Goal: Task Accomplishment & Management: Complete application form

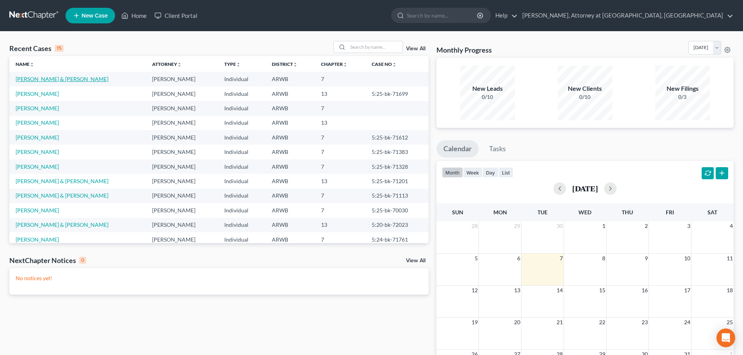
click at [49, 78] on link "[PERSON_NAME] & [PERSON_NAME]" at bounding box center [62, 79] width 93 height 7
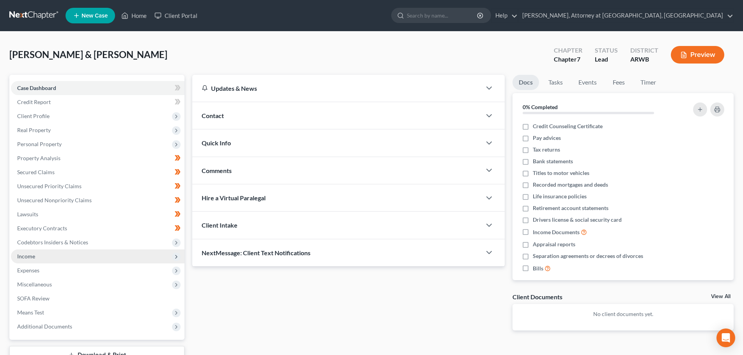
click at [32, 255] on span "Income" at bounding box center [26, 256] width 18 height 7
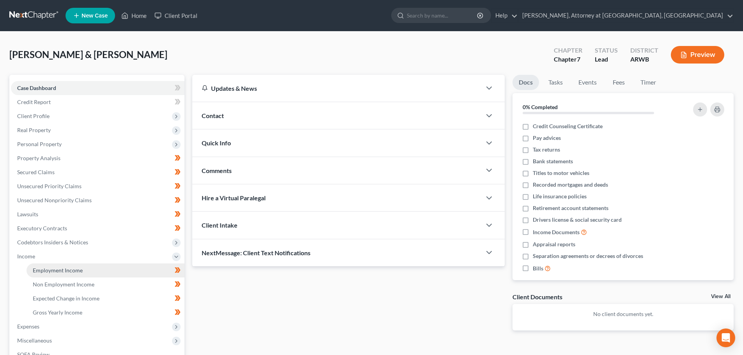
click at [50, 273] on span "Employment Income" at bounding box center [58, 270] width 50 height 7
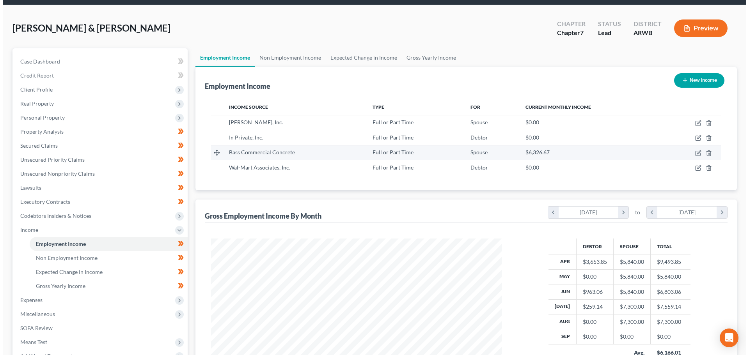
scroll to position [12, 0]
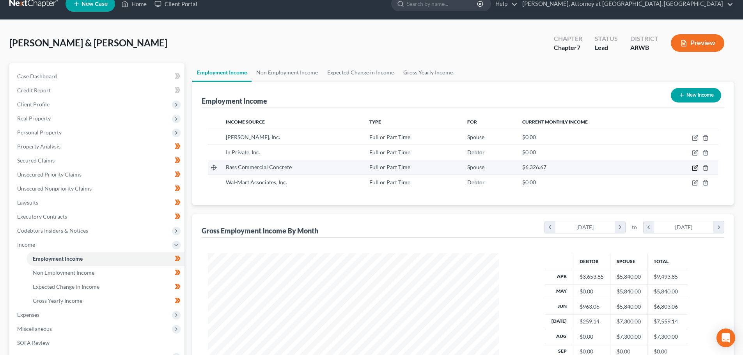
click at [692, 166] on icon "button" at bounding box center [694, 168] width 5 height 5
select select "0"
select select "2"
select select "3"
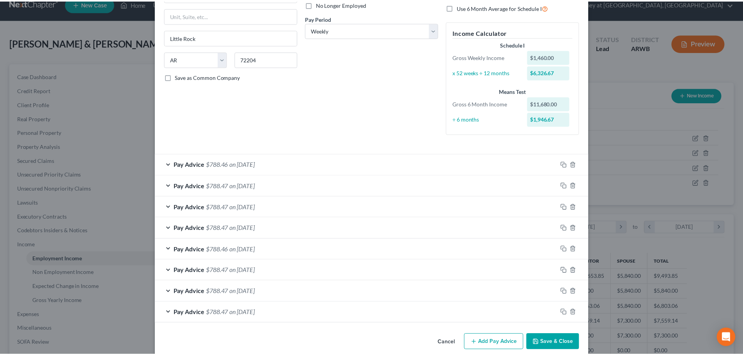
scroll to position [120, 0]
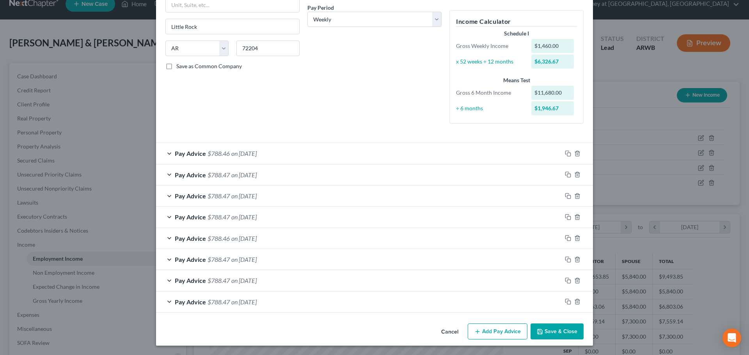
click at [561, 331] on button "Save & Close" at bounding box center [556, 332] width 53 height 16
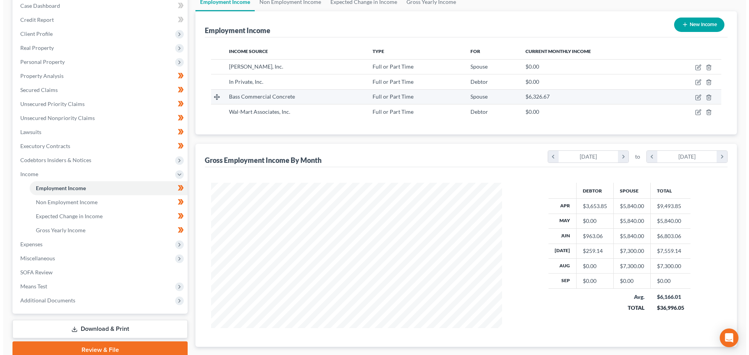
scroll to position [90, 0]
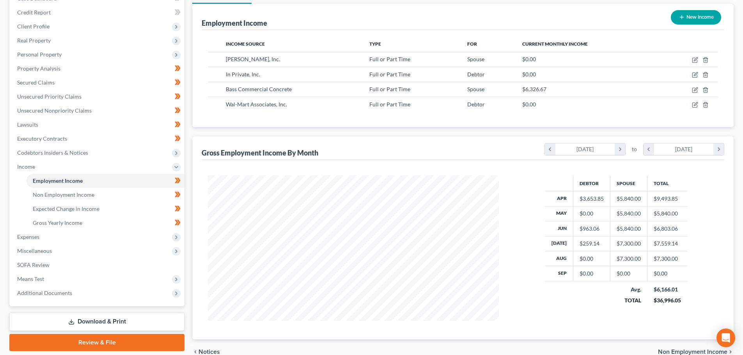
click at [696, 16] on button "New Income" at bounding box center [696, 17] width 50 height 14
select select "0"
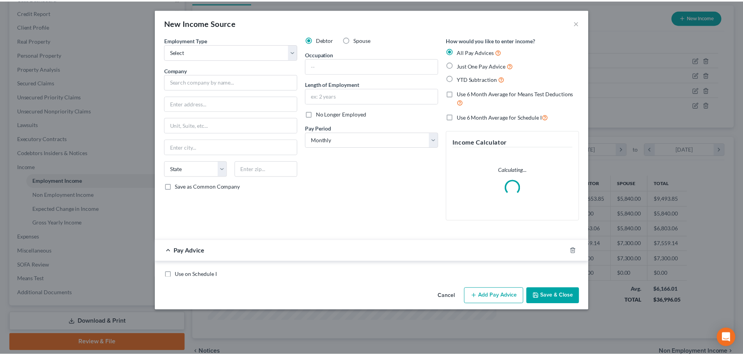
scroll to position [147, 309]
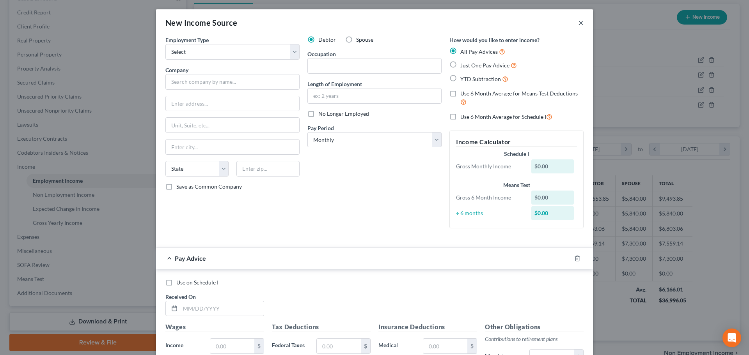
click at [579, 26] on button "×" at bounding box center [580, 22] width 5 height 9
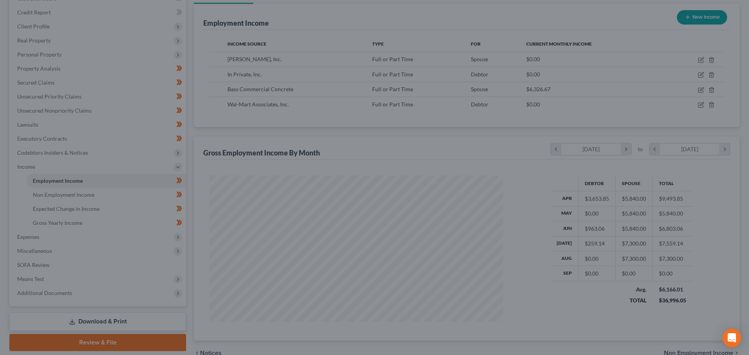
scroll to position [389732, 389571]
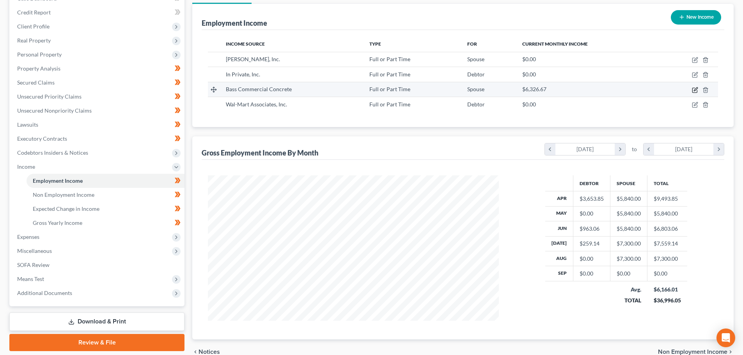
click at [692, 90] on icon "button" at bounding box center [695, 90] width 6 height 6
select select "0"
select select "2"
select select "3"
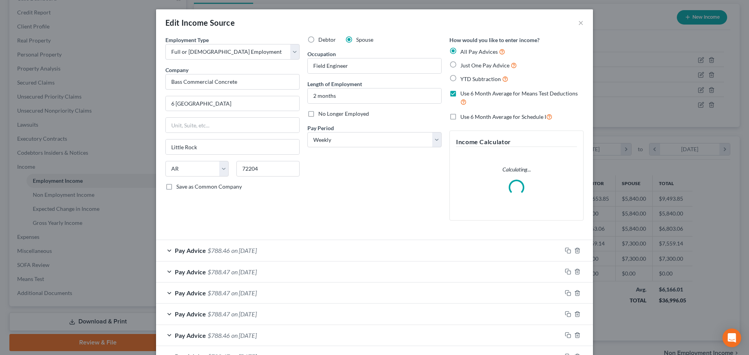
scroll to position [97, 0]
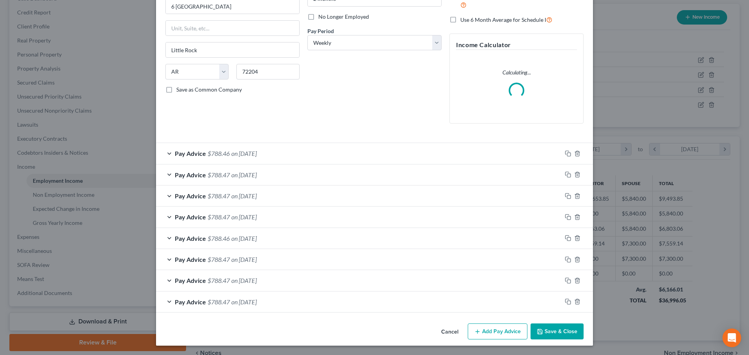
click at [507, 326] on button "Add Pay Advice" at bounding box center [497, 332] width 60 height 16
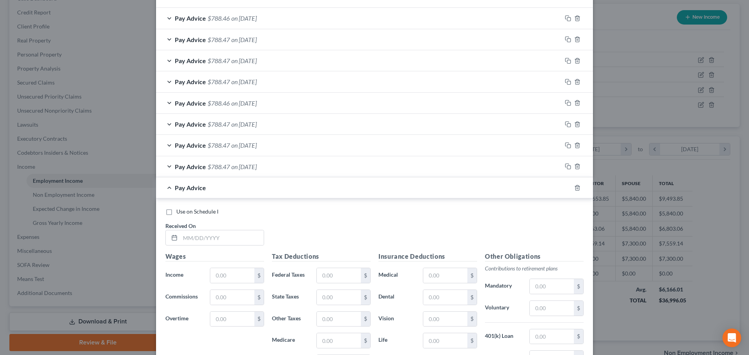
scroll to position [253, 0]
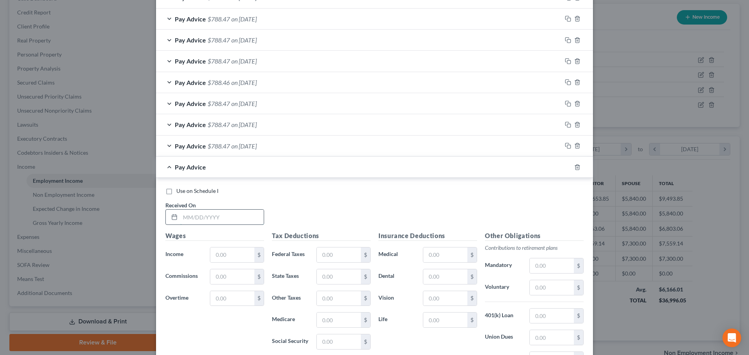
click at [203, 218] on input "text" at bounding box center [221, 217] width 83 height 15
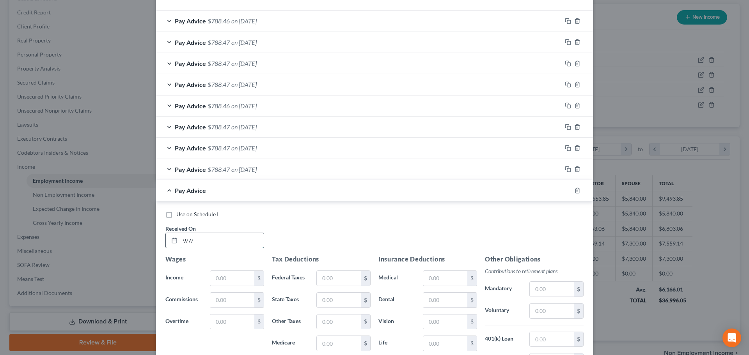
scroll to position [276, 0]
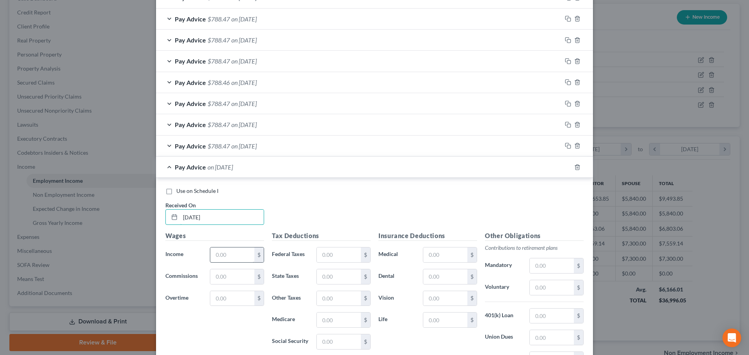
type input "[DATE]"
click at [228, 255] on input "text" at bounding box center [232, 255] width 44 height 15
type input "1,443.85"
click at [327, 253] on input "text" at bounding box center [339, 255] width 44 height 15
type input "116.09"
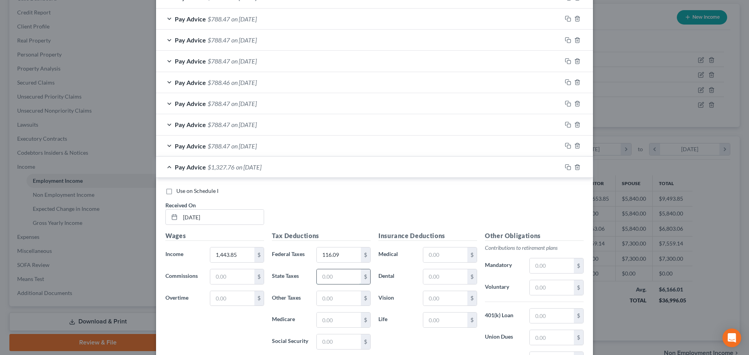
click at [331, 274] on input "text" at bounding box center [339, 276] width 44 height 15
type input "39.00"
click at [329, 324] on input "text" at bounding box center [339, 320] width 44 height 15
type input "19.10"
click at [331, 336] on input "text" at bounding box center [339, 342] width 44 height 15
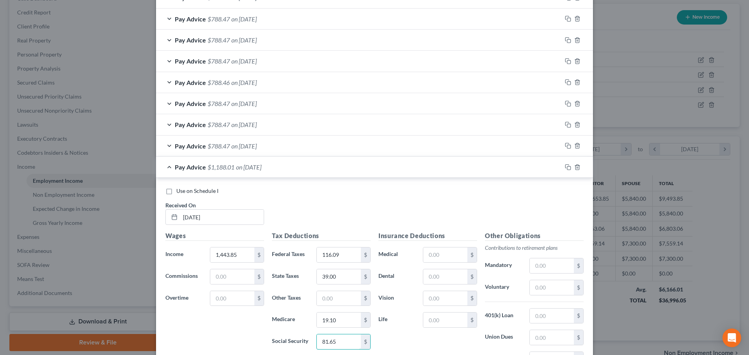
type input "81.65"
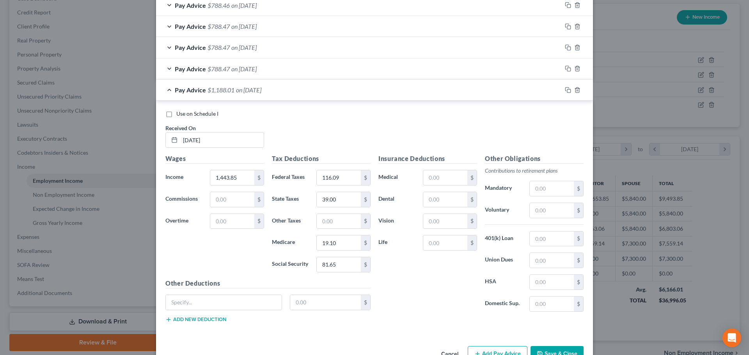
scroll to position [354, 0]
click at [529, 305] on input "text" at bounding box center [551, 303] width 44 height 15
type input "210.23"
click at [442, 175] on input "text" at bounding box center [445, 177] width 44 height 15
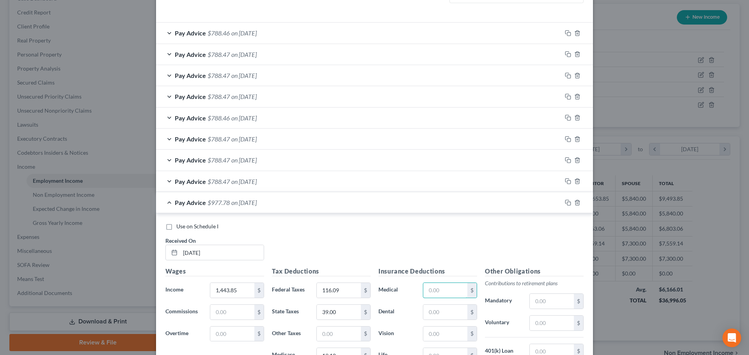
scroll to position [237, 0]
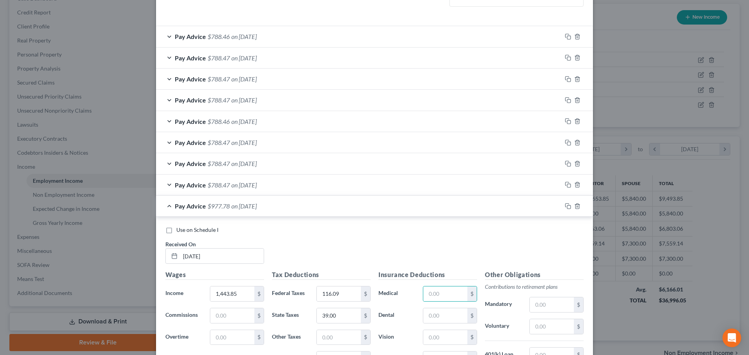
click at [299, 35] on div "Pay Advice $788.46 on [DATE]" at bounding box center [358, 36] width 405 height 21
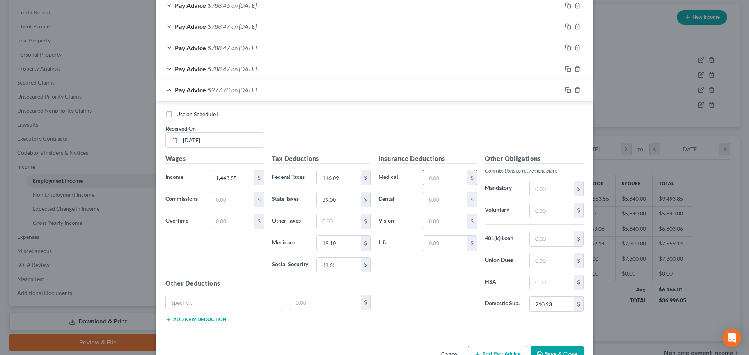
click at [439, 174] on input "text" at bounding box center [445, 177] width 44 height 15
type input "132.84"
click at [437, 201] on input "text" at bounding box center [445, 199] width 44 height 15
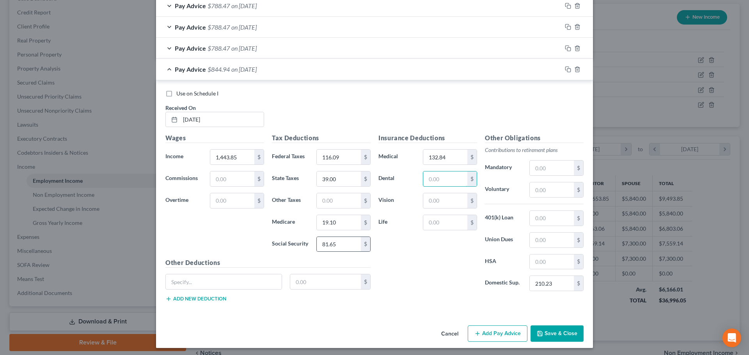
scroll to position [611, 0]
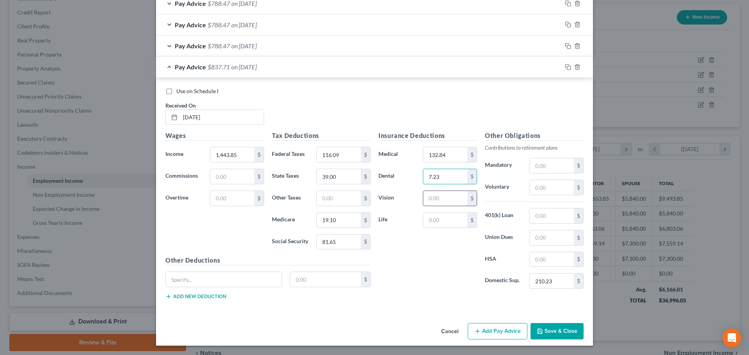
type input "7.23"
click at [437, 194] on input "text" at bounding box center [445, 198] width 44 height 15
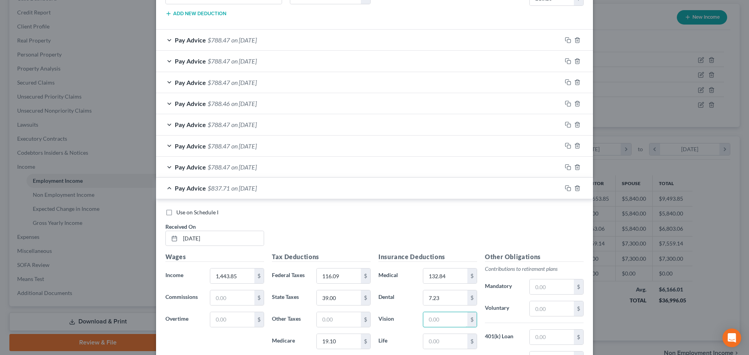
scroll to position [533, 0]
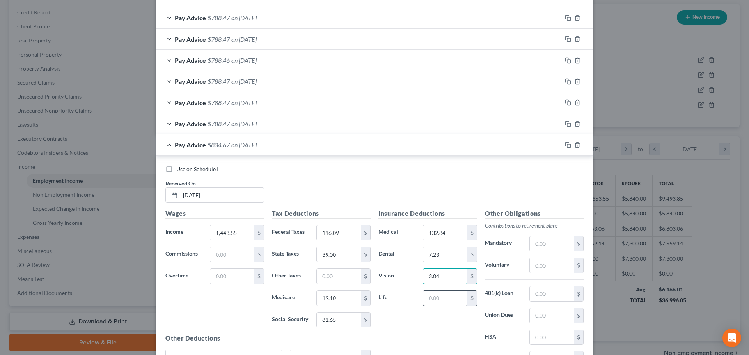
type input "3.04"
click at [430, 300] on input "text" at bounding box center [445, 298] width 44 height 15
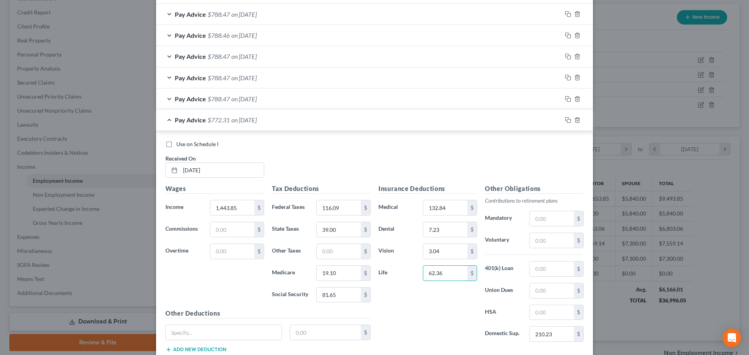
scroll to position [611, 0]
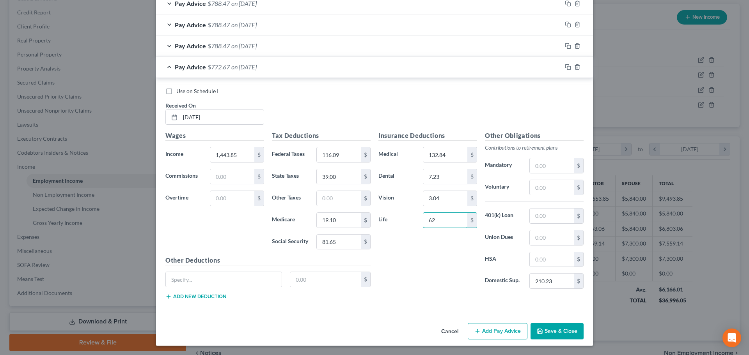
type input "6"
click at [434, 220] on input "text" at bounding box center [445, 220] width 44 height 15
type input "62.36"
type input "1,460.00"
click at [490, 330] on button "Add Pay Advice" at bounding box center [497, 331] width 60 height 16
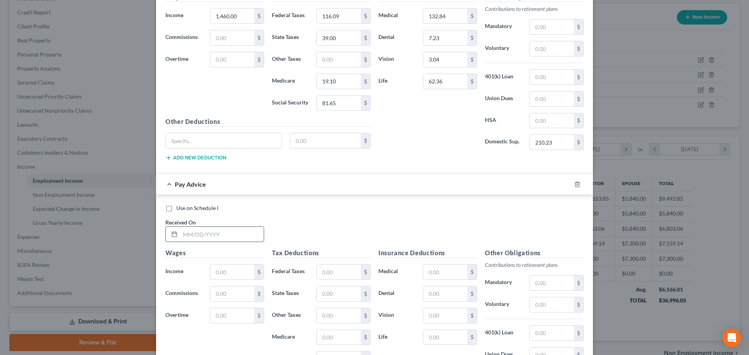
scroll to position [767, 0]
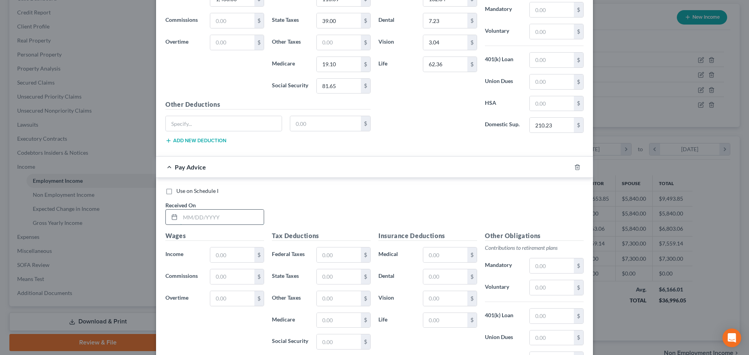
click at [198, 219] on input "text" at bounding box center [221, 217] width 83 height 15
type input "[DATE]"
click at [217, 259] on input "text" at bounding box center [232, 255] width 44 height 15
type input "1,460.00"
click at [327, 258] on input "text" at bounding box center [339, 255] width 44 height 15
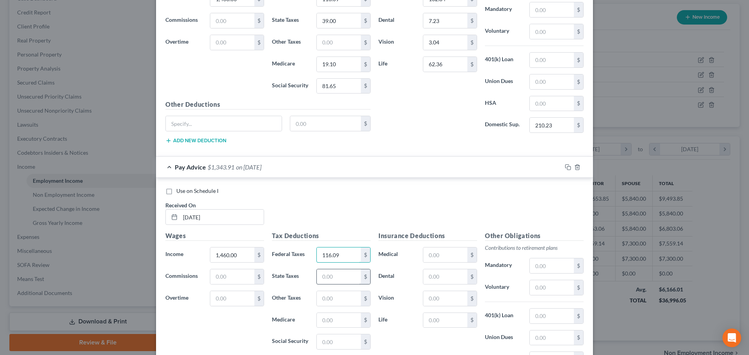
type input "116.09"
click at [336, 279] on input "text" at bounding box center [339, 276] width 44 height 15
type input "39.00"
click at [333, 318] on input "text" at bounding box center [339, 320] width 44 height 15
type input "19.10"
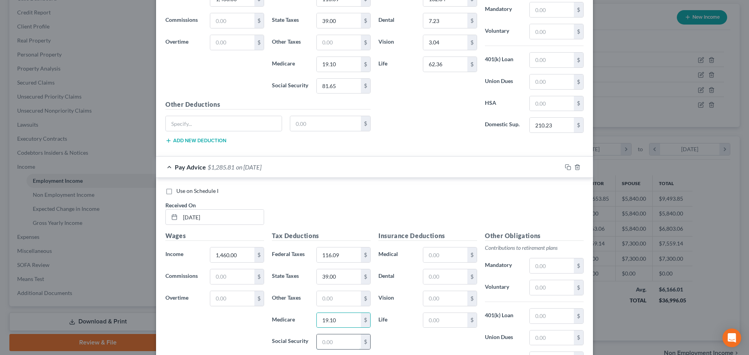
click at [340, 341] on input "text" at bounding box center [339, 342] width 44 height 15
type input "81.65"
click at [428, 253] on input "text" at bounding box center [445, 255] width 44 height 15
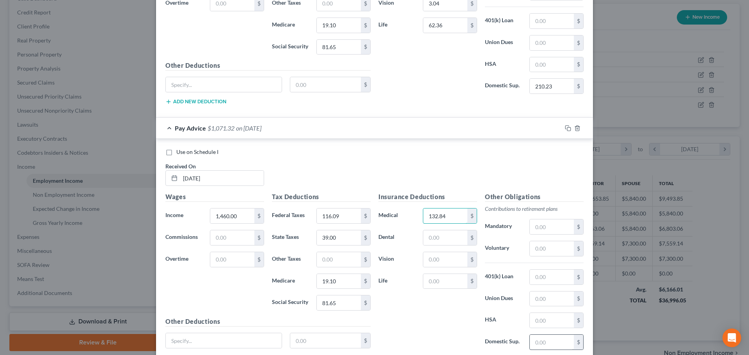
type input "132.84"
click at [538, 345] on input "text" at bounding box center [551, 342] width 44 height 15
type input "210.23"
click at [434, 242] on input "text" at bounding box center [445, 237] width 44 height 15
type input "7.23"
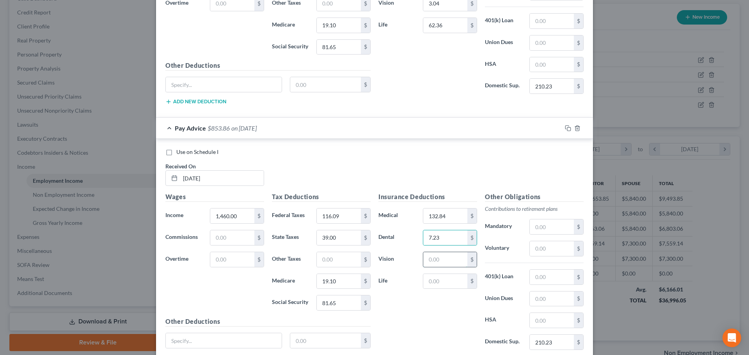
click at [444, 263] on input "text" at bounding box center [445, 259] width 44 height 15
type input "3.04"
click at [431, 281] on input "text" at bounding box center [445, 281] width 44 height 15
type input "62.36"
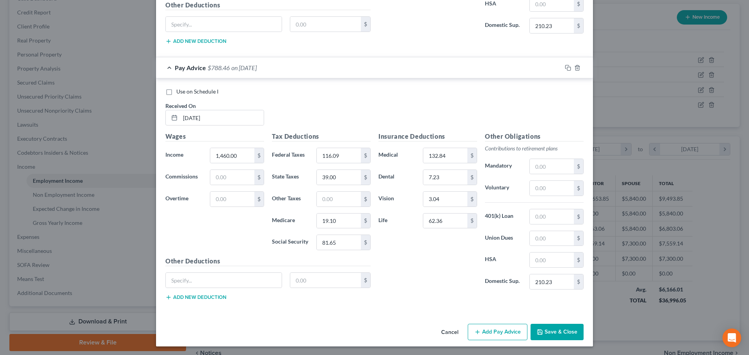
scroll to position [867, 0]
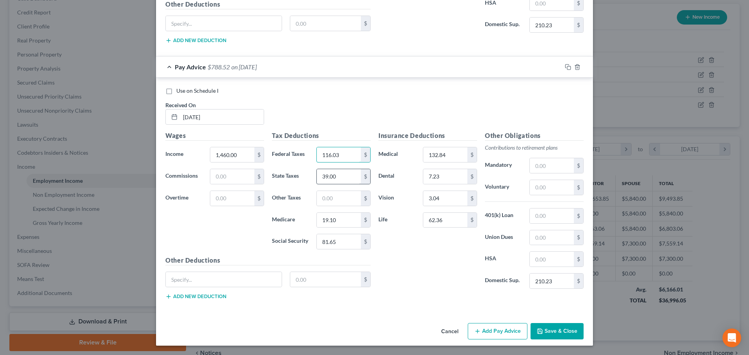
type input "116.03"
click at [343, 177] on input "39.00" at bounding box center [339, 176] width 44 height 15
type input "39.00"
click at [343, 221] on input "19.10" at bounding box center [339, 220] width 44 height 15
type input "19.10"
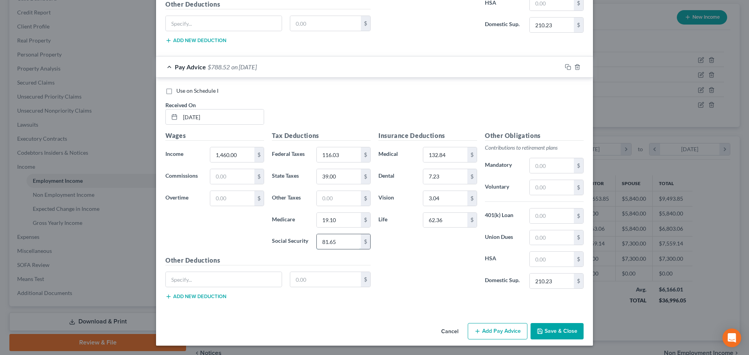
click at [342, 242] on input "81.65" at bounding box center [339, 241] width 44 height 15
type input "81.65"
click at [395, 255] on div "Insurance Deductions Medical 132.84 $ Dental 7.23 $ Vision 3.04 $ Life 62.36 $" at bounding box center [427, 213] width 106 height 164
click at [336, 244] on input "81.65" at bounding box center [339, 241] width 44 height 15
click at [323, 151] on input "text" at bounding box center [339, 154] width 44 height 15
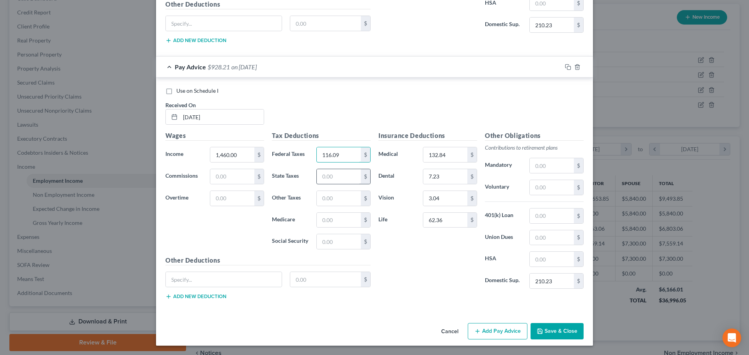
type input "116.09"
click at [330, 173] on input "text" at bounding box center [339, 176] width 44 height 15
type input "39.00"
click at [319, 216] on input "text" at bounding box center [339, 220] width 44 height 15
type input "19.09"
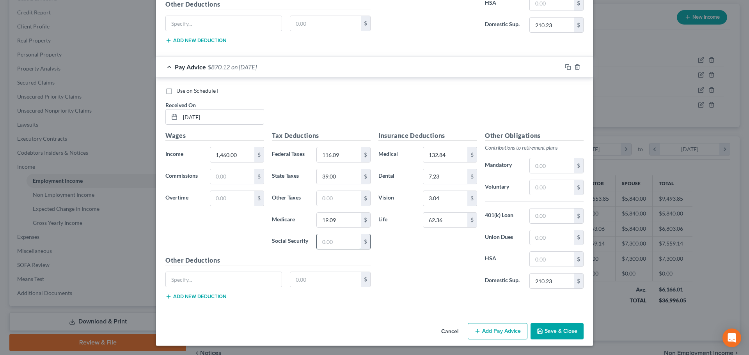
click at [325, 240] on input "text" at bounding box center [339, 241] width 44 height 15
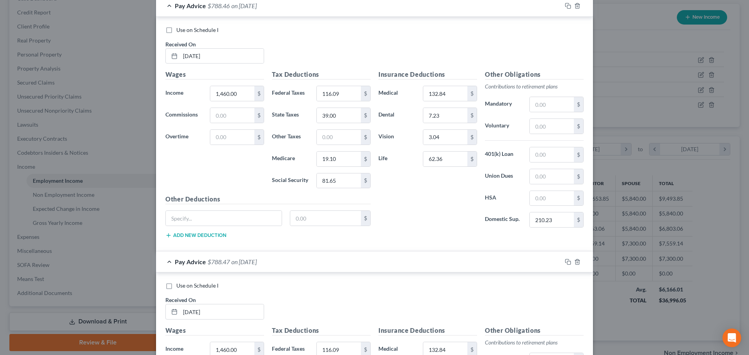
type input "81.65"
click at [290, 8] on div "Pay Advice $788.46 on [DATE]" at bounding box center [358, 5] width 405 height 21
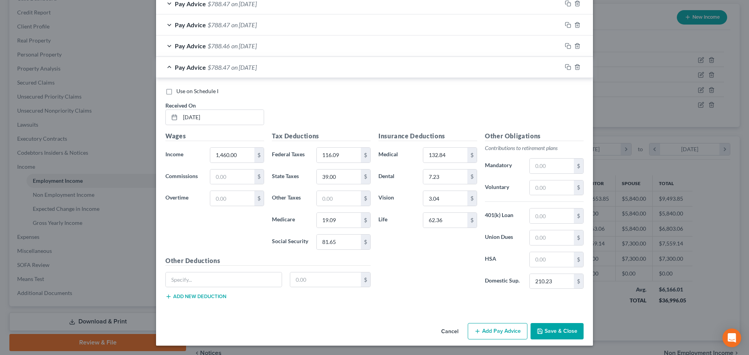
scroll to position [632, 0]
click at [503, 332] on button "Add Pay Advice" at bounding box center [497, 331] width 60 height 16
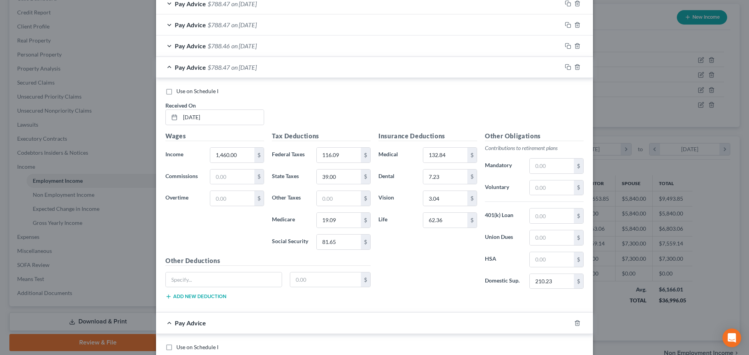
scroll to position [827, 0]
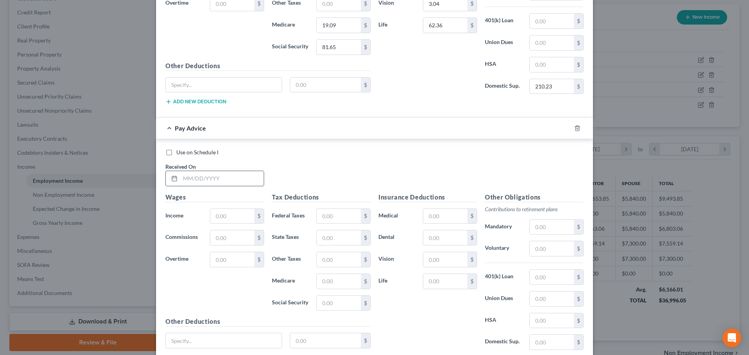
click at [183, 176] on input "text" at bounding box center [221, 178] width 83 height 15
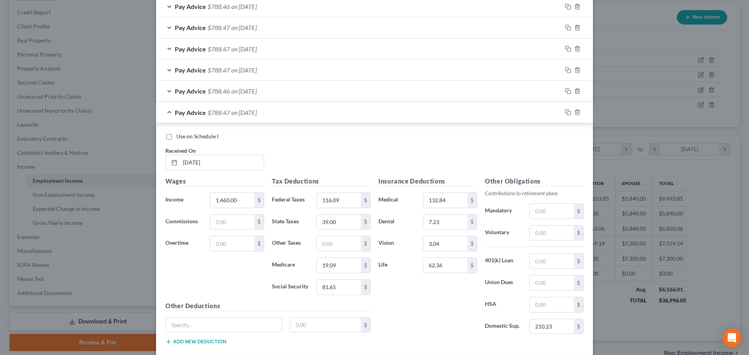
scroll to position [593, 0]
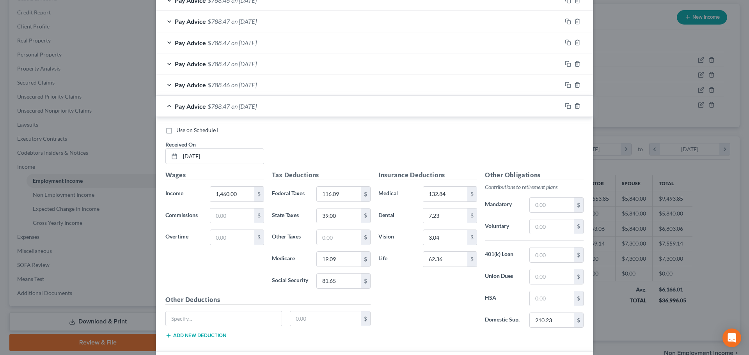
type input "[DATE]"
click at [275, 85] on div "Pay Advice $788.46 on [DATE]" at bounding box center [358, 84] width 405 height 21
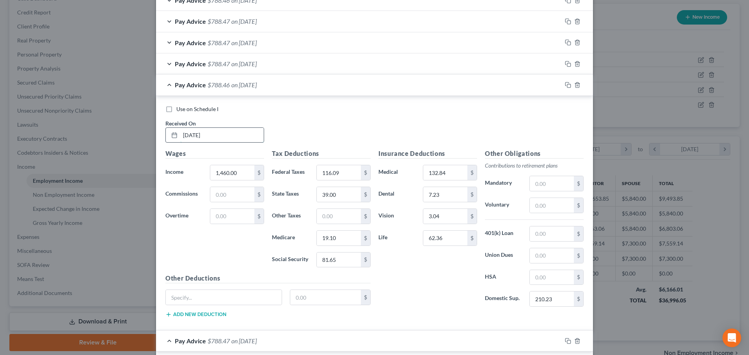
click at [185, 135] on input "[DATE]" at bounding box center [221, 135] width 83 height 15
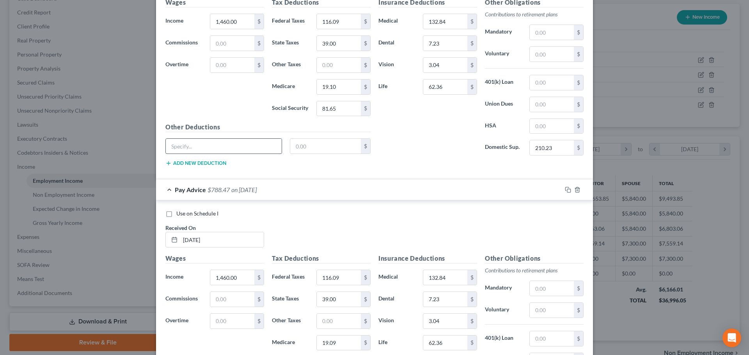
scroll to position [788, 0]
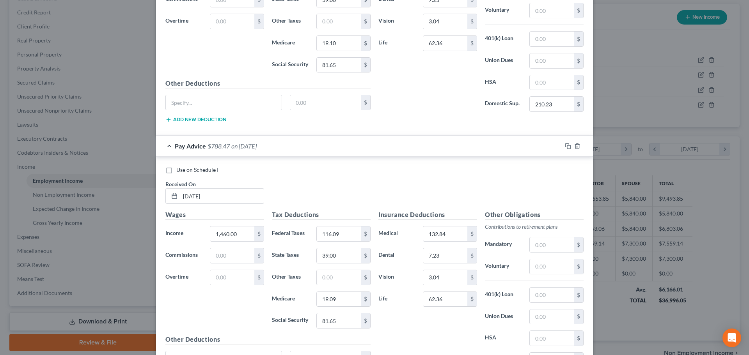
type input "[DATE]"
click at [231, 144] on span "on [DATE]" at bounding box center [243, 145] width 25 height 7
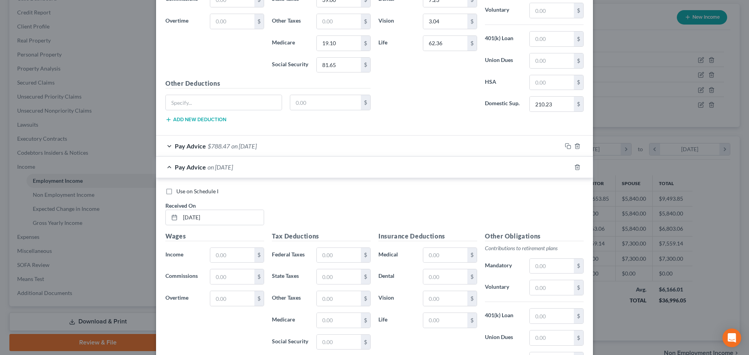
click at [235, 147] on span "on [DATE]" at bounding box center [243, 145] width 25 height 7
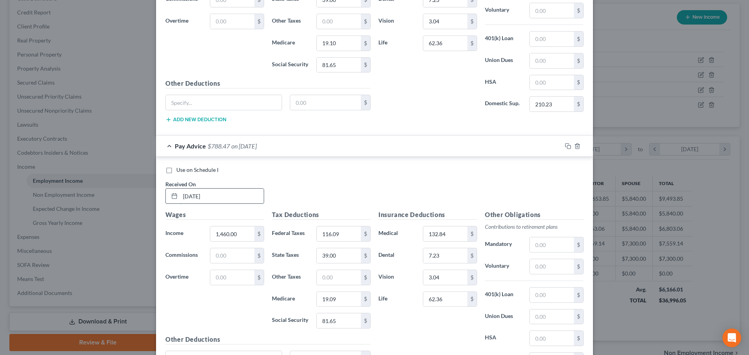
drag, startPoint x: 191, startPoint y: 195, endPoint x: 186, endPoint y: 196, distance: 5.1
click at [186, 196] on input "[DATE]" at bounding box center [221, 196] width 83 height 15
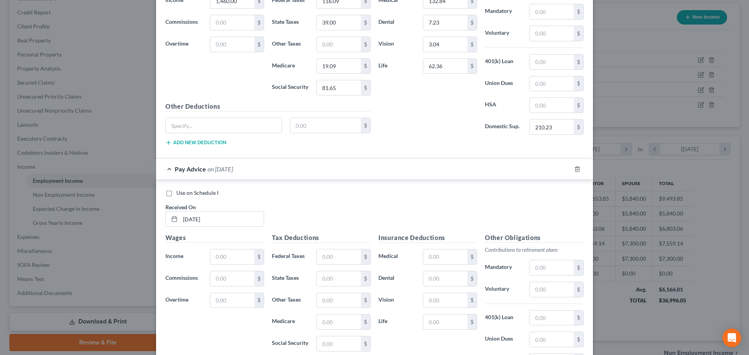
scroll to position [1022, 0]
type input "[DATE]"
click at [188, 218] on input "[DATE]" at bounding box center [221, 218] width 83 height 15
drag, startPoint x: 191, startPoint y: 219, endPoint x: 185, endPoint y: 218, distance: 5.9
click at [185, 218] on input "[DATE]" at bounding box center [221, 218] width 83 height 15
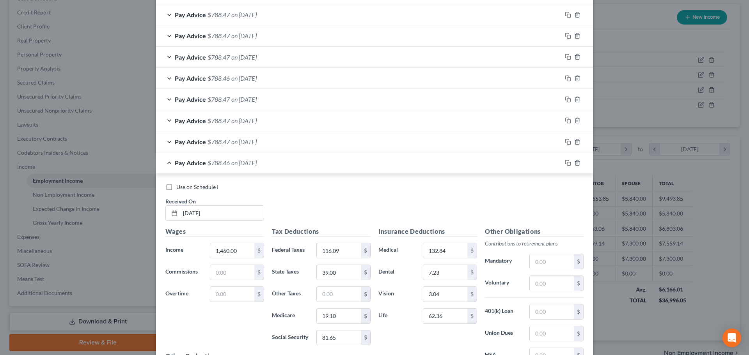
scroll to position [632, 0]
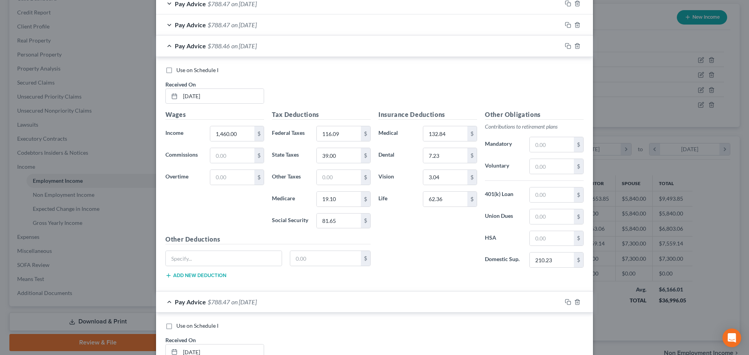
type input "[DATE]"
click at [273, 46] on div "Pay Advice $788.46 on [DATE]" at bounding box center [358, 45] width 405 height 21
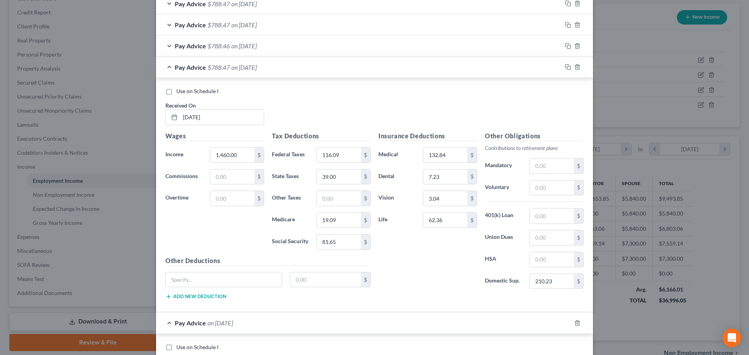
click at [285, 71] on div "Pay Advice $788.47 on [DATE]" at bounding box center [358, 67] width 405 height 21
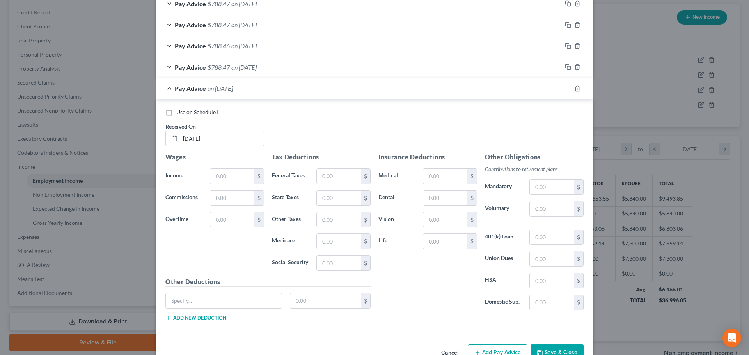
click at [285, 71] on div "Pay Advice $788.47 on [DATE]" at bounding box center [358, 67] width 405 height 21
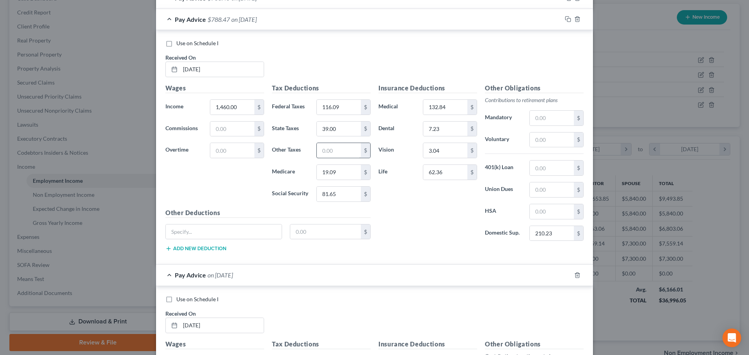
scroll to position [749, 0]
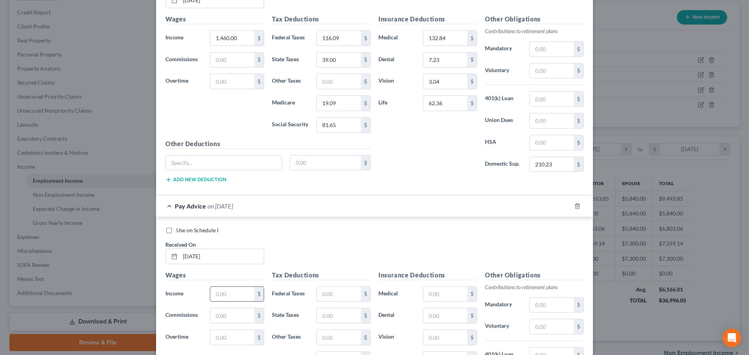
click at [228, 294] on input "text" at bounding box center [232, 294] width 44 height 15
type input "1,460.00"
click at [342, 295] on input "text" at bounding box center [339, 294] width 44 height 15
type input "116.09"
click at [332, 315] on input "text" at bounding box center [339, 315] width 44 height 15
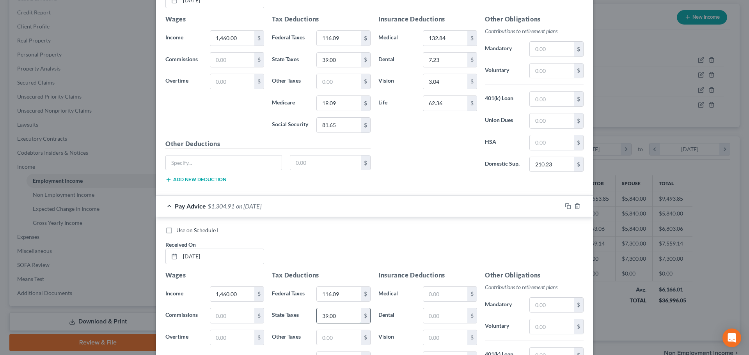
scroll to position [788, 0]
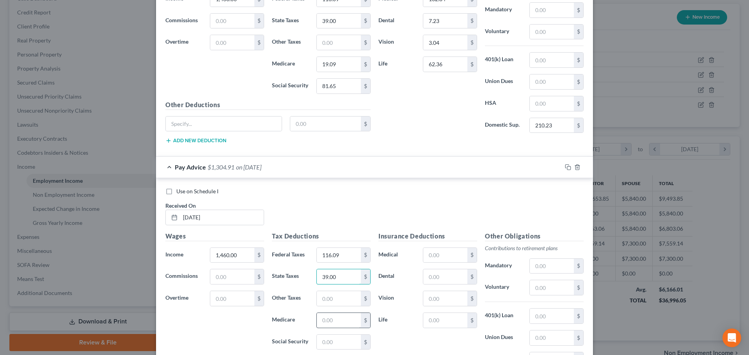
type input "39.00"
click at [324, 315] on input "text" at bounding box center [339, 320] width 44 height 15
type input "19.10"
click at [329, 341] on input "text" at bounding box center [339, 342] width 44 height 15
type input "81.65"
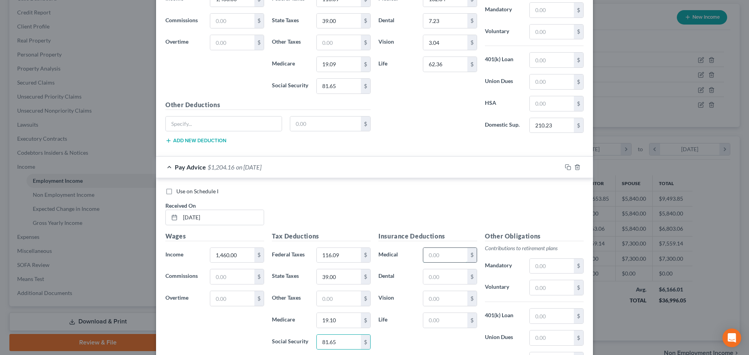
click at [430, 251] on input "text" at bounding box center [445, 255] width 44 height 15
type input "132.84"
click at [438, 276] on input "text" at bounding box center [445, 276] width 44 height 15
type input "7.23"
click at [428, 288] on div "Insurance Deductions Medical 132.84 $ Dental 7.23 $ Vision $ Life $" at bounding box center [427, 314] width 106 height 164
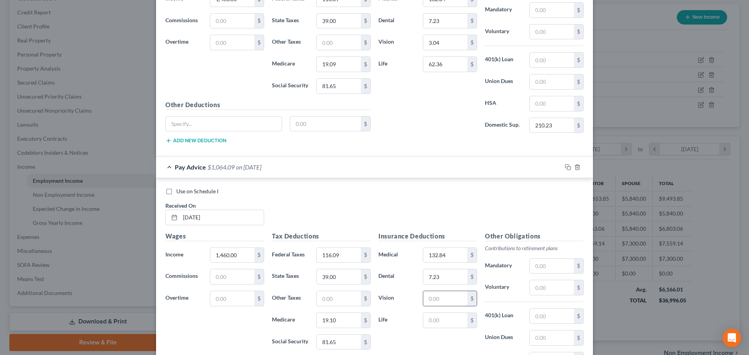
click at [428, 297] on input "text" at bounding box center [445, 298] width 44 height 15
type input "3.04"
click at [437, 325] on input "text" at bounding box center [445, 320] width 44 height 15
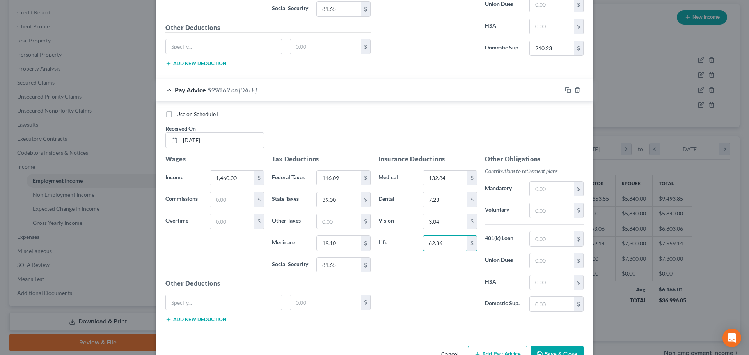
scroll to position [866, 0]
type input "62.36"
click at [530, 304] on input "text" at bounding box center [551, 303] width 44 height 15
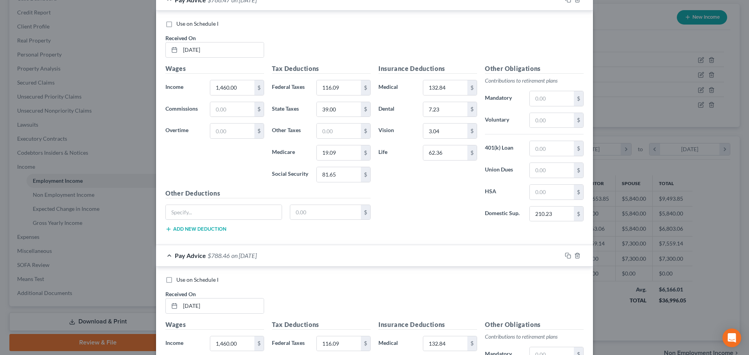
scroll to position [593, 0]
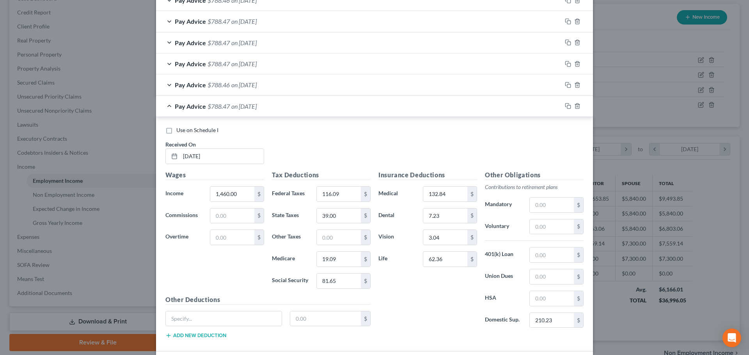
type input "210.23"
click at [340, 109] on div "Pay Advice $788.47 on [DATE]" at bounding box center [358, 106] width 405 height 21
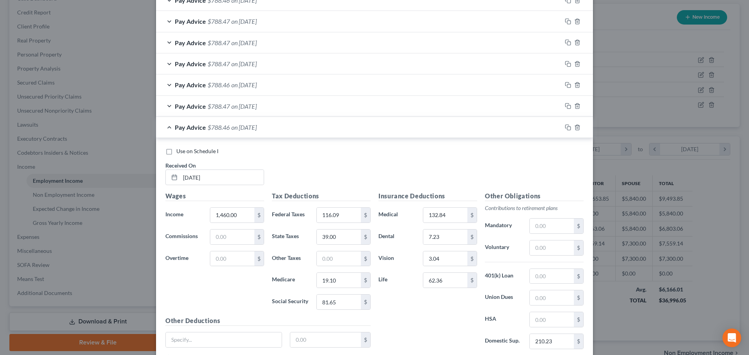
click at [324, 131] on div "Pay Advice $788.46 on [DATE]" at bounding box center [358, 127] width 405 height 21
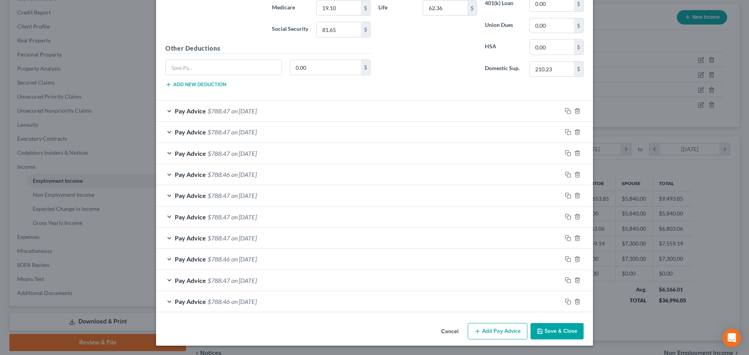
scroll to position [419, 0]
click at [498, 330] on button "Add Pay Advice" at bounding box center [497, 331] width 60 height 16
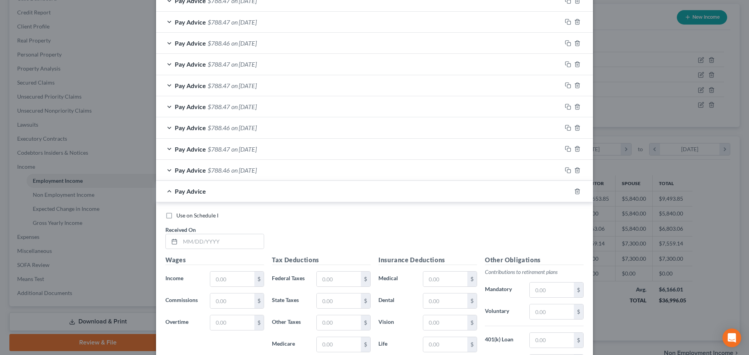
scroll to position [614, 0]
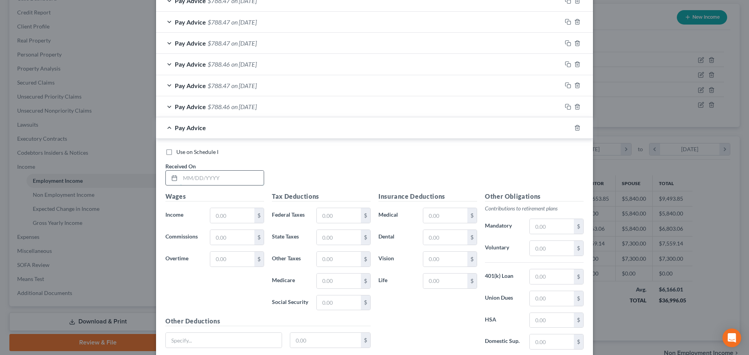
click at [197, 180] on input "text" at bounding box center [221, 178] width 83 height 15
type input "[DATE]"
click at [225, 218] on input "text" at bounding box center [232, 215] width 44 height 15
click at [215, 213] on input "text" at bounding box center [232, 215] width 44 height 15
type input "1,460.00"
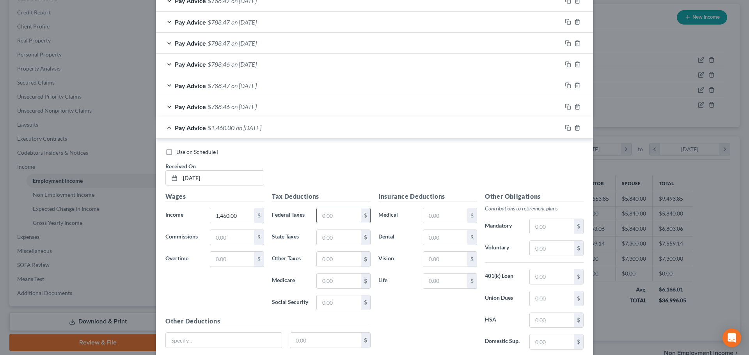
click at [342, 214] on input "text" at bounding box center [339, 215] width 44 height 15
type input "116.09"
click at [322, 240] on input "text" at bounding box center [339, 237] width 44 height 15
type input "39.00"
click at [332, 282] on input "text" at bounding box center [339, 281] width 44 height 15
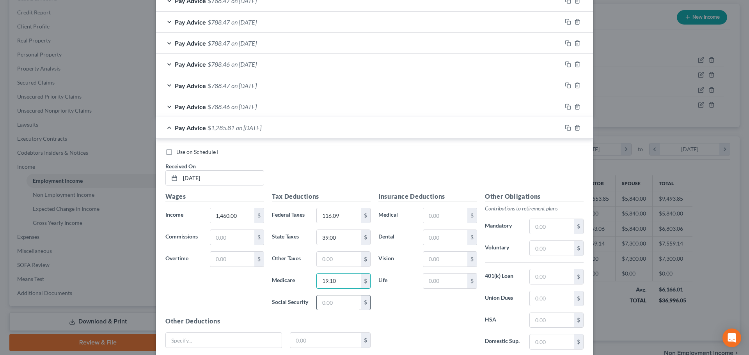
type input "19.10"
click at [330, 305] on input "text" at bounding box center [339, 303] width 44 height 15
type input "81.65"
click at [445, 216] on input "text" at bounding box center [445, 215] width 44 height 15
click at [302, 106] on div "Pay Advice $788.46 on [DATE]" at bounding box center [358, 106] width 405 height 21
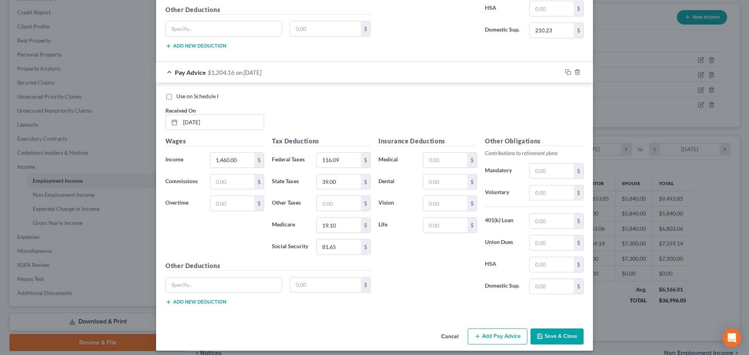
scroll to position [910, 0]
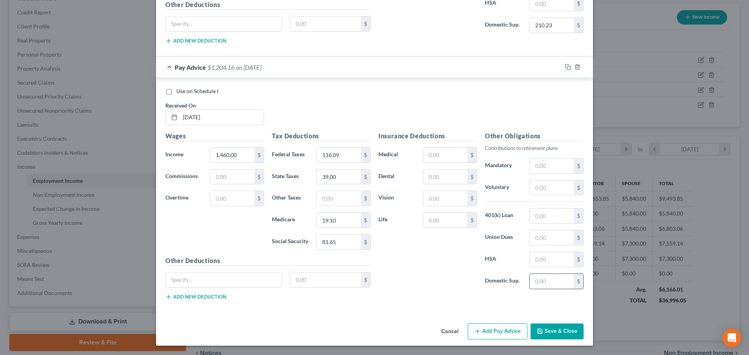
click at [539, 279] on input "text" at bounding box center [551, 281] width 44 height 15
type input "210.23"
click at [448, 156] on input "text" at bounding box center [445, 155] width 44 height 15
type input "132.84"
click at [437, 180] on input "text" at bounding box center [445, 177] width 44 height 15
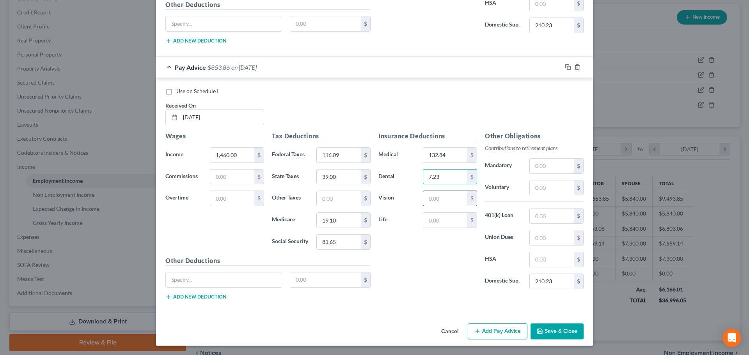
type input "7.23"
click at [437, 200] on input "text" at bounding box center [445, 198] width 44 height 15
type input "3.04"
click at [433, 220] on input "text" at bounding box center [445, 220] width 44 height 15
type input "62.36"
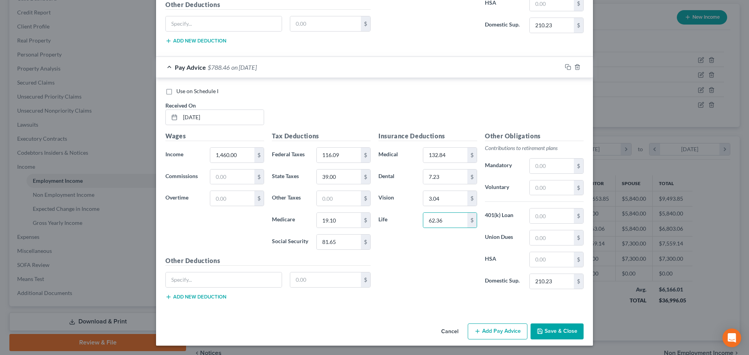
click at [422, 69] on div "Pay Advice $788.46 on [DATE]" at bounding box center [358, 67] width 405 height 21
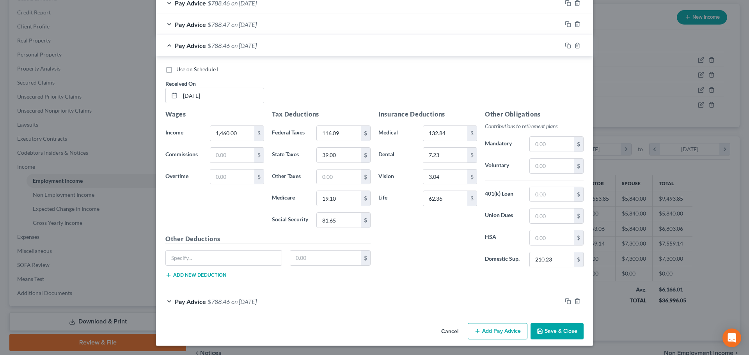
scroll to position [675, 0]
click at [418, 51] on div "Pay Advice $788.46 on [DATE]" at bounding box center [358, 45] width 405 height 21
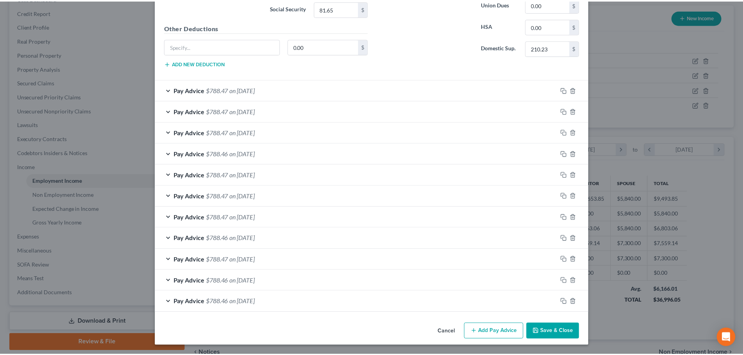
scroll to position [440, 0]
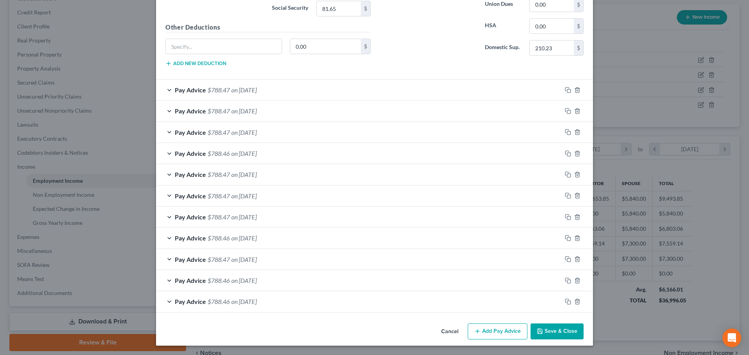
click at [542, 333] on button "Save & Close" at bounding box center [556, 332] width 53 height 16
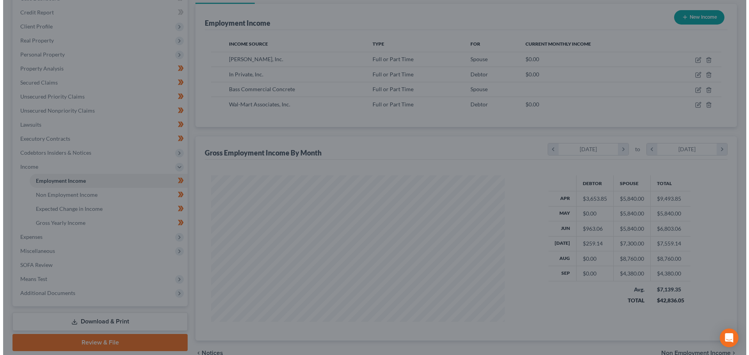
scroll to position [389732, 389571]
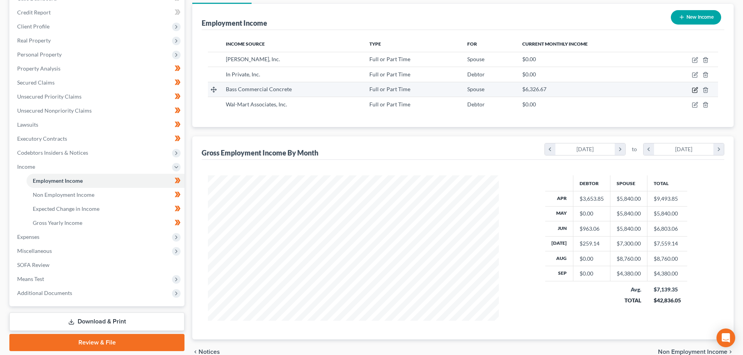
click at [695, 91] on icon "button" at bounding box center [695, 90] width 6 height 6
select select "0"
select select "2"
select select "3"
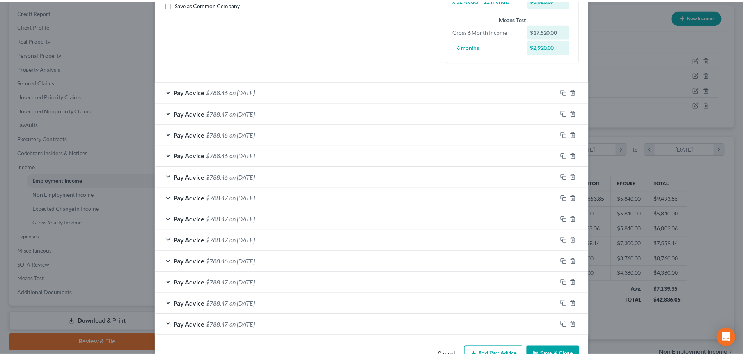
scroll to position [0, 0]
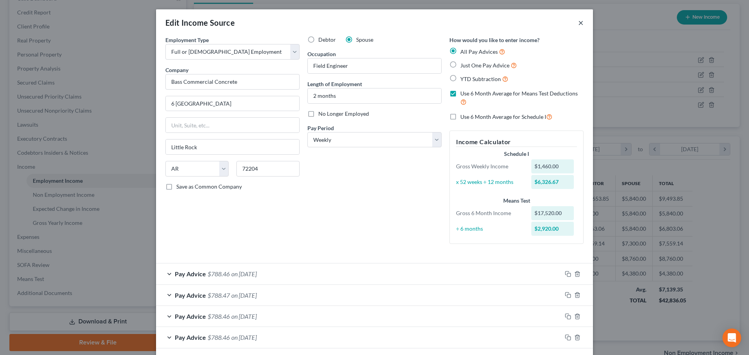
click at [578, 23] on button "×" at bounding box center [580, 22] width 5 height 9
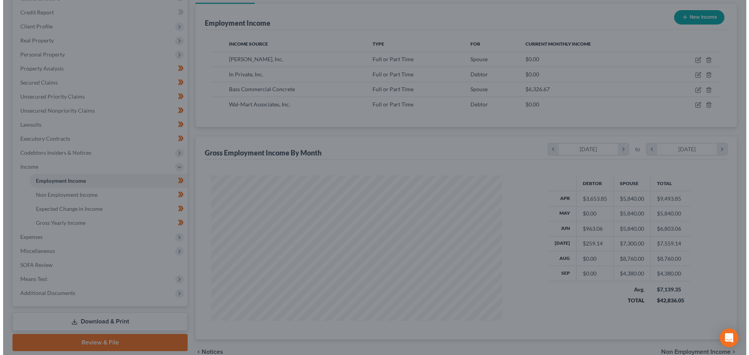
scroll to position [389732, 389571]
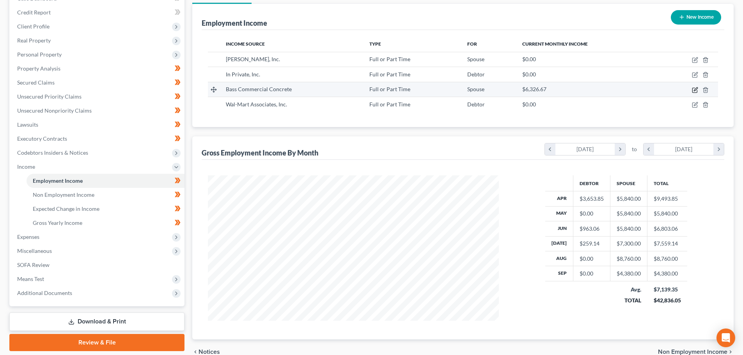
click at [696, 90] on icon "button" at bounding box center [695, 90] width 6 height 6
select select "0"
select select "2"
select select "3"
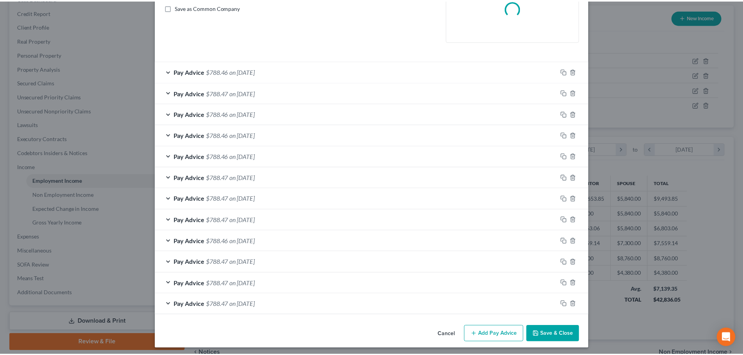
scroll to position [182, 0]
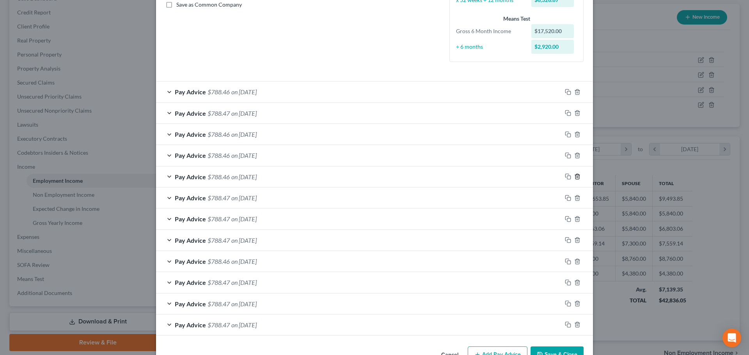
click at [575, 175] on icon "button" at bounding box center [577, 176] width 4 height 5
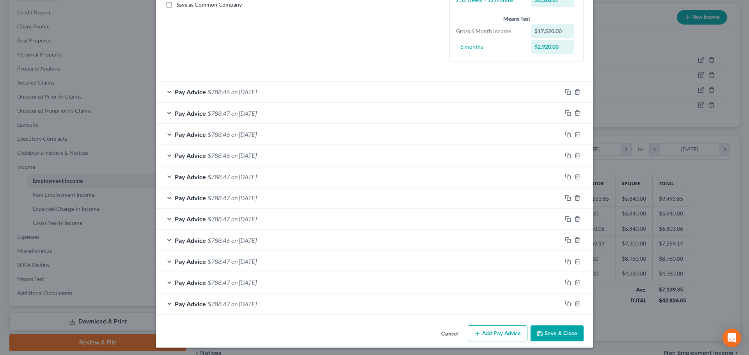
click at [543, 335] on button "Save & Close" at bounding box center [556, 334] width 53 height 16
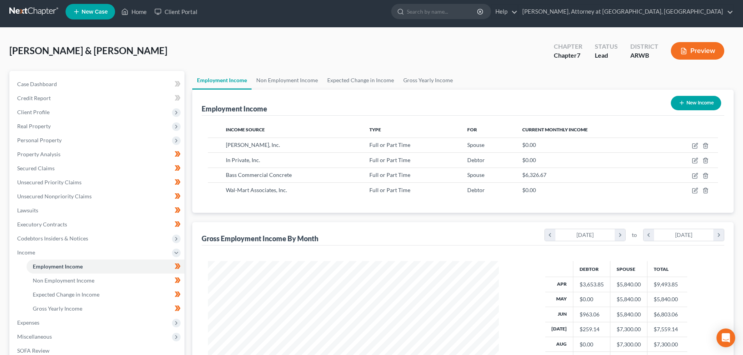
scroll to position [0, 0]
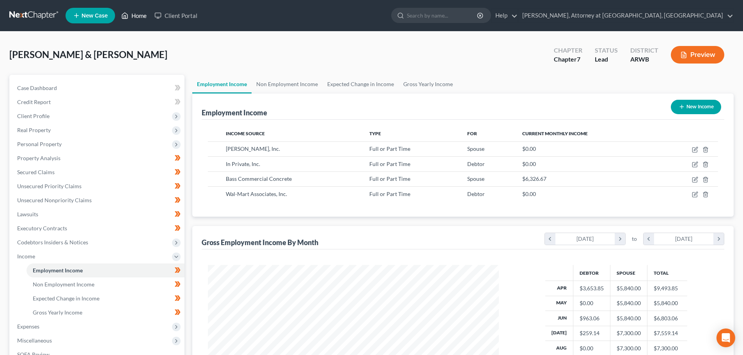
click at [136, 12] on link "Home" at bounding box center [133, 16] width 33 height 14
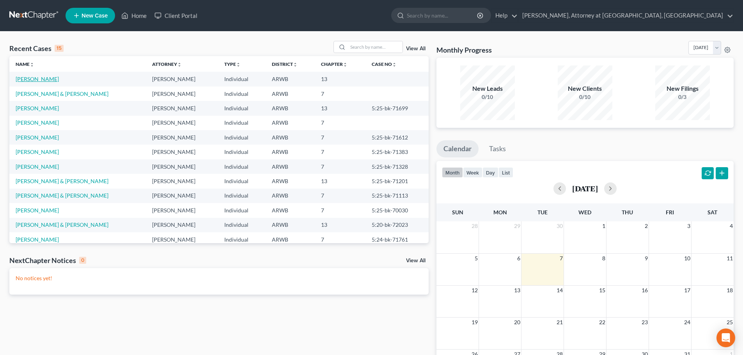
click at [27, 80] on link "[PERSON_NAME]" at bounding box center [37, 79] width 43 height 7
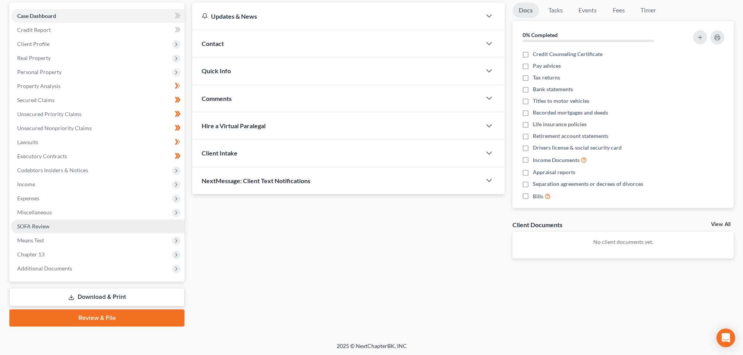
scroll to position [73, 0]
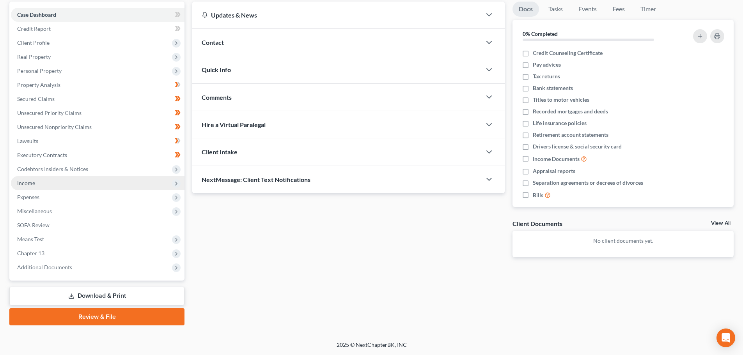
click at [27, 179] on span "Income" at bounding box center [97, 183] width 173 height 14
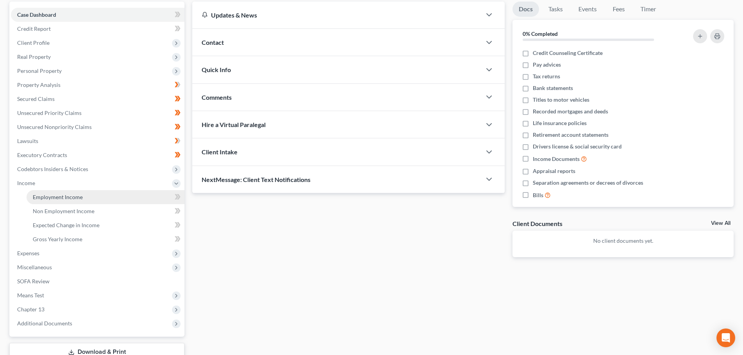
click at [71, 196] on span "Employment Income" at bounding box center [58, 197] width 50 height 7
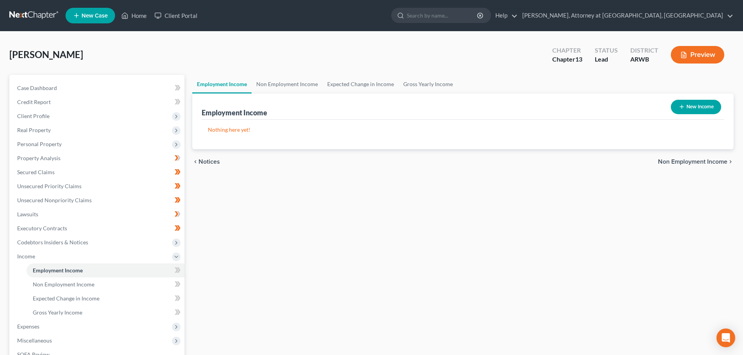
click at [688, 104] on button "New Income" at bounding box center [696, 107] width 50 height 14
select select "0"
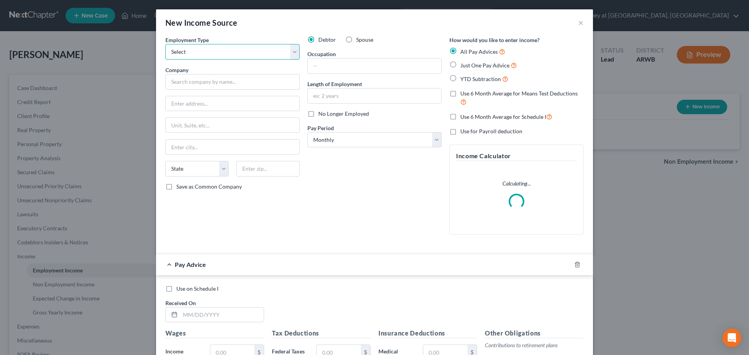
click at [208, 52] on select "Select Full or [DEMOGRAPHIC_DATA] Employment Self Employment" at bounding box center [232, 52] width 134 height 16
select select "0"
click at [165, 44] on select "Select Full or [DEMOGRAPHIC_DATA] Employment Self Employment" at bounding box center [232, 52] width 134 height 16
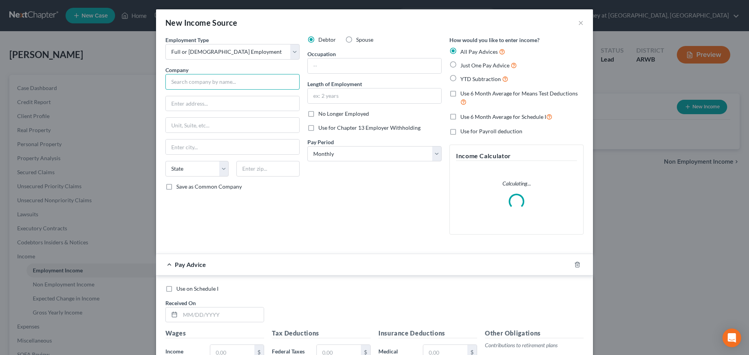
click at [202, 87] on input "text" at bounding box center [232, 82] width 134 height 16
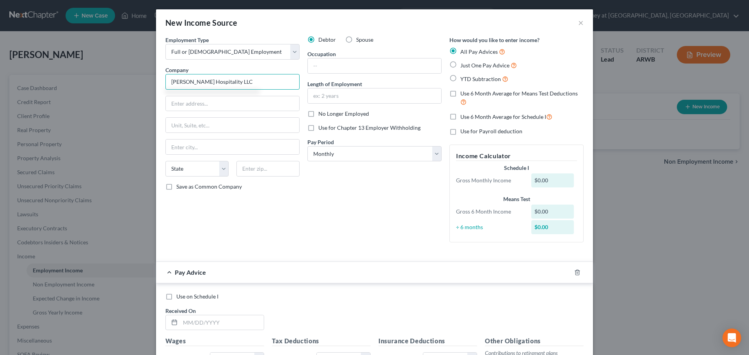
type input "[PERSON_NAME] Hospitality LLC"
type input "[STREET_ADDRESS]"
type input "Itasca"
click at [211, 173] on select "State [US_STATE] AK AR AZ CA CO CT DE DC [GEOGRAPHIC_DATA] [GEOGRAPHIC_DATA] GU…" at bounding box center [196, 169] width 63 height 16
select select "14"
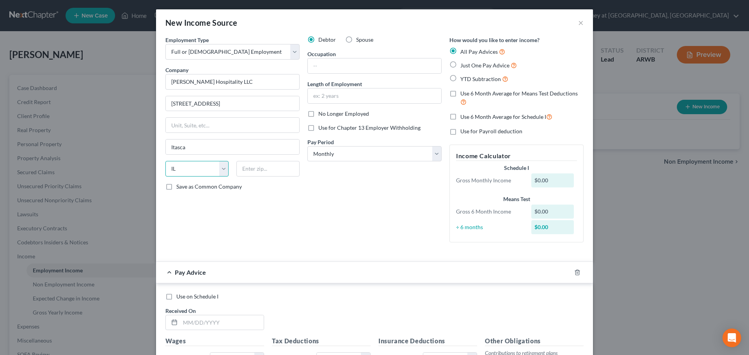
click at [165, 161] on select "State [US_STATE] AK AR AZ CA CO CT DE DC [GEOGRAPHIC_DATA] [GEOGRAPHIC_DATA] GU…" at bounding box center [196, 169] width 63 height 16
click at [249, 168] on input "text" at bounding box center [267, 169] width 63 height 16
type input "60143"
click at [176, 187] on label "Save as Common Company" at bounding box center [208, 187] width 65 height 8
click at [179, 187] on input "Save as Common Company" at bounding box center [181, 185] width 5 height 5
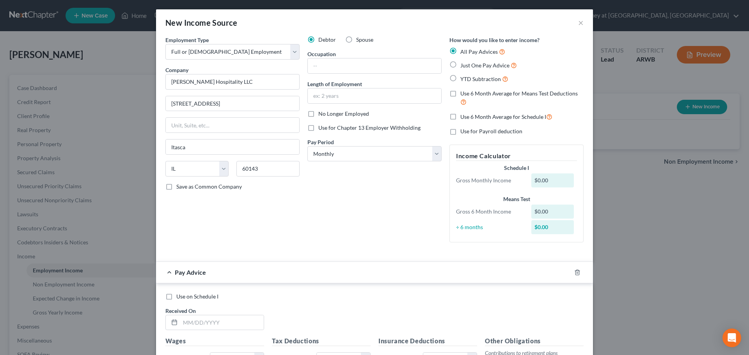
checkbox input "true"
click at [343, 65] on input "text" at bounding box center [374, 65] width 133 height 15
type input "Housekeeper"
click at [341, 98] on input "text" at bounding box center [374, 96] width 133 height 15
type input "2 years"
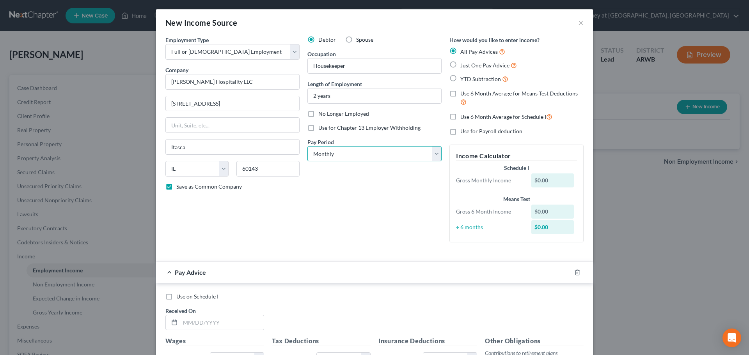
click at [323, 153] on select "Select Monthly Twice Monthly Every Other Week Weekly" at bounding box center [374, 154] width 134 height 16
select select "2"
click at [307, 146] on select "Select Monthly Twice Monthly Every Other Week Weekly" at bounding box center [374, 154] width 134 height 16
click at [365, 223] on div "Debtor Spouse Occupation Housekeeper Length of Employment 2 years No Longer Emp…" at bounding box center [374, 142] width 142 height 213
click at [365, 218] on div "Debtor Spouse Occupation Housekeeper Length of Employment 2 years No Longer Emp…" at bounding box center [374, 142] width 142 height 213
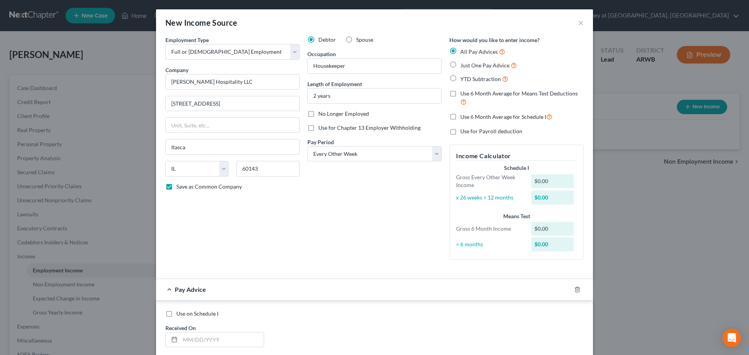
click at [460, 93] on label "Use 6 Month Average for Means Test Deductions" at bounding box center [521, 98] width 123 height 17
click at [463, 93] on input "Use 6 Month Average for Means Test Deductions" at bounding box center [465, 92] width 5 height 5
checkbox input "true"
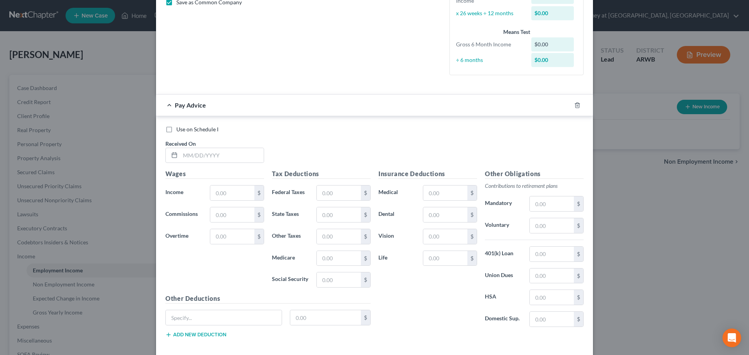
scroll to position [195, 0]
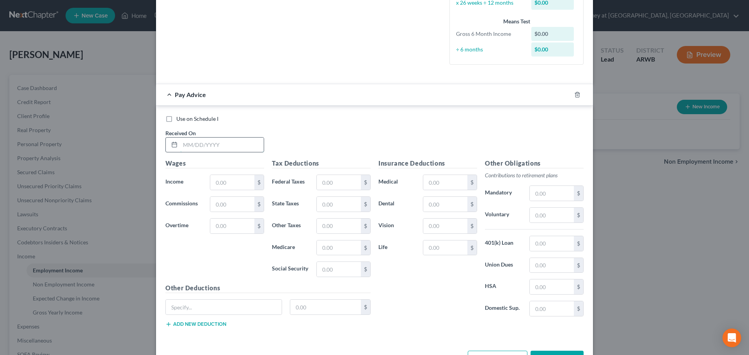
click at [186, 148] on input "text" at bounding box center [221, 145] width 83 height 15
type input "[DATE]"
click at [220, 187] on input "text" at bounding box center [232, 182] width 44 height 15
type input "806.25"
click at [334, 182] on input "text" at bounding box center [339, 182] width 44 height 15
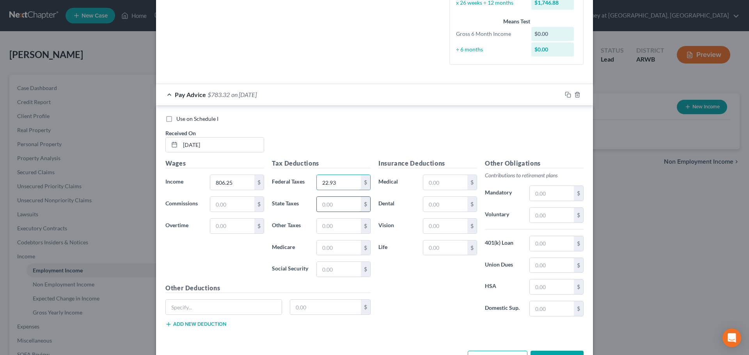
type input "22.93"
click at [326, 204] on input "text" at bounding box center [339, 204] width 44 height 15
type input "13.00"
click at [331, 252] on input "text" at bounding box center [339, 248] width 44 height 15
type input "11.69"
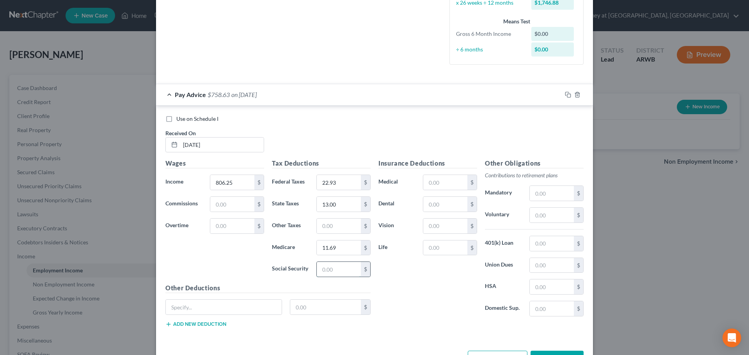
click at [333, 269] on input "text" at bounding box center [339, 269] width 44 height 15
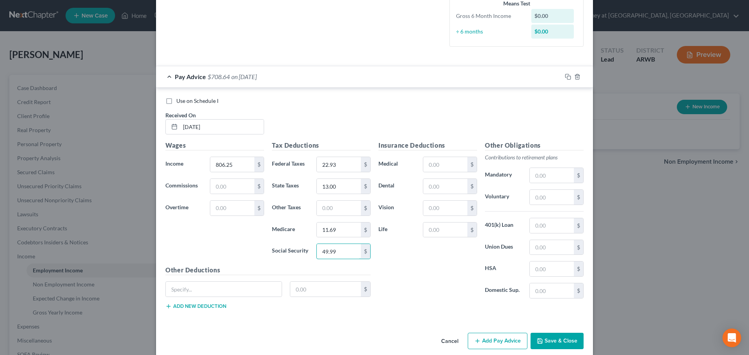
scroll to position [223, 0]
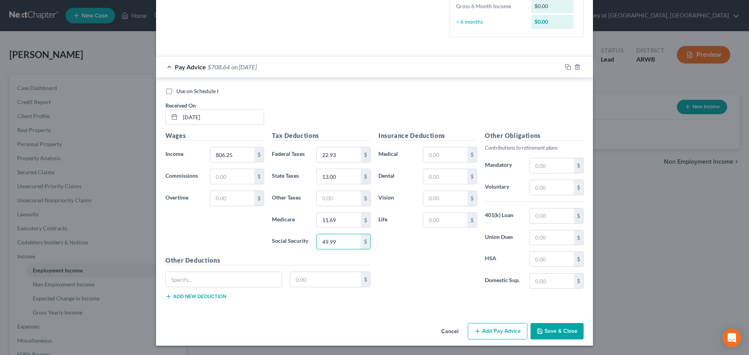
type input "49.99"
click at [479, 326] on button "Add Pay Advice" at bounding box center [497, 331] width 60 height 16
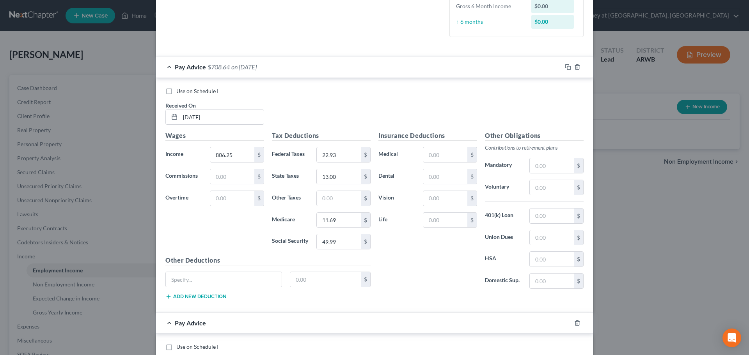
click at [269, 62] on div "Pay Advice $708.64 on [DATE]" at bounding box center [358, 67] width 405 height 21
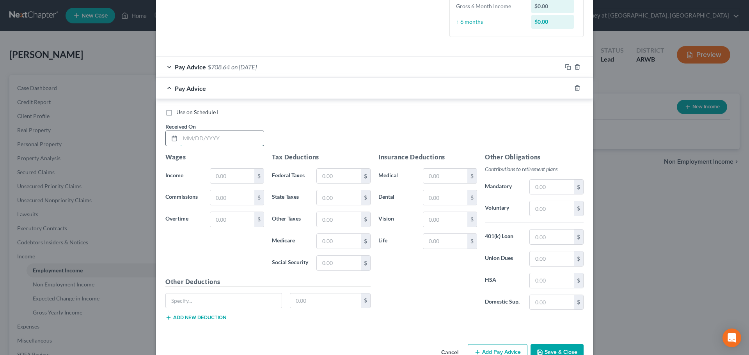
click at [195, 138] on input "text" at bounding box center [221, 138] width 83 height 15
type input "[DATE]"
click at [222, 182] on input "text" at bounding box center [232, 176] width 44 height 15
type input "616.95"
click at [322, 173] on input "text" at bounding box center [339, 176] width 44 height 15
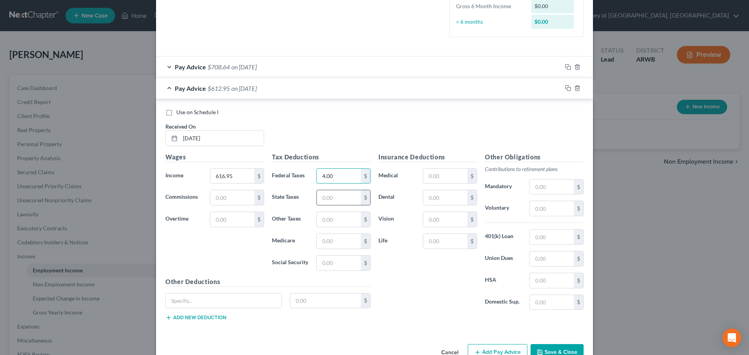
type input "4.00"
click at [324, 198] on input "text" at bounding box center [339, 197] width 44 height 15
type input "7.00"
click at [327, 239] on input "text" at bounding box center [339, 241] width 44 height 15
type input "8.95"
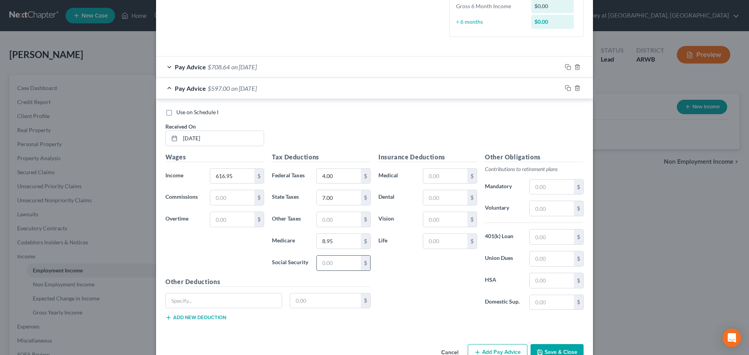
click at [324, 266] on input "text" at bounding box center [339, 263] width 44 height 15
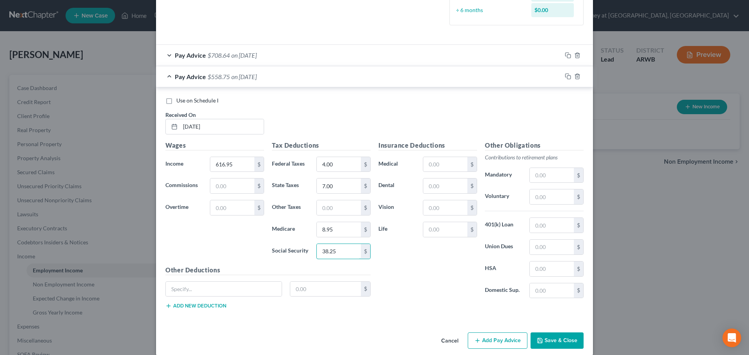
scroll to position [244, 0]
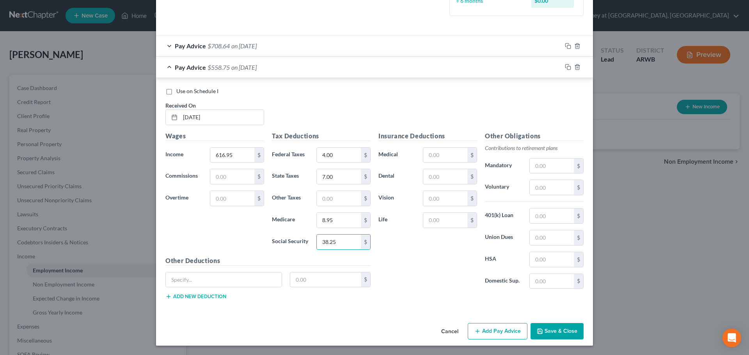
type input "38.25"
click at [492, 333] on button "Add Pay Advice" at bounding box center [497, 331] width 60 height 16
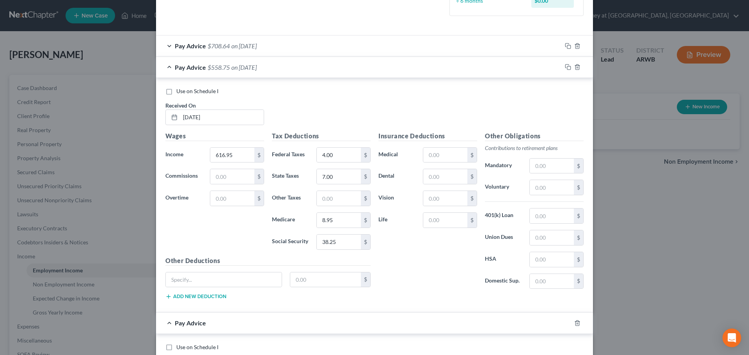
click at [307, 64] on div "Pay Advice $558.75 on [DATE]" at bounding box center [358, 67] width 405 height 21
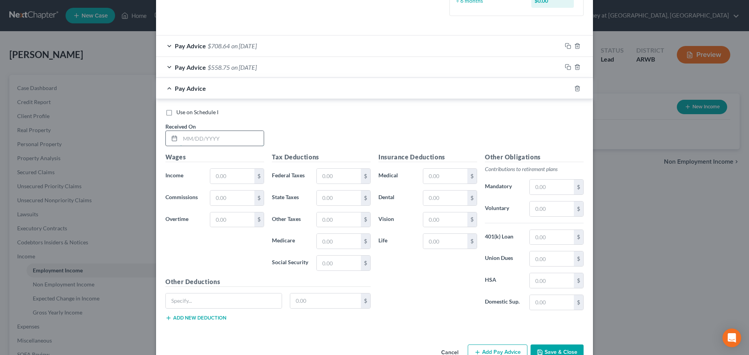
click at [219, 134] on input "text" at bounding box center [221, 138] width 83 height 15
type input "[DATE]"
click at [229, 175] on input "text" at bounding box center [232, 176] width 44 height 15
type input "915.00"
click at [326, 177] on input "text" at bounding box center [339, 176] width 44 height 15
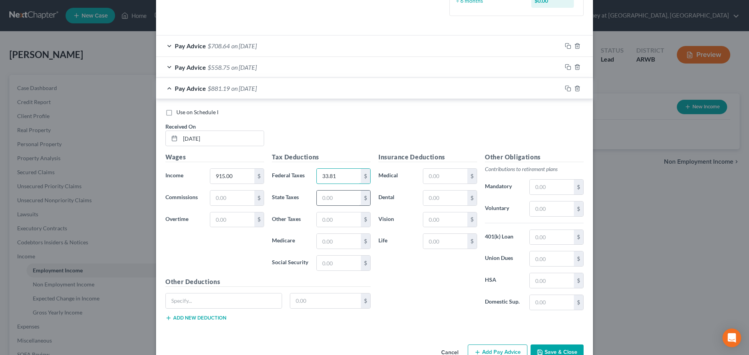
type input "33.81"
click at [329, 202] on input "text" at bounding box center [339, 198] width 44 height 15
type input "17.00"
click at [338, 244] on input "text" at bounding box center [339, 241] width 44 height 15
type input "13.26"
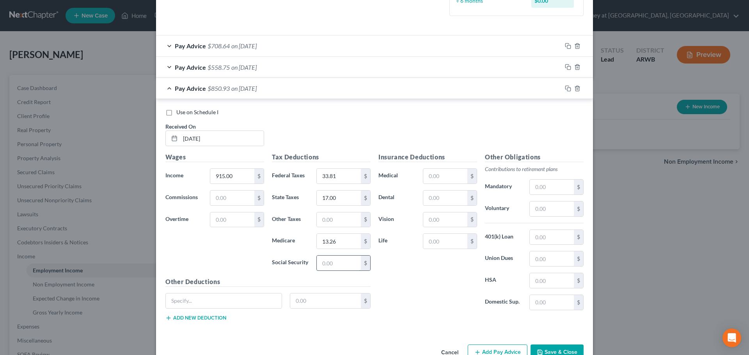
click at [327, 258] on input "text" at bounding box center [339, 263] width 44 height 15
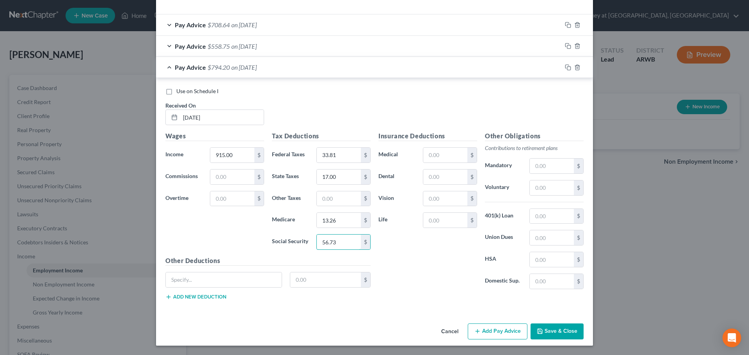
type input "56.73"
click at [493, 338] on button "Add Pay Advice" at bounding box center [497, 332] width 60 height 16
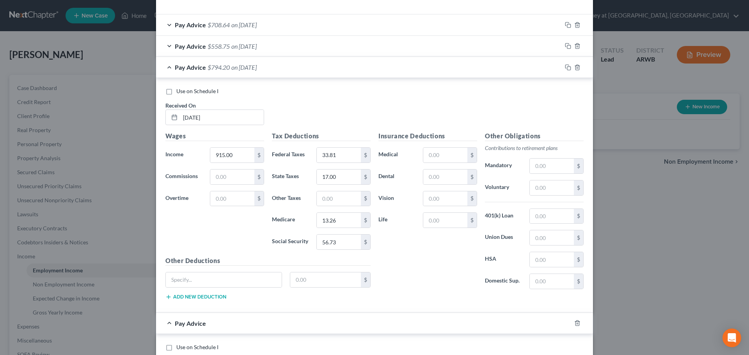
click at [295, 67] on div "Pay Advice $794.20 on [DATE]" at bounding box center [358, 67] width 405 height 21
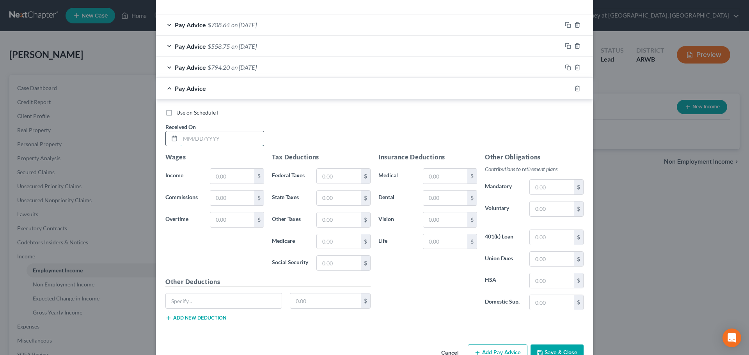
click at [219, 143] on input "text" at bounding box center [221, 138] width 83 height 15
type input "[DATE]"
click at [227, 171] on input "text" at bounding box center [232, 176] width 44 height 15
type input "1,176.00"
click at [319, 177] on input "text" at bounding box center [339, 176] width 44 height 15
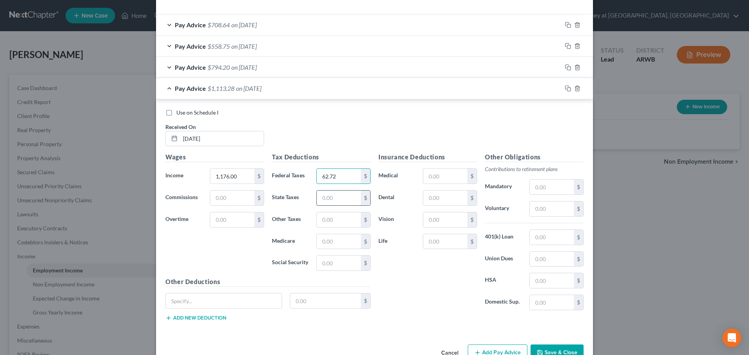
type input "62.72"
click at [337, 199] on input "text" at bounding box center [339, 198] width 44 height 15
type input "26.00"
click at [323, 233] on div "Tax Deductions Federal Taxes 62.72 $ State Taxes 26.00 $ Other Taxes $ Medicare…" at bounding box center [321, 214] width 106 height 125
click at [323, 242] on input "text" at bounding box center [339, 241] width 44 height 15
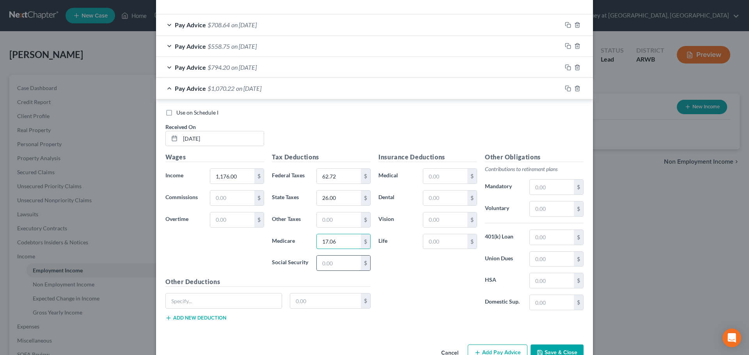
type input "17.06"
click at [321, 262] on input "text" at bounding box center [339, 263] width 44 height 15
type input "72.92"
click at [429, 177] on input "text" at bounding box center [445, 176] width 44 height 15
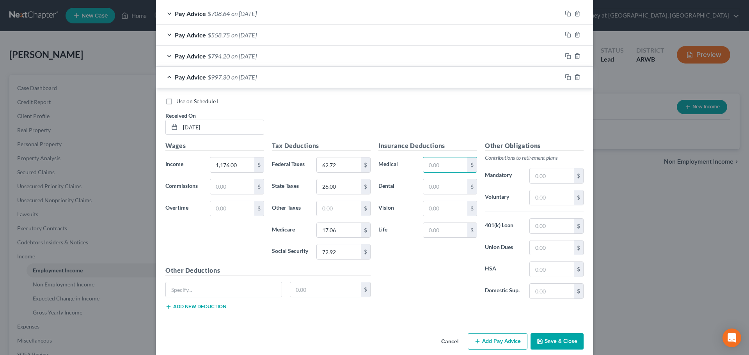
scroll to position [286, 0]
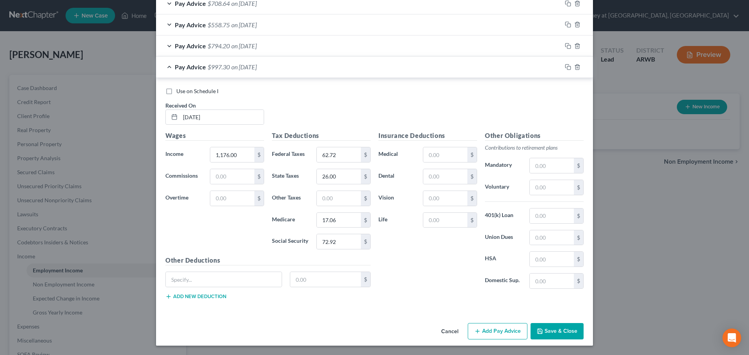
click at [483, 329] on button "Add Pay Advice" at bounding box center [497, 331] width 60 height 16
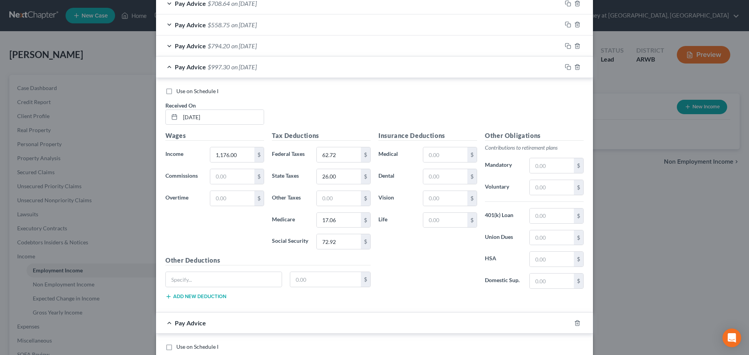
click at [324, 67] on div "Pay Advice $997.30 on [DATE]" at bounding box center [358, 67] width 405 height 21
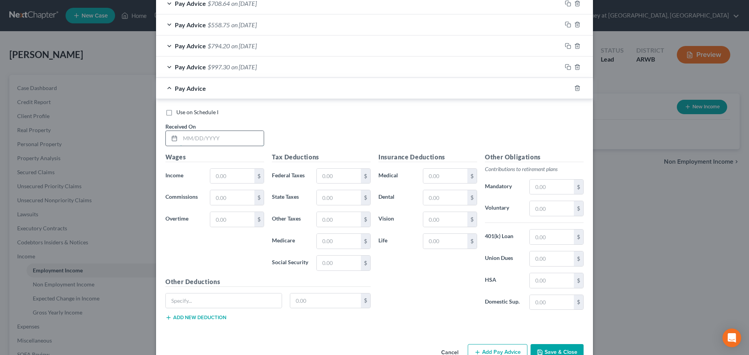
click at [218, 139] on input "text" at bounding box center [221, 138] width 83 height 15
type input "[DATE]"
click at [225, 174] on input "text" at bounding box center [232, 176] width 44 height 15
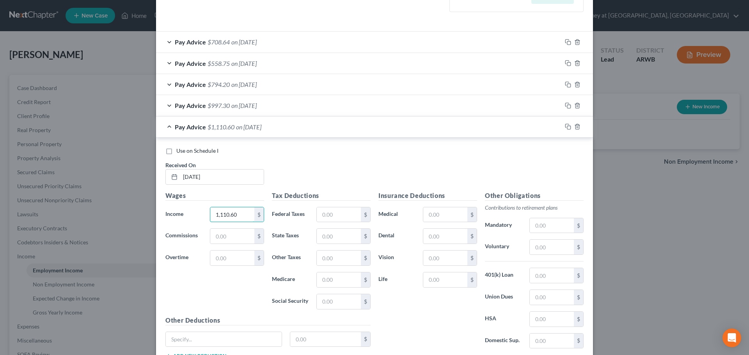
scroll to position [247, 0]
type input "1,110.60"
click at [327, 214] on input "text" at bounding box center [339, 215] width 44 height 15
type input "54.87"
click at [332, 238] on input "text" at bounding box center [339, 236] width 44 height 15
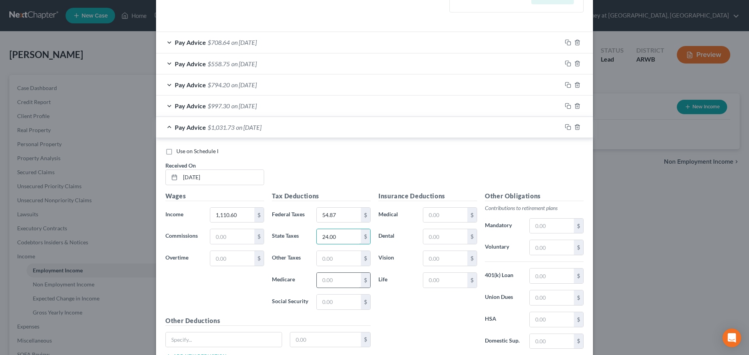
type input "24.00"
click at [328, 281] on input "text" at bounding box center [339, 280] width 44 height 15
type input "16.10"
click at [324, 298] on input "text" at bounding box center [339, 302] width 44 height 15
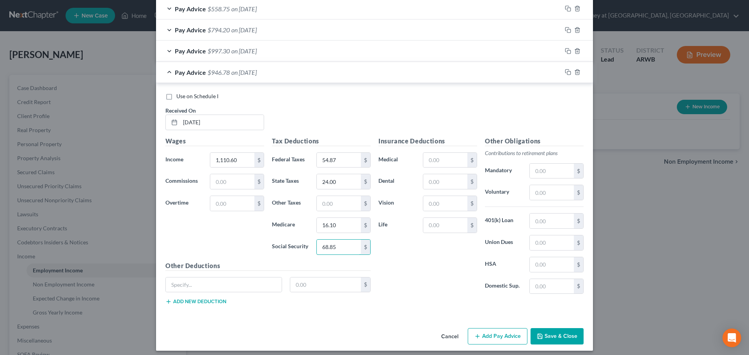
scroll to position [307, 0]
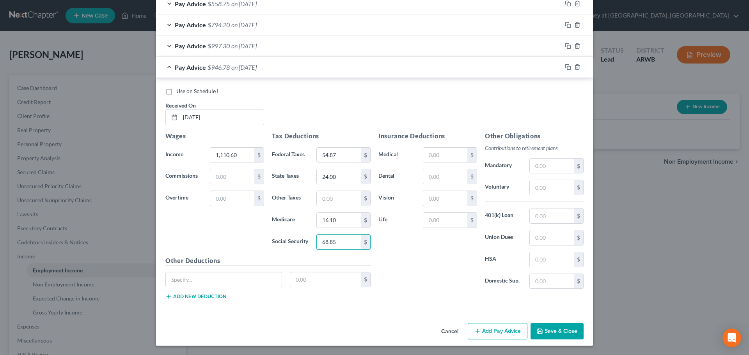
type input "68.85"
click at [474, 331] on icon "button" at bounding box center [477, 331] width 6 height 6
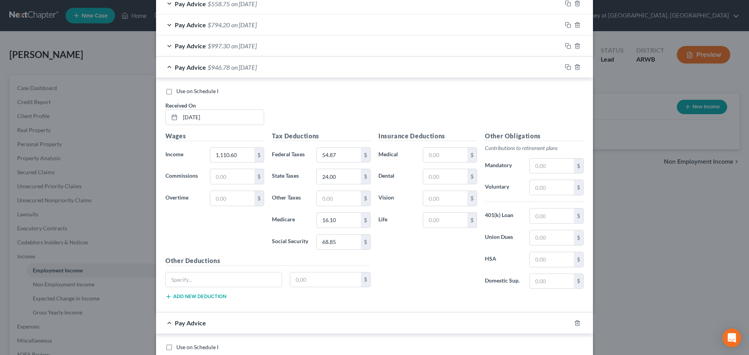
click at [294, 66] on div "Pay Advice $946.78 on [DATE]" at bounding box center [358, 67] width 405 height 21
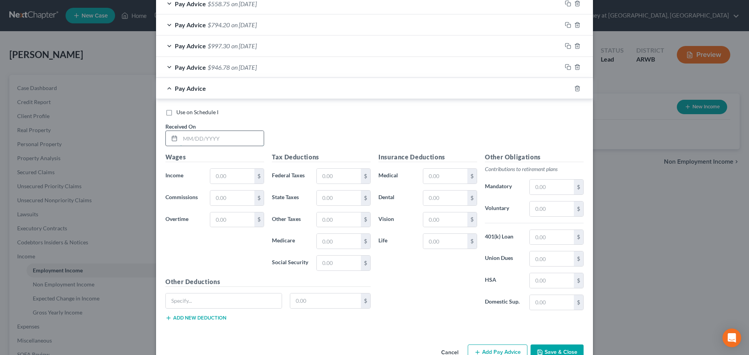
click at [220, 138] on input "text" at bounding box center [221, 138] width 83 height 15
type input "[DATE]"
click at [223, 174] on input "text" at bounding box center [232, 176] width 44 height 15
type input "1,125.00"
click at [330, 176] on input "text" at bounding box center [339, 176] width 44 height 15
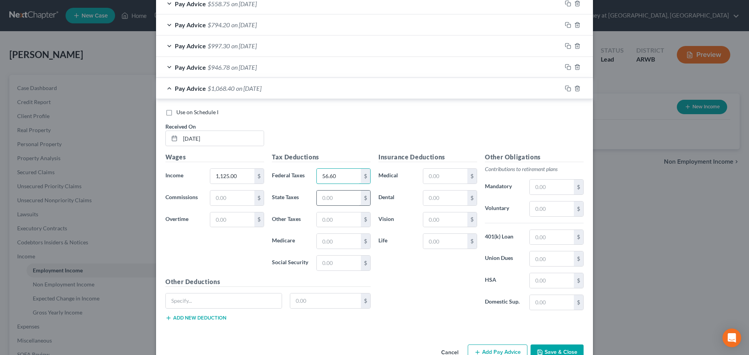
type input "56.60"
click at [335, 198] on input "text" at bounding box center [339, 198] width 44 height 15
type input "24.00"
click at [335, 241] on input "text" at bounding box center [339, 241] width 44 height 15
type input "16.31"
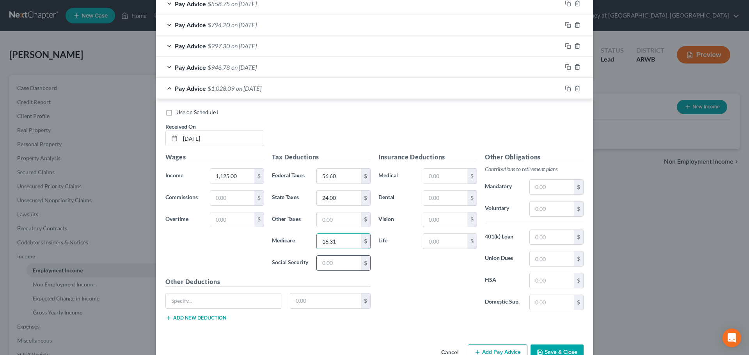
click at [329, 265] on input "text" at bounding box center [339, 263] width 44 height 15
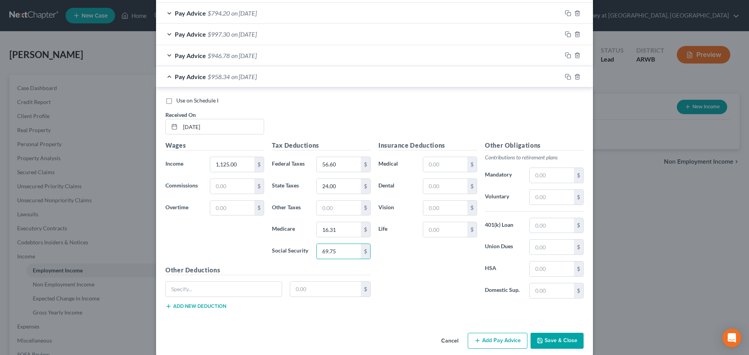
scroll to position [328, 0]
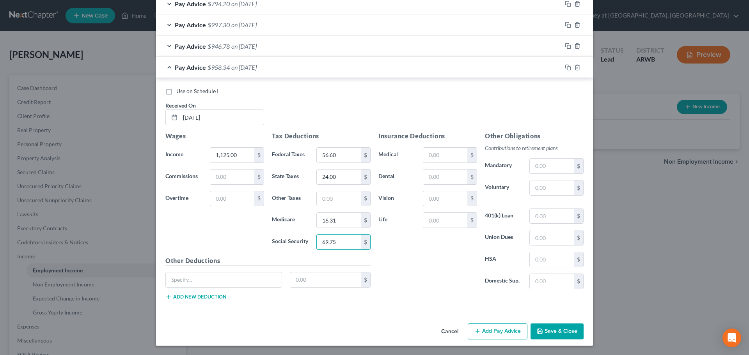
type input "69.75"
click at [494, 335] on button "Add Pay Advice" at bounding box center [497, 332] width 60 height 16
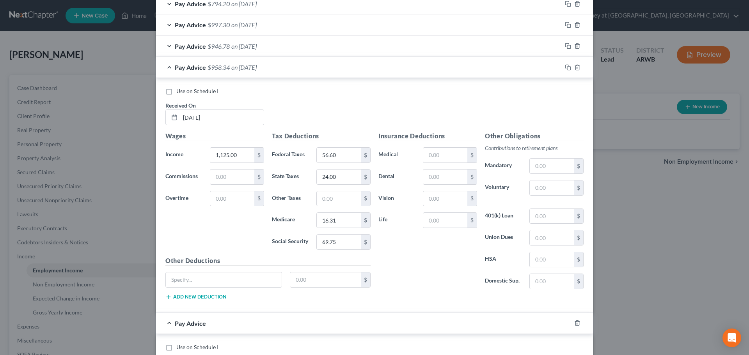
click at [313, 73] on div "Pay Advice $958.34 on [DATE]" at bounding box center [358, 67] width 405 height 21
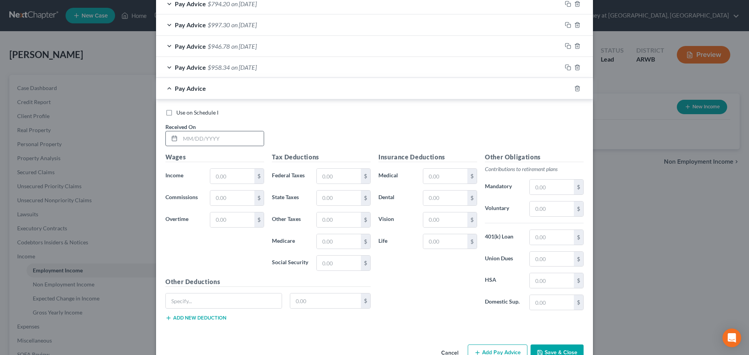
click at [173, 136] on icon at bounding box center [174, 138] width 6 height 6
click at [189, 141] on input "text" at bounding box center [221, 138] width 83 height 15
type input "[DATE]"
click at [233, 178] on input "text" at bounding box center [232, 176] width 44 height 15
type input "802.65"
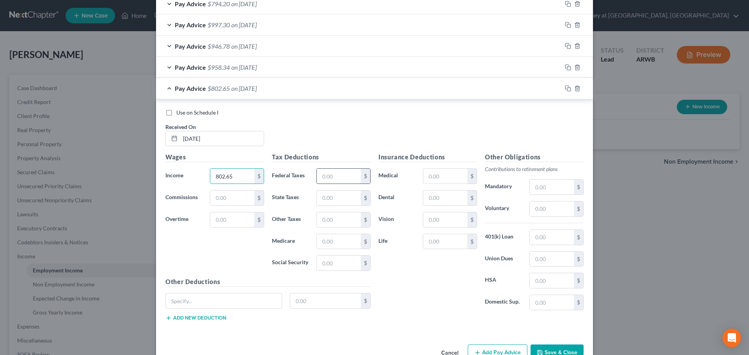
click at [342, 176] on input "text" at bounding box center [339, 176] width 44 height 15
type input "22.57"
click at [331, 201] on input "text" at bounding box center [339, 198] width 44 height 15
type input "13.00"
click at [322, 241] on input "text" at bounding box center [339, 241] width 44 height 15
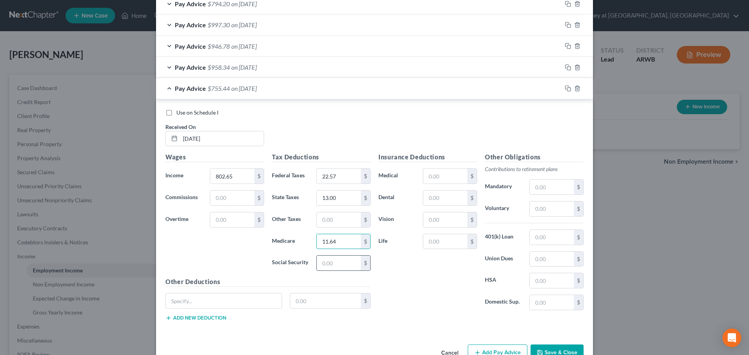
type input "11.64"
click at [329, 265] on input "text" at bounding box center [339, 263] width 44 height 15
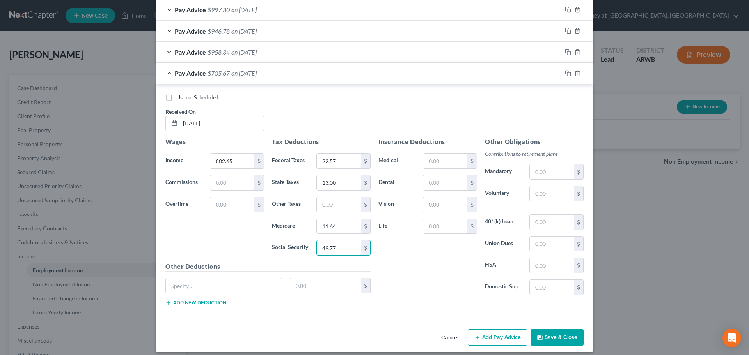
scroll to position [350, 0]
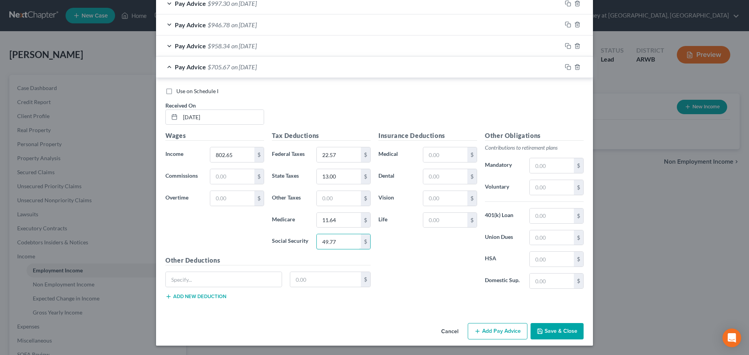
type input "49.77"
click at [496, 329] on button "Add Pay Advice" at bounding box center [497, 331] width 60 height 16
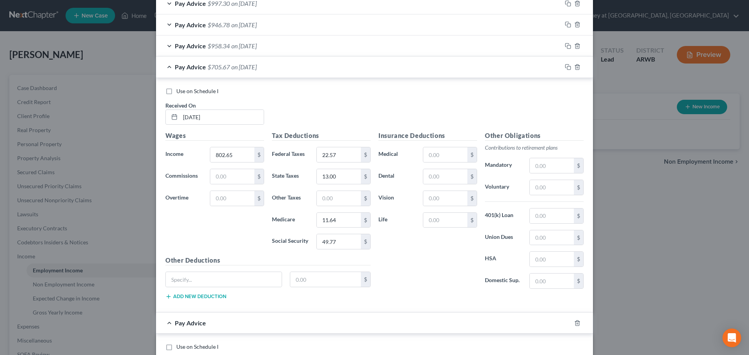
click at [351, 69] on div "Pay Advice $705.67 on [DATE]" at bounding box center [358, 67] width 405 height 21
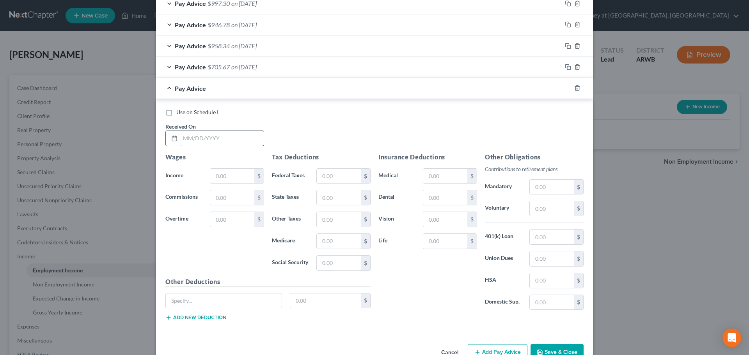
click at [224, 131] on input "text" at bounding box center [221, 138] width 83 height 15
type input "[DATE]"
click at [229, 177] on input "text" at bounding box center [232, 176] width 44 height 15
type input "938.40"
click at [336, 178] on input "text" at bounding box center [339, 176] width 44 height 15
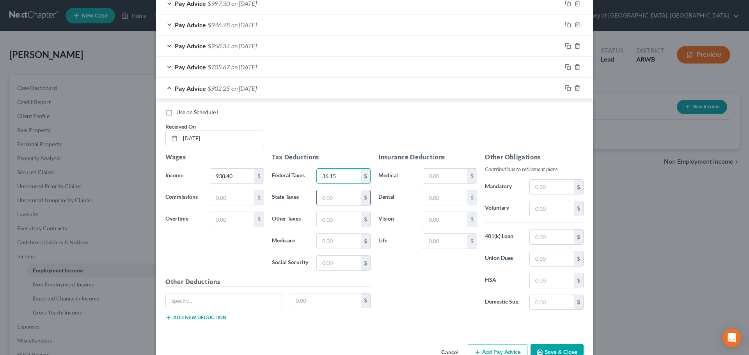
type input "36.15"
click at [330, 199] on input "text" at bounding box center [339, 197] width 44 height 15
type input "18.00"
click at [324, 242] on input "text" at bounding box center [339, 241] width 44 height 15
type input "13.61"
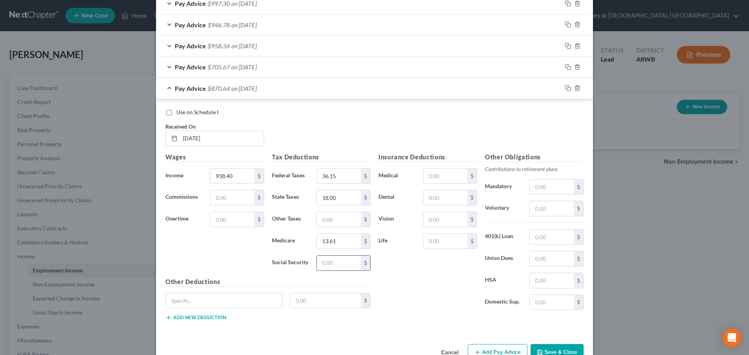
click at [325, 262] on input "text" at bounding box center [339, 263] width 44 height 15
type input "58.18"
drag, startPoint x: 481, startPoint y: 349, endPoint x: 448, endPoint y: 310, distance: 51.5
click at [480, 348] on button "Add Pay Advice" at bounding box center [497, 352] width 60 height 16
click at [234, 89] on span "on [DATE]" at bounding box center [243, 88] width 25 height 7
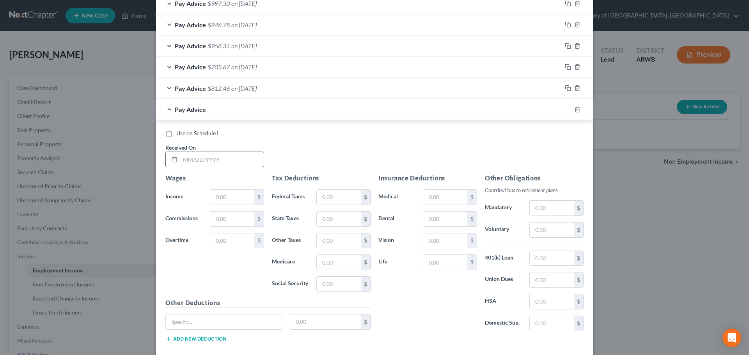
click at [205, 159] on input "text" at bounding box center [221, 159] width 83 height 15
type input "1"
type input "[DATE]"
click at [221, 194] on input "text" at bounding box center [232, 197] width 44 height 15
type input "1,170.00"
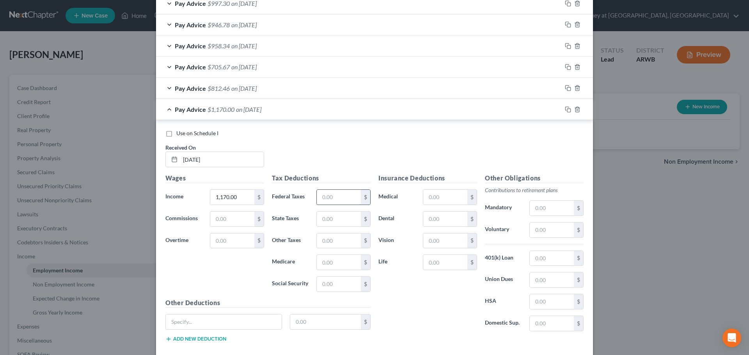
click at [321, 198] on input "text" at bounding box center [339, 197] width 44 height 15
type input "62.00"
click at [326, 221] on input "text" at bounding box center [339, 219] width 44 height 15
type input "26.00"
click at [333, 262] on input "text" at bounding box center [339, 262] width 44 height 15
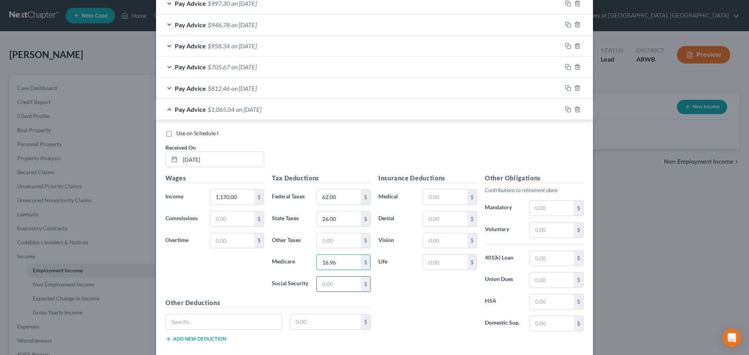
type input "16.96"
click at [334, 286] on input "text" at bounding box center [339, 284] width 44 height 15
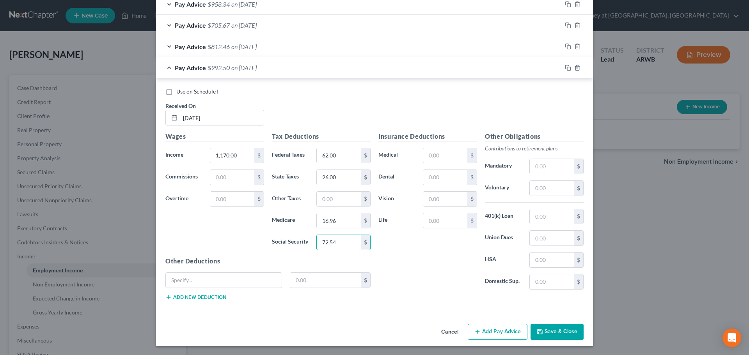
scroll to position [392, 0]
type input "72.54"
click at [485, 331] on button "Add Pay Advice" at bounding box center [497, 332] width 60 height 16
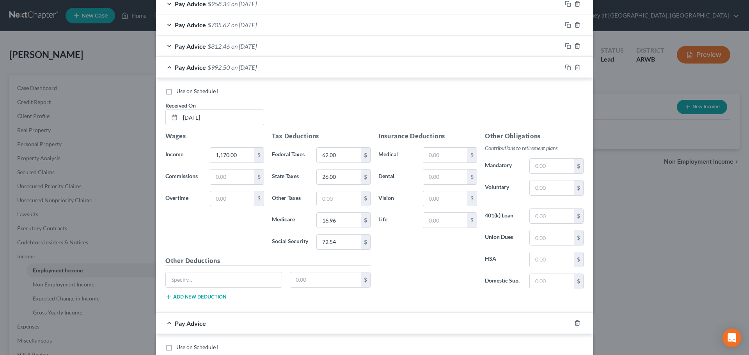
click at [274, 69] on div "Pay Advice $992.50 on [DATE]" at bounding box center [358, 67] width 405 height 21
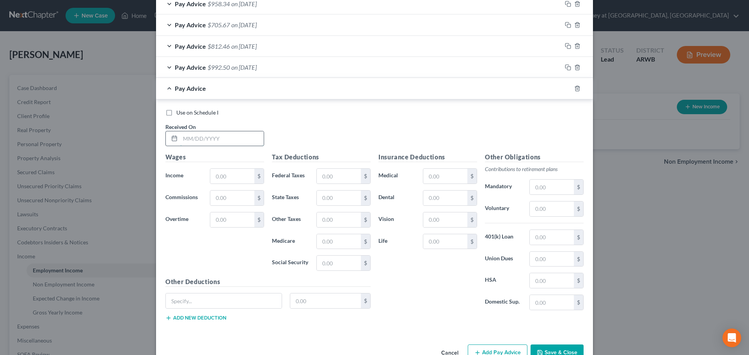
click at [217, 138] on input "text" at bounding box center [221, 138] width 83 height 15
type input "[DATE]"
click at [229, 175] on input "text" at bounding box center [232, 176] width 44 height 15
type input "1,123.20"
click at [340, 176] on input "text" at bounding box center [339, 176] width 44 height 15
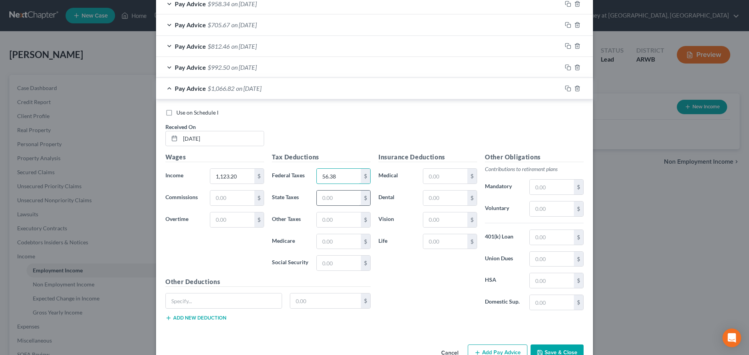
type input "56.38"
click at [326, 199] on input "text" at bounding box center [339, 198] width 44 height 15
type input "24.00"
click at [323, 244] on input "text" at bounding box center [339, 241] width 44 height 15
type input "16.29"
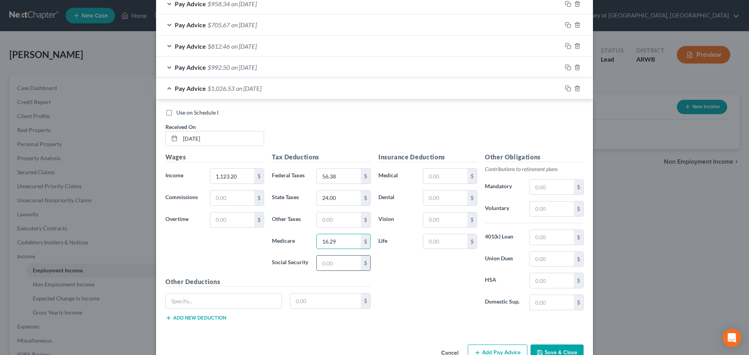
click at [330, 265] on input "text" at bounding box center [339, 263] width 44 height 15
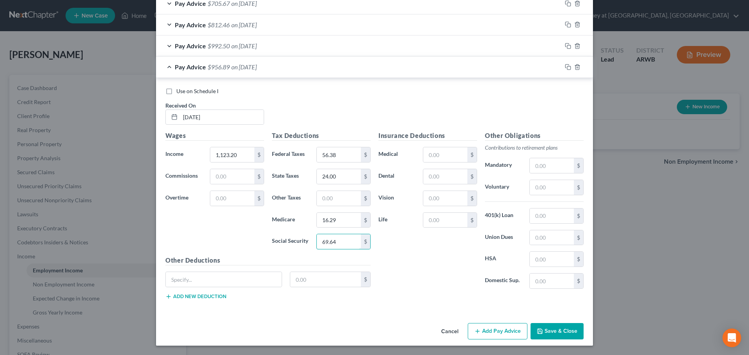
type input "69.64"
click at [490, 330] on button "Add Pay Advice" at bounding box center [497, 331] width 60 height 16
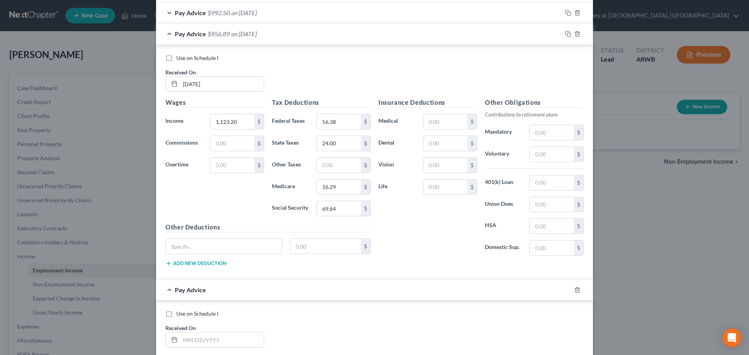
scroll to position [491, 0]
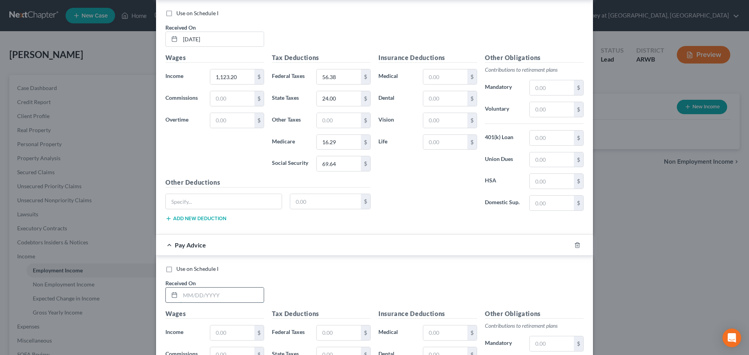
click at [212, 299] on input "text" at bounding box center [221, 295] width 83 height 15
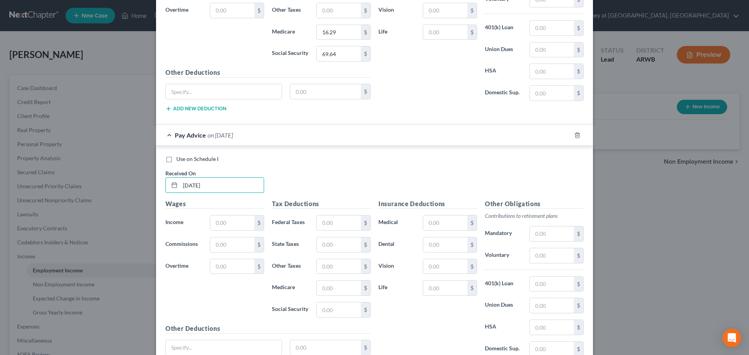
scroll to position [608, 0]
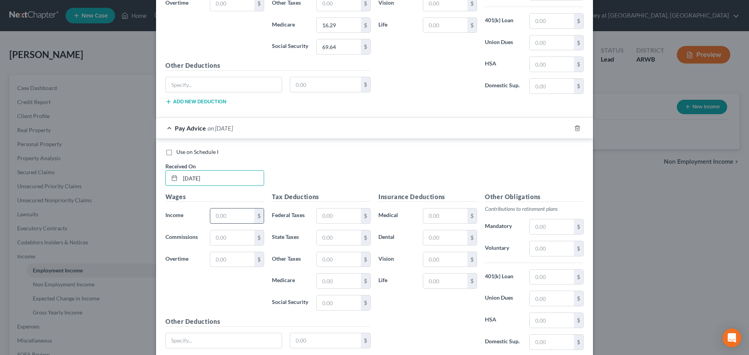
type input "[DATE]"
click at [215, 216] on input "text" at bounding box center [232, 216] width 44 height 15
type input "1,052.55"
click at [323, 216] on input "text" at bounding box center [339, 216] width 44 height 15
type input "47.90"
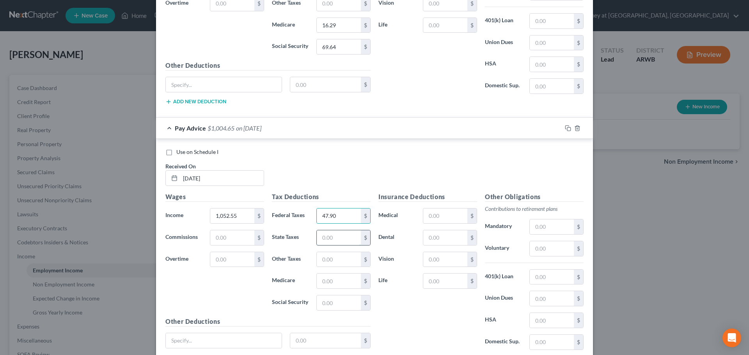
click at [329, 243] on input "text" at bounding box center [339, 237] width 44 height 15
type input "21.81"
click at [327, 284] on input "text" at bounding box center [339, 281] width 44 height 15
type input "15.26"
click at [323, 297] on input "text" at bounding box center [339, 303] width 44 height 15
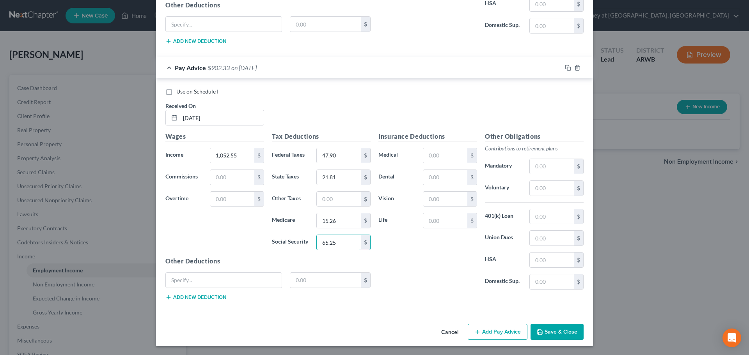
scroll to position [669, 0]
type input "65.25"
click at [505, 336] on button "Add Pay Advice" at bounding box center [497, 332] width 60 height 16
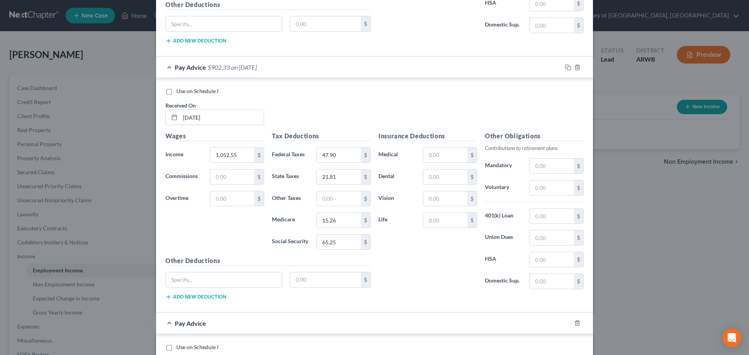
click at [286, 65] on div "Pay Advice $902.33 on [DATE]" at bounding box center [358, 67] width 405 height 21
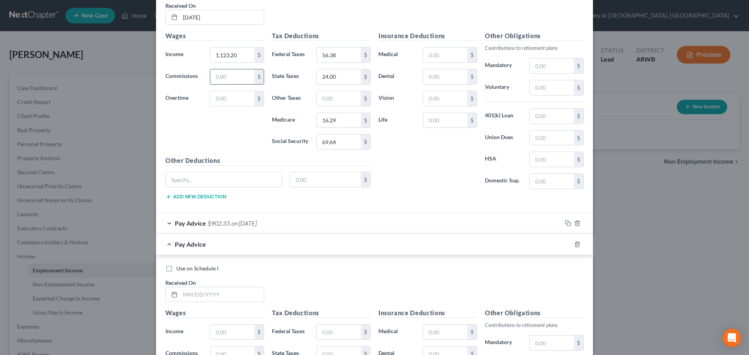
scroll to position [435, 0]
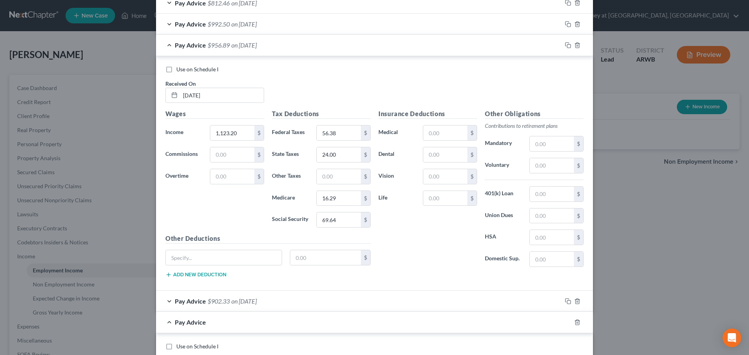
click at [245, 45] on span "on [DATE]" at bounding box center [243, 44] width 25 height 7
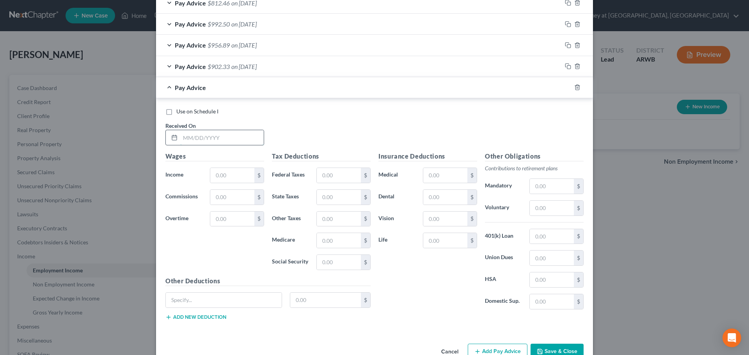
click at [184, 136] on input "text" at bounding box center [221, 137] width 83 height 15
type input "[DATE]"
click at [232, 177] on input "text" at bounding box center [232, 175] width 44 height 15
type input "925.50"
click at [327, 174] on input "text" at bounding box center [339, 175] width 44 height 15
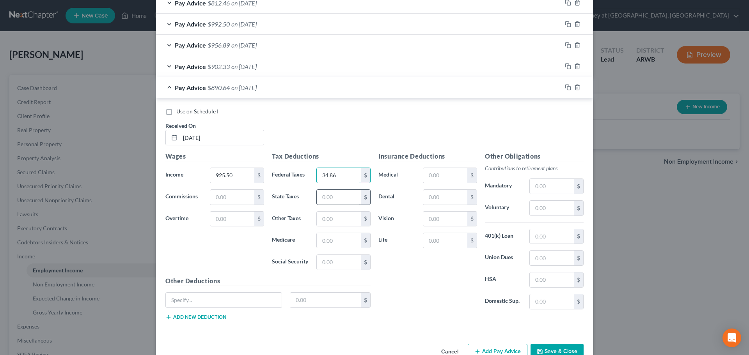
type input "34.86"
click at [335, 200] on input "text" at bounding box center [339, 197] width 44 height 15
type input "17.49"
click at [339, 242] on input "text" at bounding box center [339, 240] width 44 height 15
type input "13.42"
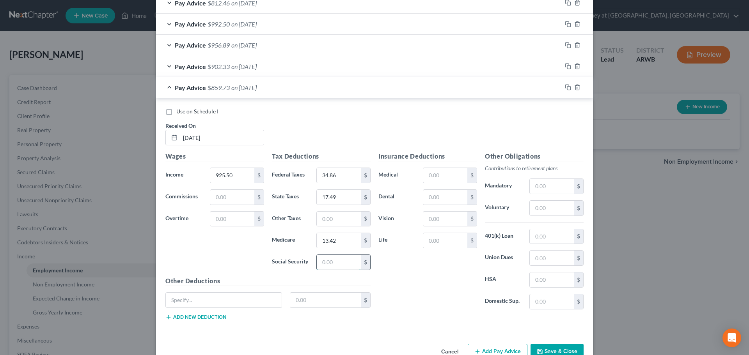
click at [328, 266] on input "text" at bounding box center [339, 262] width 44 height 15
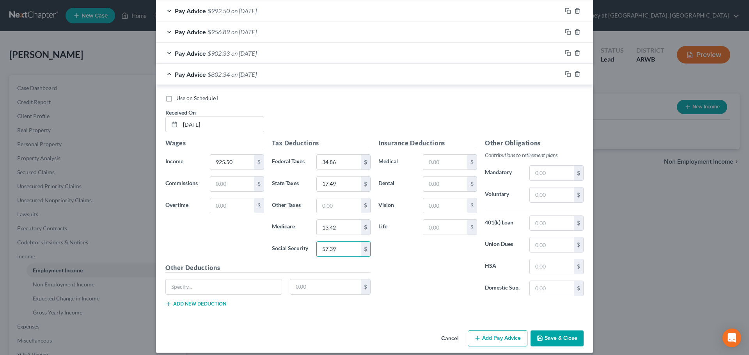
scroll to position [455, 0]
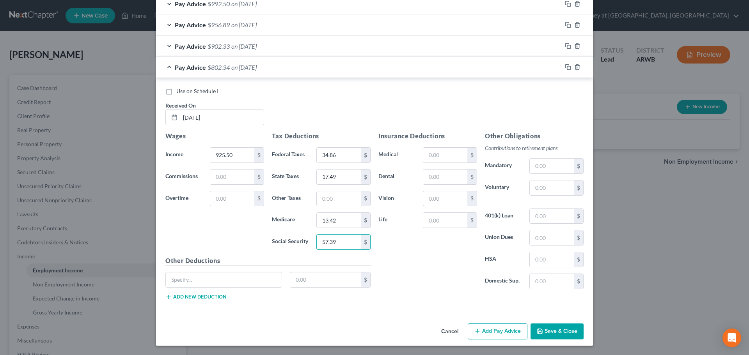
type input "57.39"
click at [505, 333] on button "Add Pay Advice" at bounding box center [497, 332] width 60 height 16
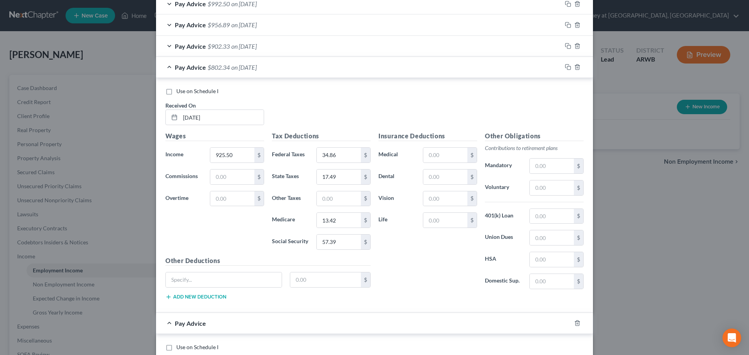
click at [278, 69] on div "Pay Advice $802.34 on [DATE]" at bounding box center [358, 67] width 405 height 21
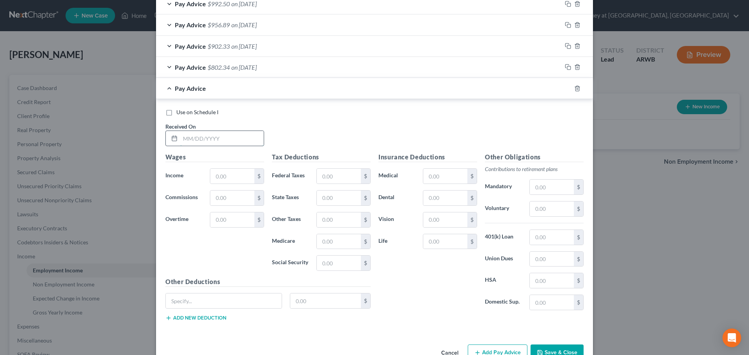
click at [223, 135] on input "text" at bounding box center [221, 138] width 83 height 15
type input "[DATE]"
click at [221, 181] on input "text" at bounding box center [232, 176] width 44 height 15
type input "1,105.50"
click at [336, 175] on input "text" at bounding box center [339, 176] width 44 height 15
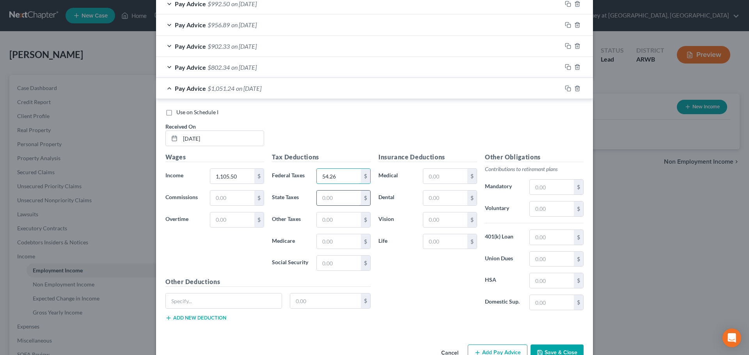
type input "54.26"
click at [326, 197] on input "text" at bounding box center [339, 198] width 44 height 15
type input "23.73"
click at [335, 246] on input "text" at bounding box center [339, 241] width 44 height 15
type input "16.03"
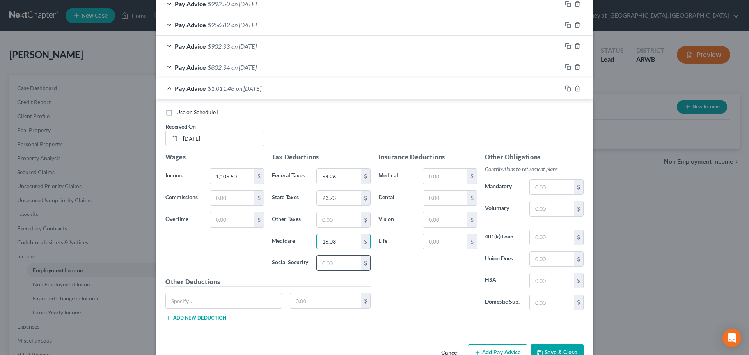
click at [325, 266] on input "text" at bounding box center [339, 263] width 44 height 15
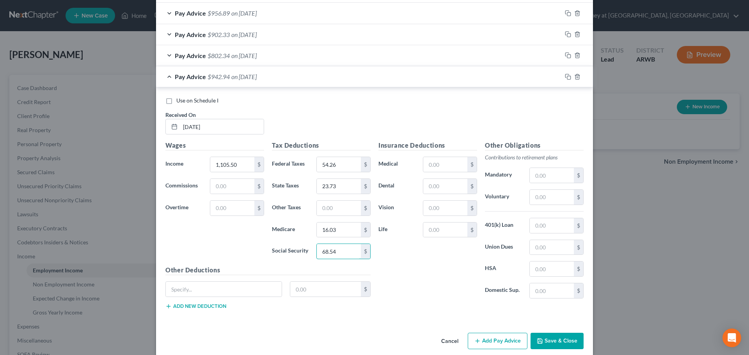
scroll to position [477, 0]
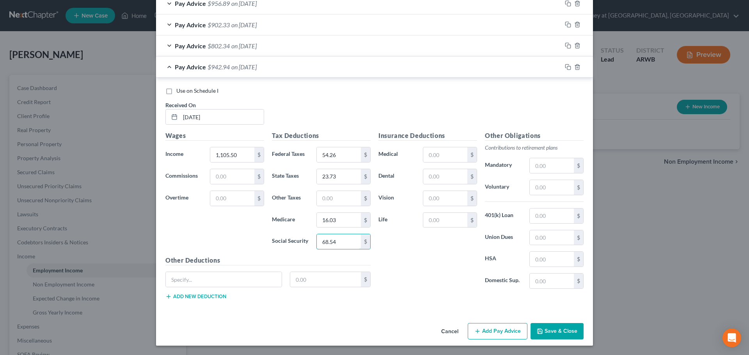
type input "68.54"
click at [503, 329] on button "Add Pay Advice" at bounding box center [497, 331] width 60 height 16
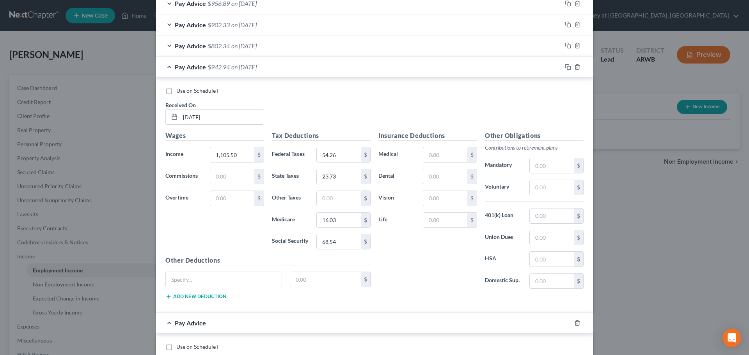
click at [257, 65] on span "on [DATE]" at bounding box center [243, 66] width 25 height 7
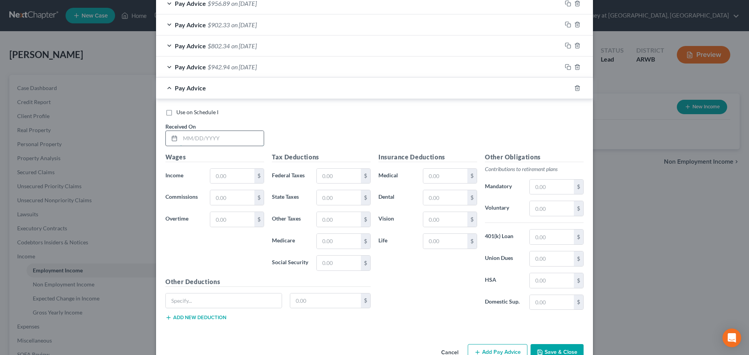
click at [206, 137] on input "text" at bounding box center [221, 138] width 83 height 15
type input "1"
type input "[DATE]"
click at [221, 173] on input "text" at bounding box center [232, 176] width 44 height 15
type input "1,093.80"
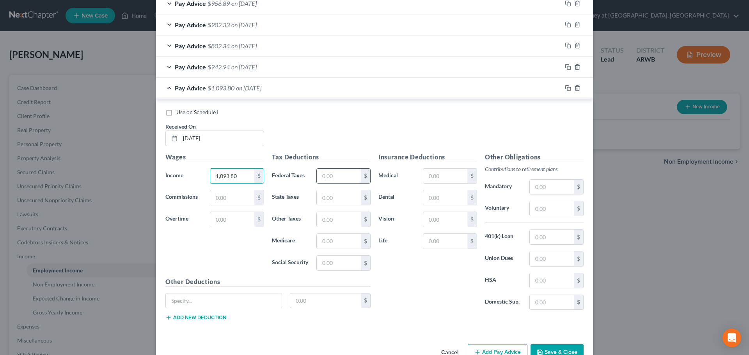
click at [329, 175] on input "text" at bounding box center [339, 176] width 44 height 15
type input "52.85"
click at [338, 202] on input "text" at bounding box center [339, 197] width 44 height 15
type input "23.28"
click at [327, 242] on input "text" at bounding box center [339, 241] width 44 height 15
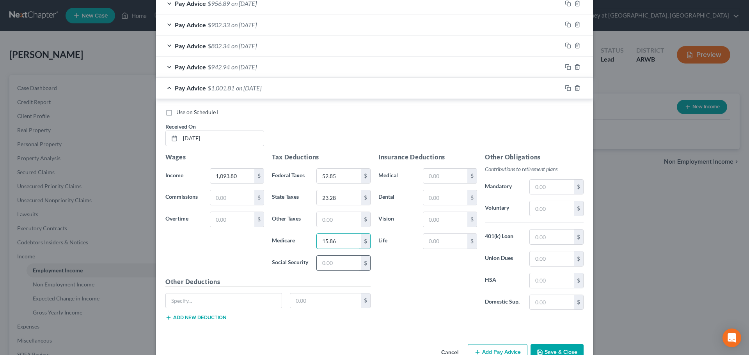
type input "15.86"
click at [321, 263] on input "text" at bounding box center [339, 263] width 44 height 15
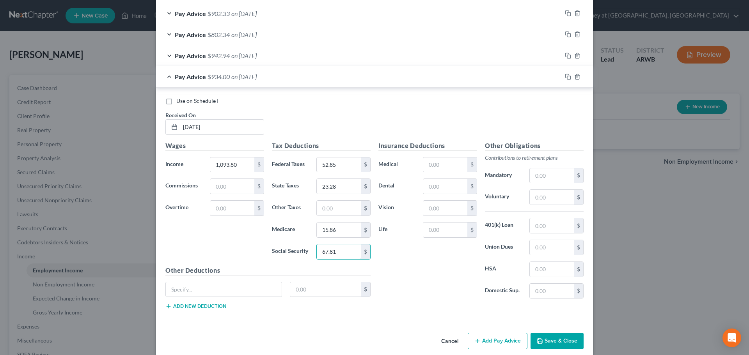
scroll to position [498, 0]
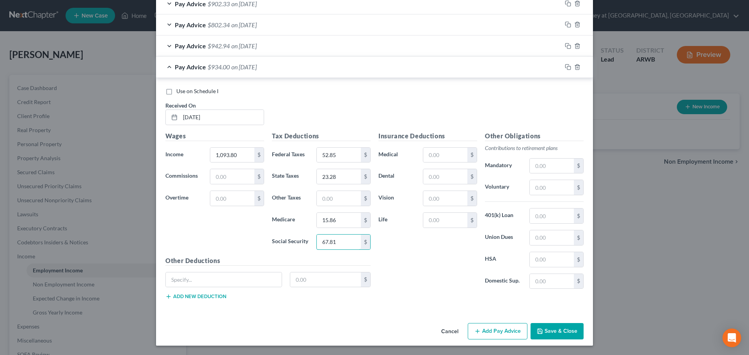
type input "67.81"
click at [484, 331] on button "Add Pay Advice" at bounding box center [497, 331] width 60 height 16
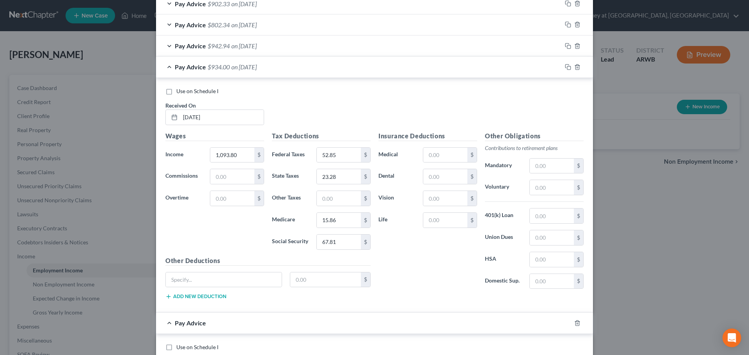
click at [248, 62] on div "Pay Advice $934.00 on [DATE]" at bounding box center [358, 67] width 405 height 21
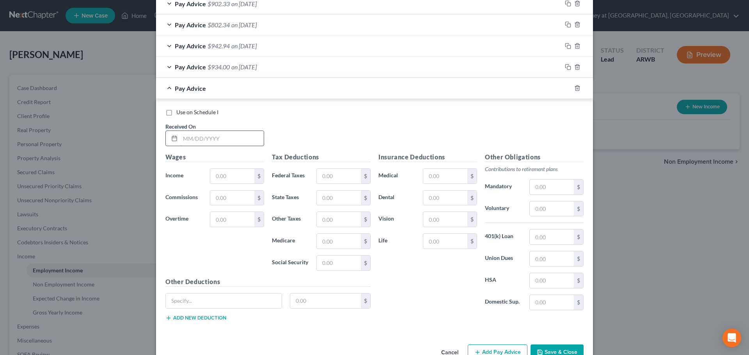
click at [206, 134] on input "text" at bounding box center [221, 138] width 83 height 15
type input "[DATE]"
click at [220, 173] on input "text" at bounding box center [232, 176] width 44 height 15
type input "969.00"
click at [336, 175] on input "text" at bounding box center [339, 176] width 44 height 15
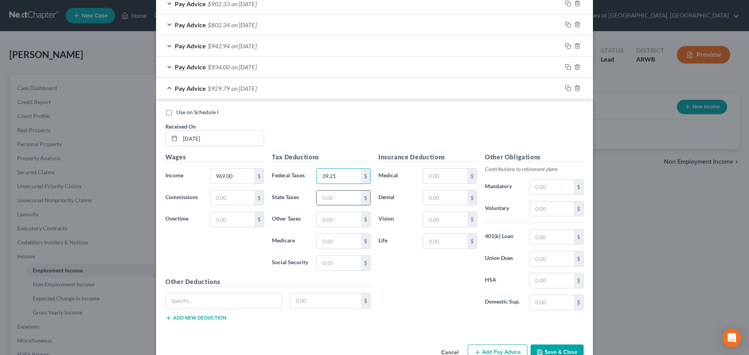
type input "39.21"
click at [325, 197] on input "text" at bounding box center [339, 198] width 44 height 15
type input "18.97"
click at [334, 241] on input "text" at bounding box center [339, 241] width 44 height 15
type input "14.05"
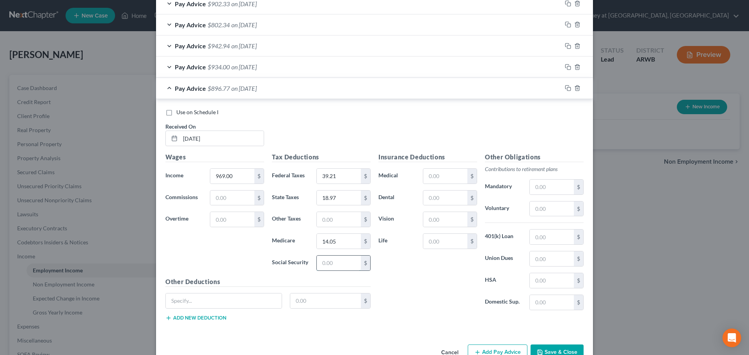
click at [347, 266] on input "text" at bounding box center [339, 263] width 44 height 15
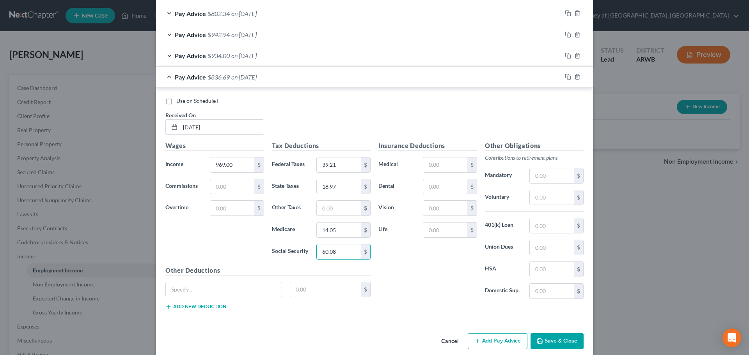
scroll to position [519, 0]
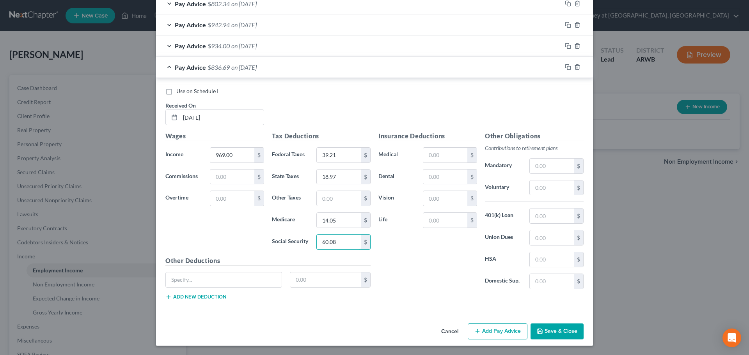
type input "60.08"
click at [489, 335] on button "Add Pay Advice" at bounding box center [497, 332] width 60 height 16
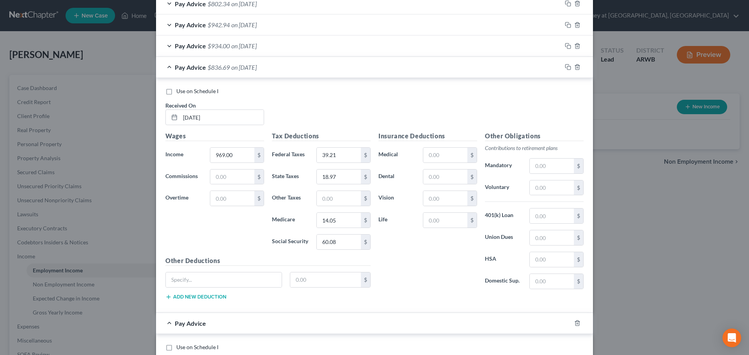
click at [290, 65] on div "Pay Advice $836.69 on [DATE]" at bounding box center [358, 67] width 405 height 21
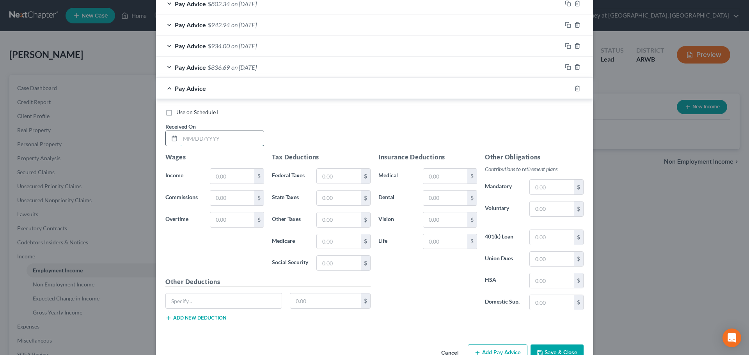
click at [221, 142] on input "text" at bounding box center [221, 138] width 83 height 15
type input "[DATE]"
click at [221, 175] on input "text" at bounding box center [232, 176] width 44 height 15
type input "885.00"
click at [328, 173] on input "text" at bounding box center [339, 176] width 44 height 15
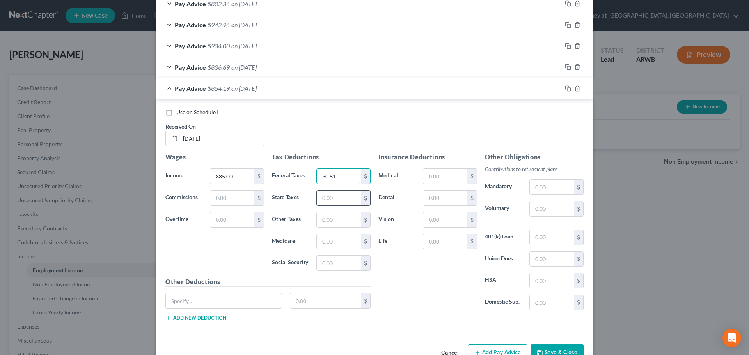
type input "30.81"
click at [333, 199] on input "text" at bounding box center [339, 198] width 44 height 15
type input "16.11"
click at [321, 241] on input "text" at bounding box center [339, 241] width 44 height 15
type input "12.83"
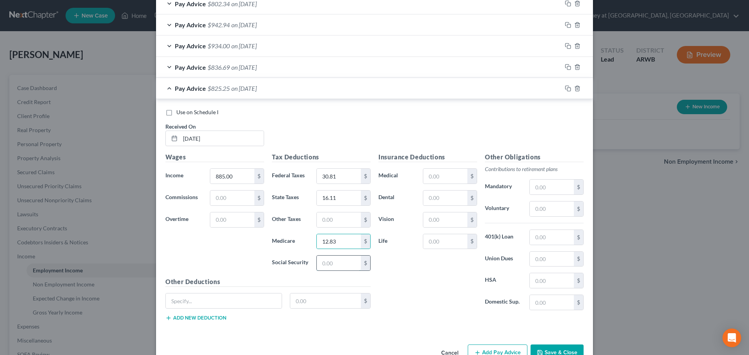
click at [329, 264] on input "text" at bounding box center [339, 263] width 44 height 15
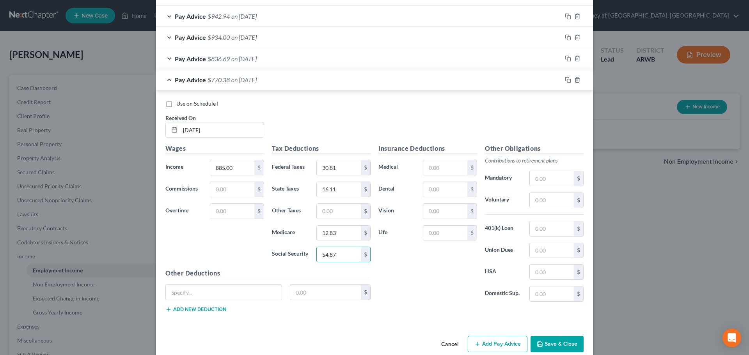
scroll to position [540, 0]
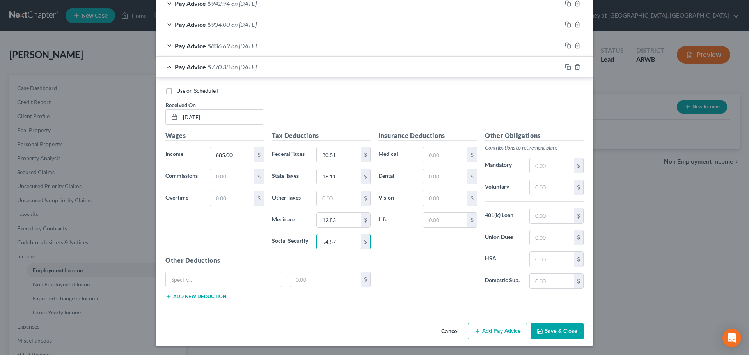
type input "54.87"
click at [480, 331] on button "Add Pay Advice" at bounding box center [497, 331] width 60 height 16
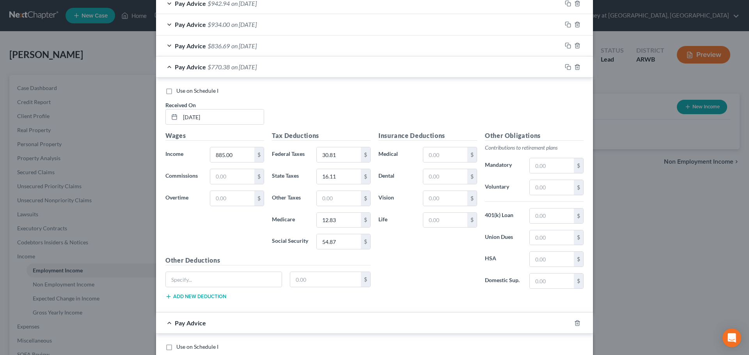
click at [241, 62] on div "Pay Advice $770.38 on [DATE]" at bounding box center [358, 67] width 405 height 21
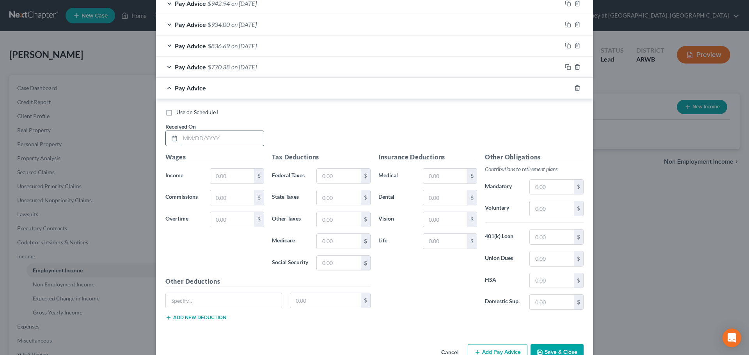
click at [204, 136] on input "text" at bounding box center [221, 138] width 83 height 15
type input "[DATE]"
click at [227, 174] on input "text" at bounding box center [232, 176] width 44 height 15
type input "1,088.10"
click at [323, 176] on input "text" at bounding box center [339, 176] width 44 height 15
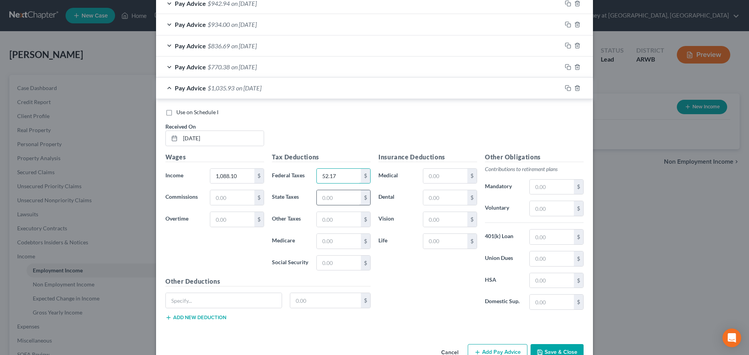
type input "52.17"
click at [332, 202] on input "text" at bounding box center [339, 197] width 44 height 15
type input "23.05"
click at [325, 238] on input "text" at bounding box center [339, 241] width 44 height 15
type input "15.78"
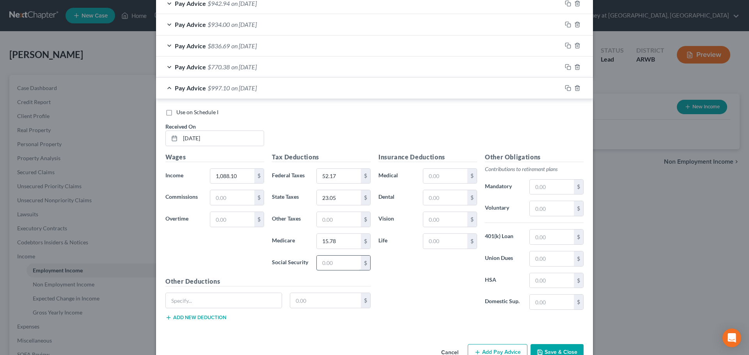
click at [332, 264] on input "text" at bounding box center [339, 263] width 44 height 15
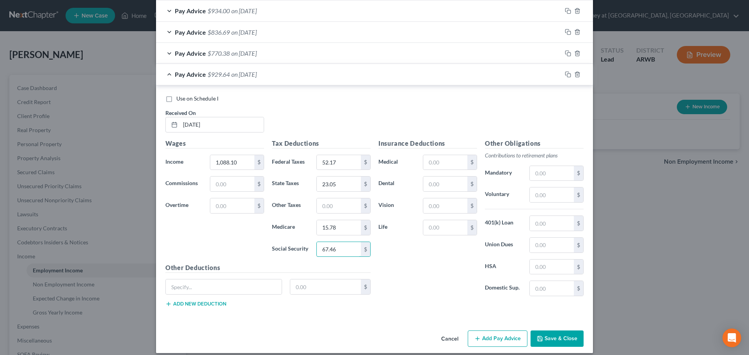
scroll to position [561, 0]
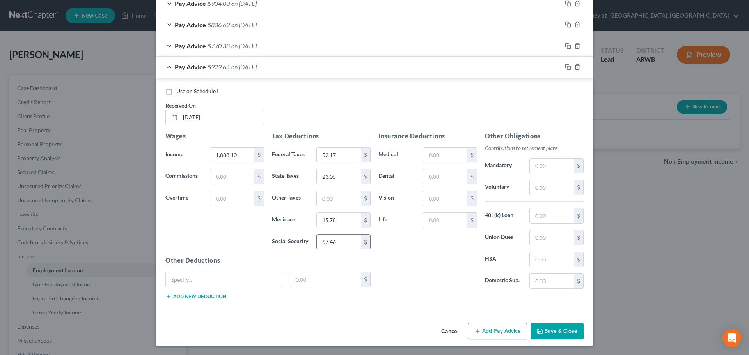
type input "67.46"
click at [483, 333] on button "Add Pay Advice" at bounding box center [497, 331] width 60 height 16
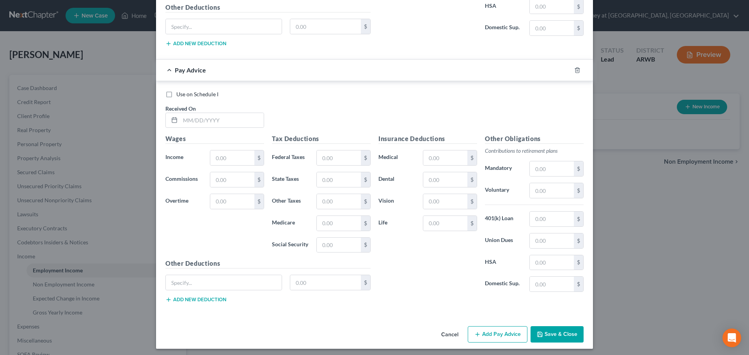
scroll to position [818, 0]
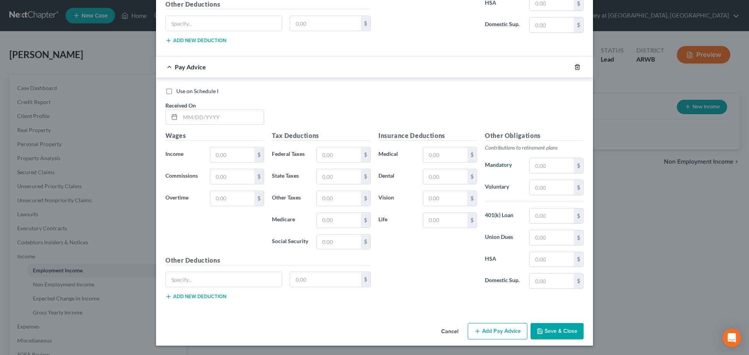
click at [576, 69] on icon "button" at bounding box center [577, 66] width 4 height 5
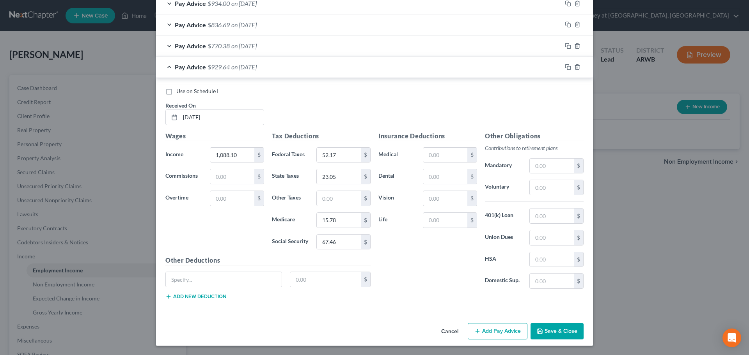
scroll to position [561, 0]
click at [562, 331] on button "Save & Close" at bounding box center [556, 331] width 53 height 16
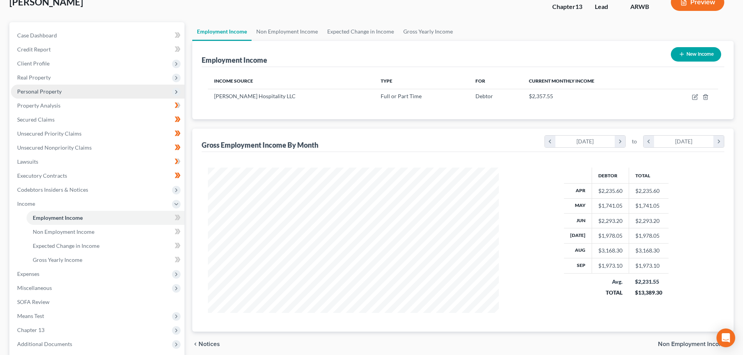
scroll to position [39, 0]
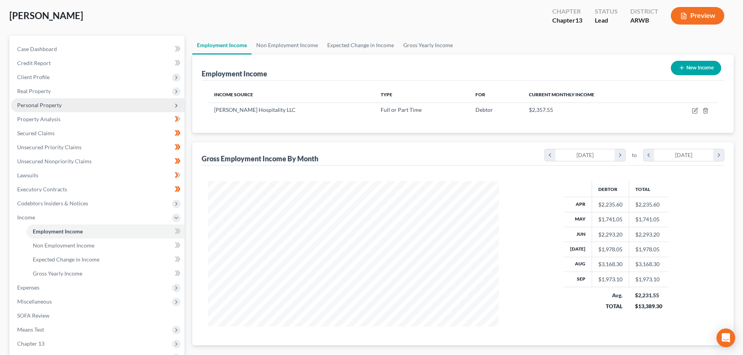
click at [47, 105] on span "Personal Property" at bounding box center [39, 105] width 44 height 7
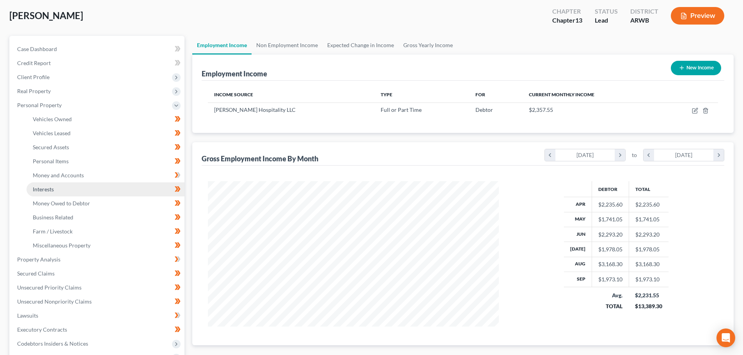
click at [44, 189] on span "Interests" at bounding box center [43, 189] width 21 height 7
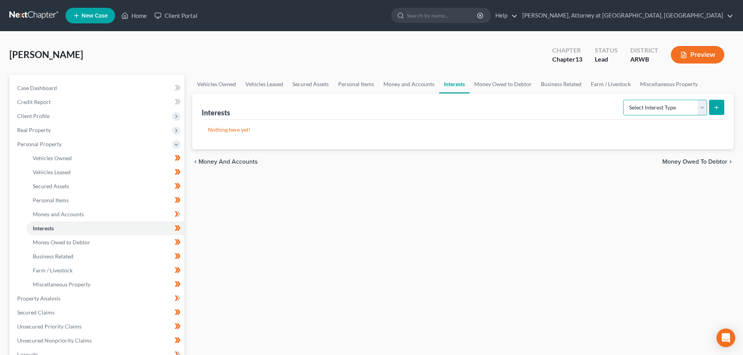
click at [699, 103] on select "Select Interest Type 401K Annuity Bond Education IRA Government Bond Government…" at bounding box center [665, 108] width 84 height 16
click at [68, 214] on span "Money and Accounts" at bounding box center [58, 214] width 51 height 7
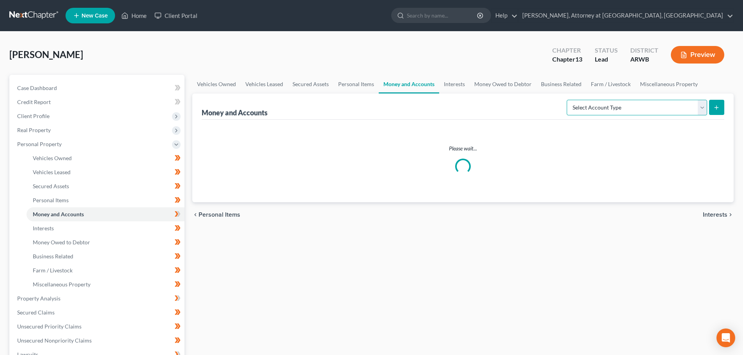
click at [698, 109] on select "Select Account Type Brokerage Cash on Hand Certificates of Deposit Checking Acc…" at bounding box center [636, 108] width 140 height 16
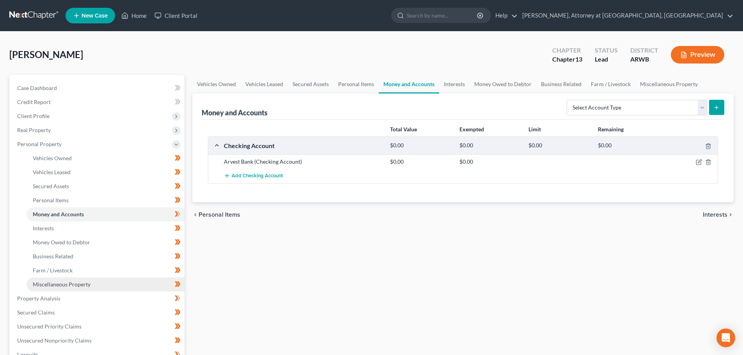
click at [74, 283] on span "Miscellaneous Property" at bounding box center [62, 284] width 58 height 7
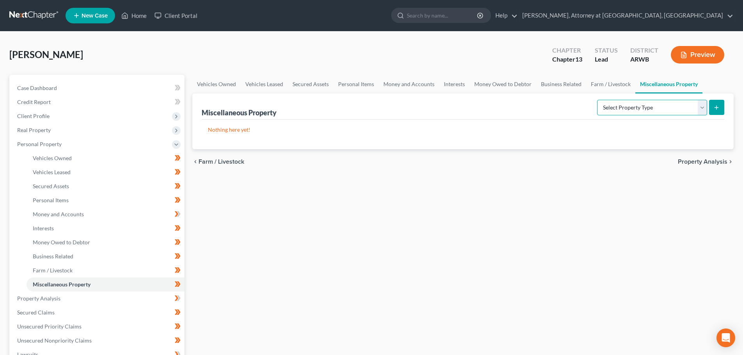
click at [706, 109] on select "Select Property Type Assigned for Creditor Benefit [DATE] Holding for Another N…" at bounding box center [652, 108] width 110 height 16
click at [521, 214] on div "Vehicles Owned Vehicles Leased Secured Assets Personal Items Money and Accounts…" at bounding box center [462, 307] width 549 height 464
click at [53, 257] on span "Business Related" at bounding box center [53, 256] width 41 height 7
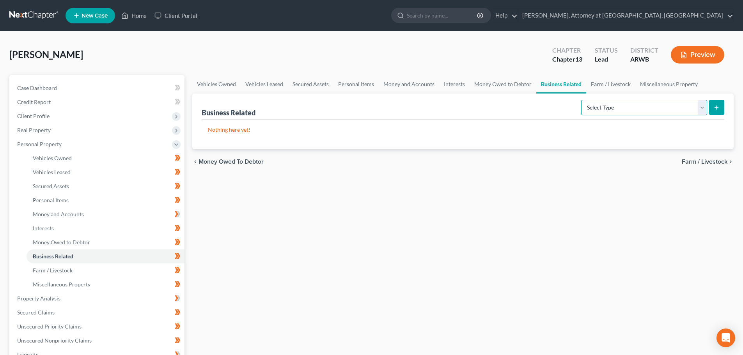
click at [699, 106] on select "Select Type Customer Lists Franchises Inventory Licenses Machinery Office Equip…" at bounding box center [644, 108] width 126 height 16
click at [445, 244] on div "Vehicles Owned Vehicles Leased Secured Assets Personal Items Money and Accounts…" at bounding box center [462, 307] width 549 height 464
click at [50, 239] on span "Money Owed to Debtor" at bounding box center [61, 242] width 57 height 7
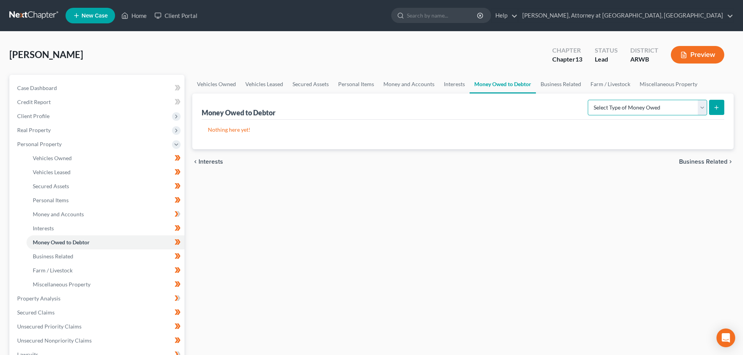
click at [698, 107] on select "Select Type of Money Owed Accounts Receivable Alimony Child Support Claims Agai…" at bounding box center [647, 108] width 119 height 16
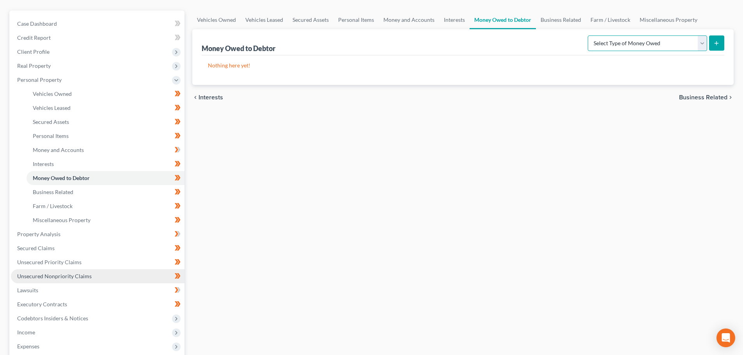
scroll to position [78, 0]
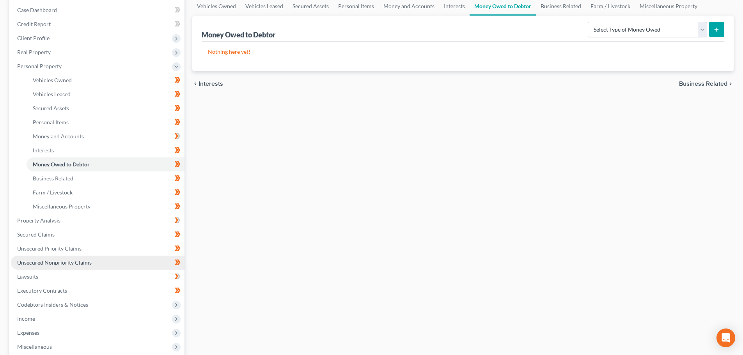
click at [40, 264] on span "Unsecured Nonpriority Claims" at bounding box center [54, 262] width 74 height 7
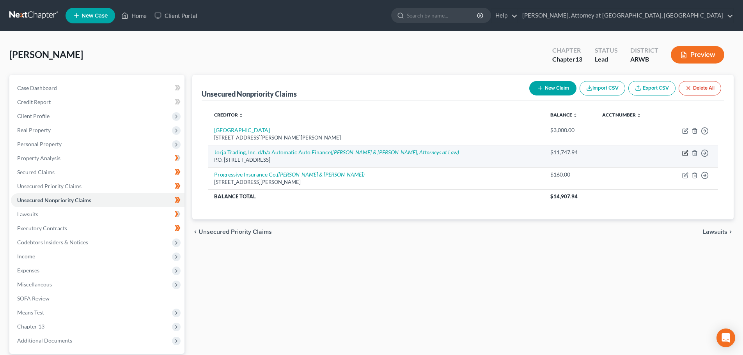
click at [685, 152] on icon "button" at bounding box center [685, 153] width 6 height 6
select select "2"
select select "14"
select select "0"
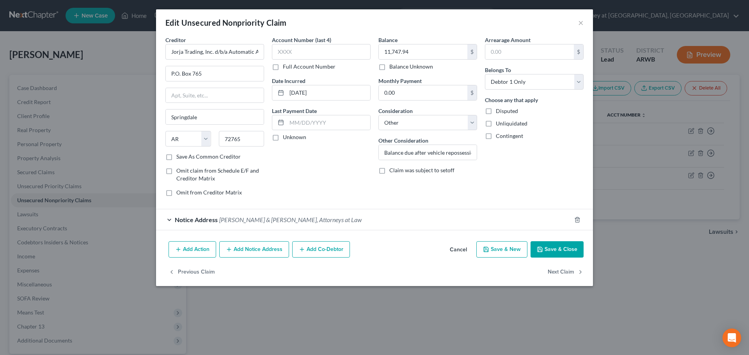
click at [208, 250] on button "Add Action" at bounding box center [192, 249] width 48 height 16
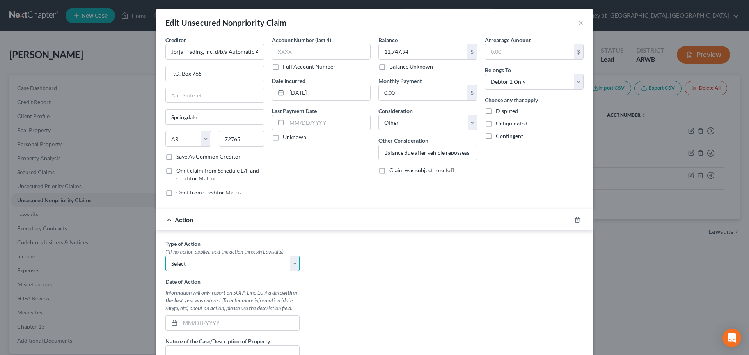
click at [201, 268] on select "Select Repossession Garnishment Foreclosure Personal Injury Attached, Seized, O…" at bounding box center [232, 264] width 134 height 16
select select "1"
click at [165, 256] on select "Select Repossession Garnishment Foreclosure Personal Injury Attached, Seized, O…" at bounding box center [232, 264] width 134 height 16
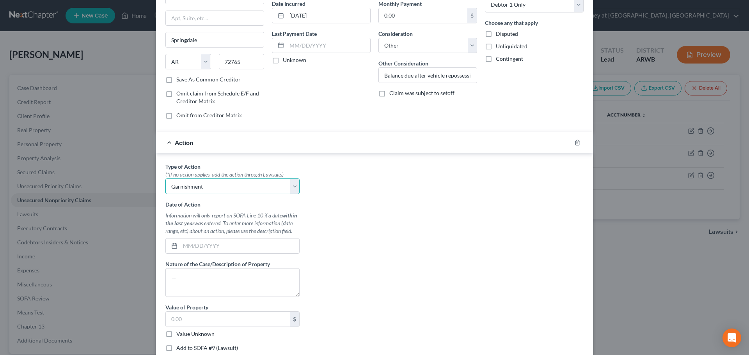
scroll to position [78, 0]
click at [202, 242] on input "text" at bounding box center [239, 245] width 119 height 15
type input "[DATE]"
click at [216, 276] on textarea at bounding box center [232, 281] width 134 height 29
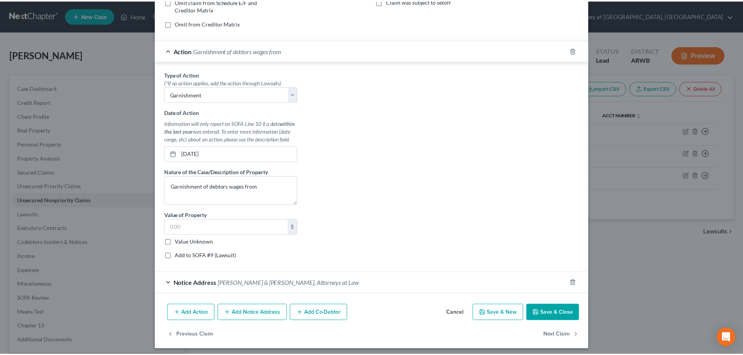
scroll to position [173, 0]
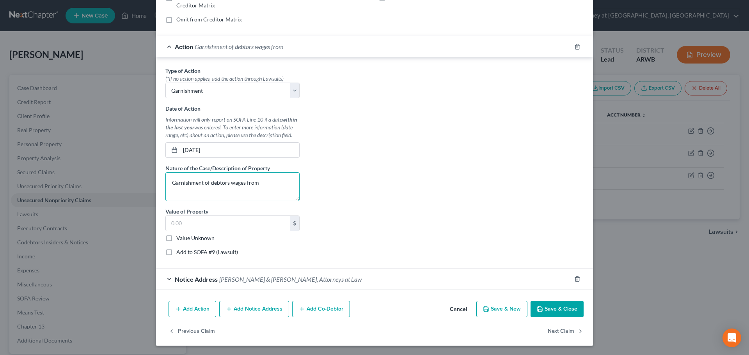
click at [264, 182] on textarea "Garnishment of debtors wages from" at bounding box center [232, 186] width 134 height 29
click at [223, 181] on textarea "Garnishment of debtors wages from [DATE] to [DATE] in the amount of" at bounding box center [232, 186] width 134 height 29
click at [249, 194] on textarea "Garnishment of debtor's wages from [DATE] to [DATE] in the amount of" at bounding box center [232, 186] width 134 height 29
type textarea "Garnishment of debtor's wages from [DATE] to [DATE] in the amount of $1,507.02"
click at [216, 223] on input "text" at bounding box center [228, 223] width 124 height 15
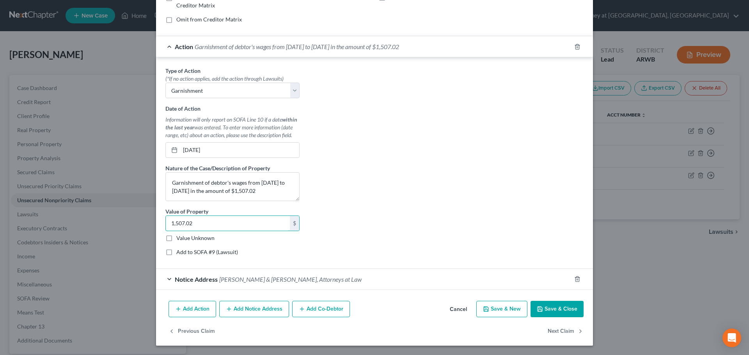
type input "1,507.02"
click at [549, 308] on button "Save & Close" at bounding box center [556, 309] width 53 height 16
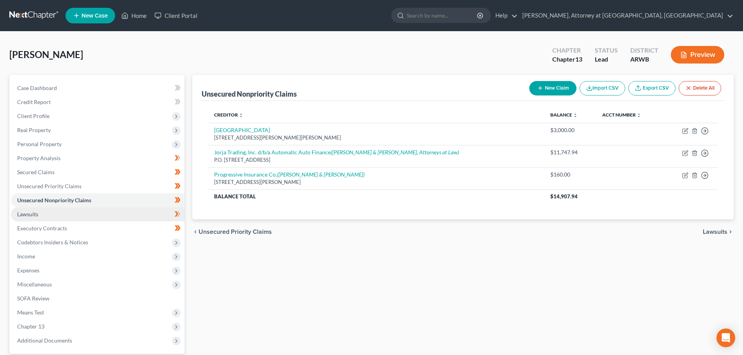
click at [35, 219] on link "Lawsuits" at bounding box center [97, 214] width 173 height 14
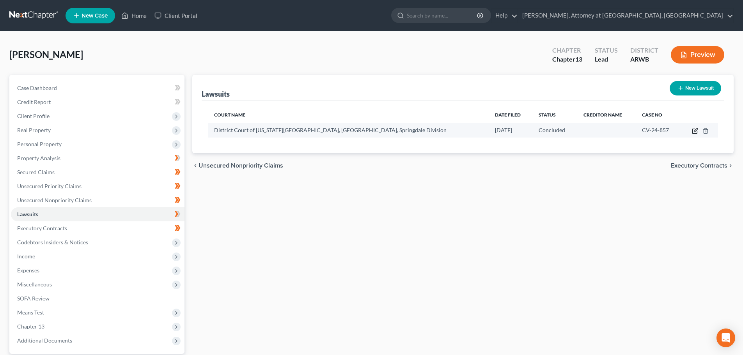
click at [697, 133] on icon "button" at bounding box center [694, 131] width 5 height 5
select select "2"
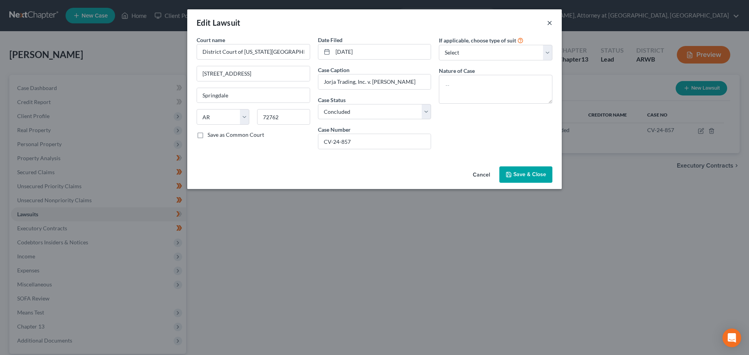
click at [551, 23] on button "×" at bounding box center [549, 22] width 5 height 9
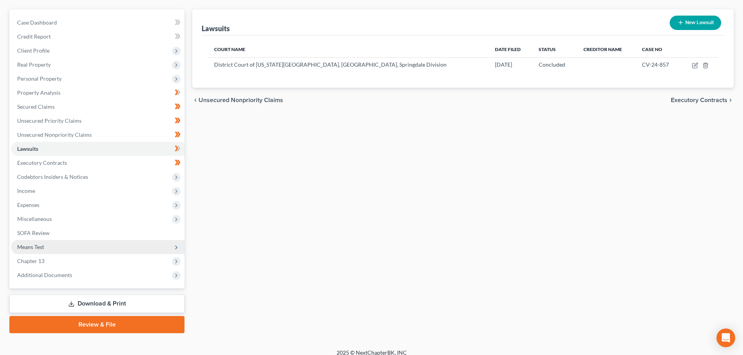
scroll to position [73, 0]
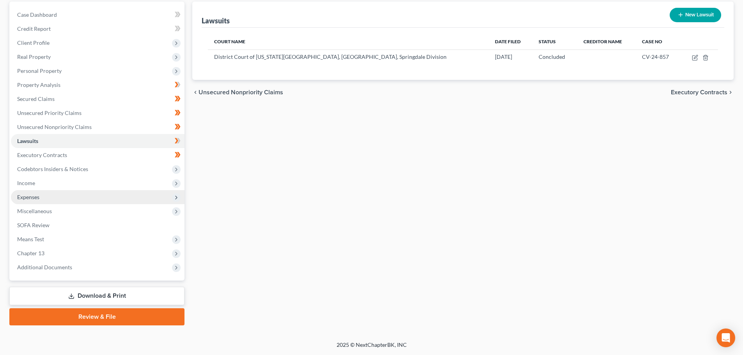
click at [34, 195] on span "Expenses" at bounding box center [28, 197] width 22 height 7
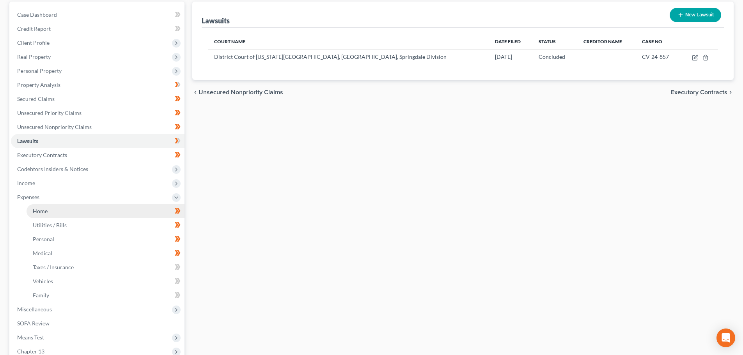
click at [62, 210] on link "Home" at bounding box center [106, 211] width 158 height 14
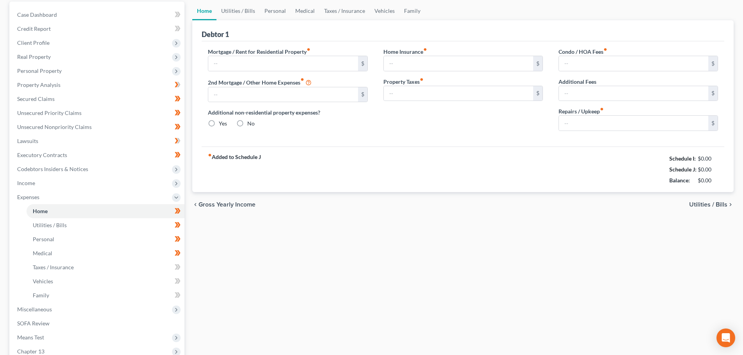
scroll to position [14, 0]
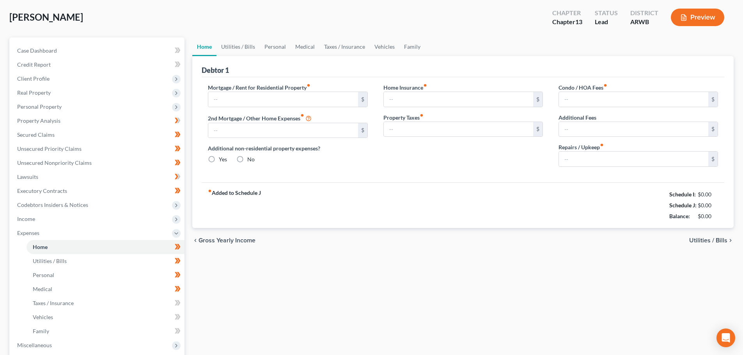
type input "200.00"
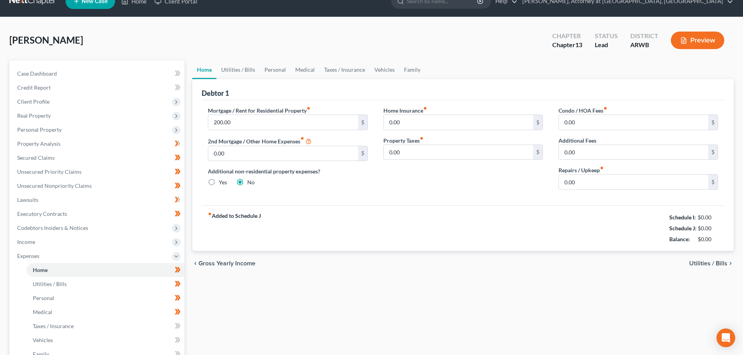
scroll to position [0, 0]
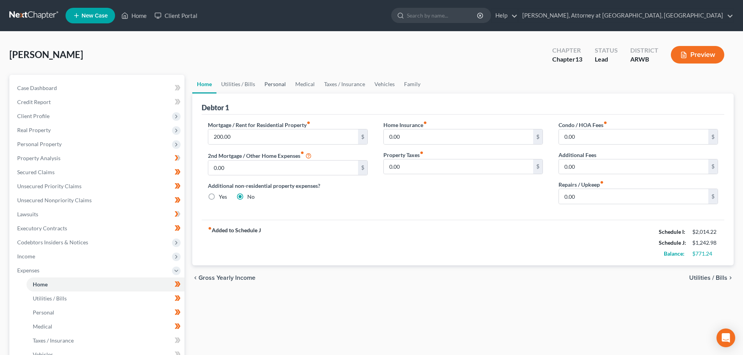
click at [278, 88] on link "Personal" at bounding box center [275, 84] width 31 height 19
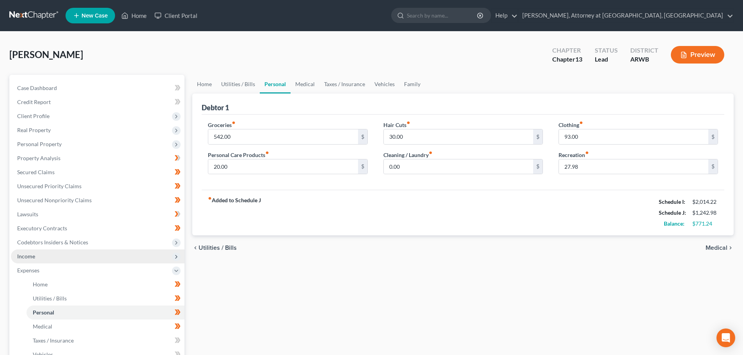
click at [27, 258] on span "Income" at bounding box center [26, 256] width 18 height 7
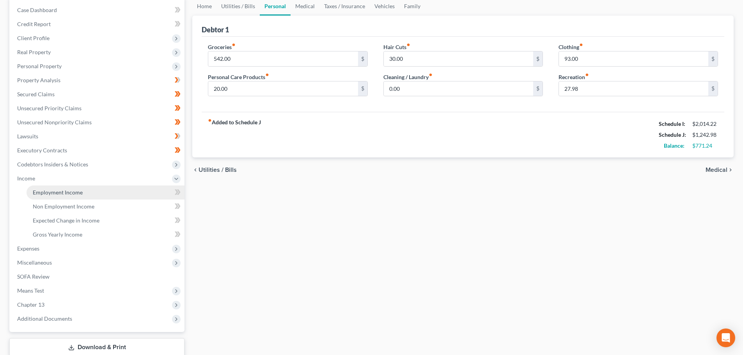
click at [76, 193] on span "Employment Income" at bounding box center [58, 192] width 50 height 7
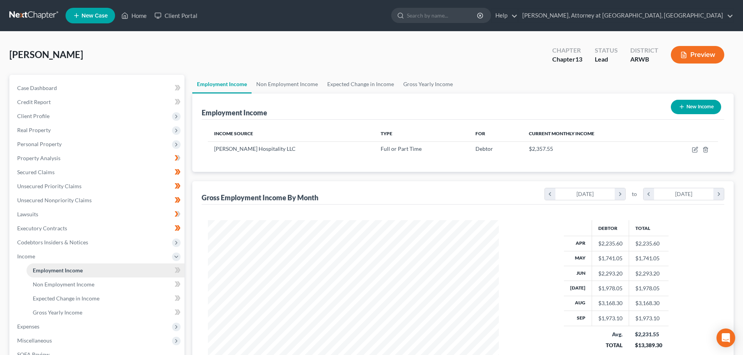
scroll to position [145, 306]
click at [176, 271] on icon at bounding box center [178, 271] width 6 height 10
click at [178, 285] on icon at bounding box center [178, 285] width 6 height 10
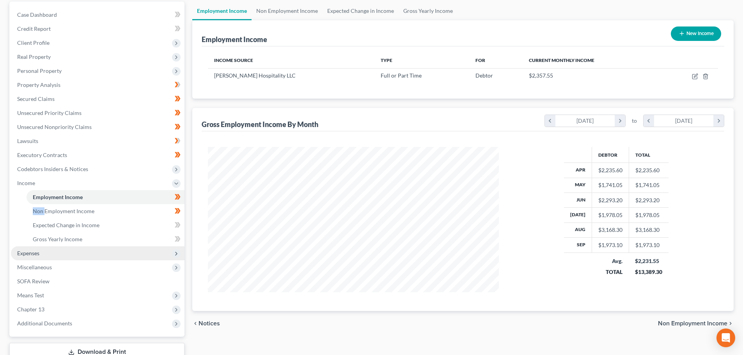
scroll to position [78, 0]
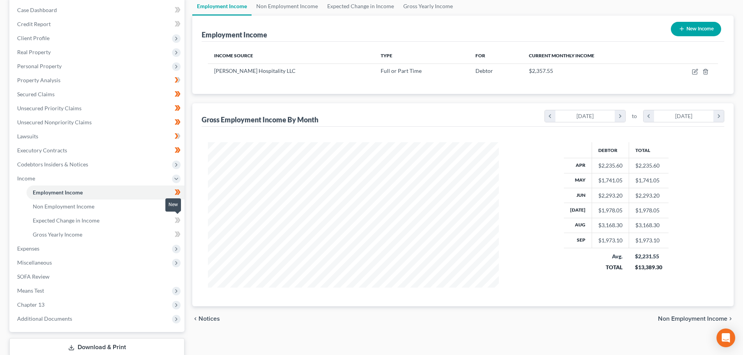
click at [174, 218] on span at bounding box center [178, 222] width 14 height 12
click at [178, 235] on icon at bounding box center [178, 235] width 6 height 10
click at [76, 235] on span "Gross Yearly Income" at bounding box center [58, 234] width 50 height 7
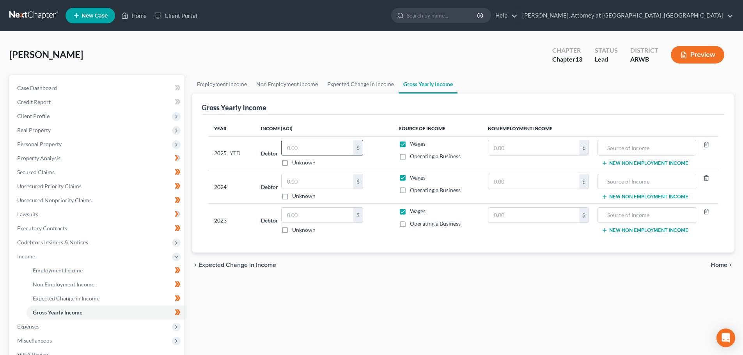
click at [309, 148] on input "text" at bounding box center [317, 147] width 72 height 15
click at [453, 101] on div "Gross Yearly Income" at bounding box center [463, 104] width 522 height 21
click at [43, 269] on span "Employment Income" at bounding box center [58, 270] width 50 height 7
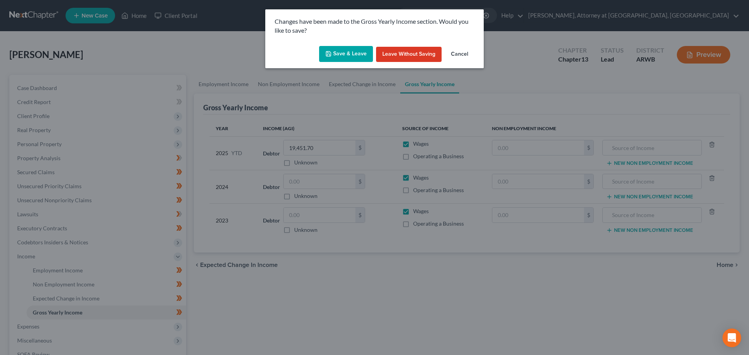
click at [347, 56] on button "Save & Leave" at bounding box center [346, 54] width 54 height 16
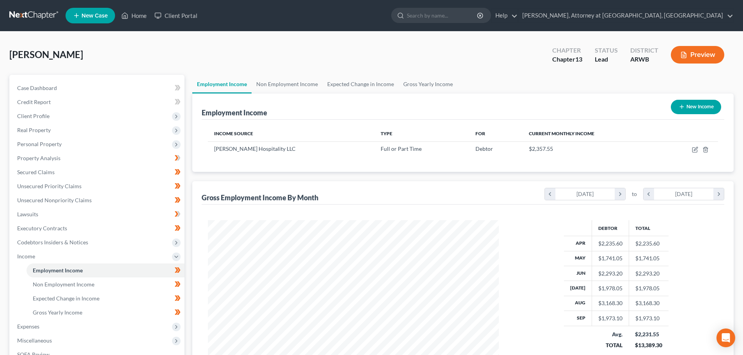
scroll to position [145, 306]
click at [69, 312] on span "Gross Yearly Income" at bounding box center [58, 312] width 50 height 7
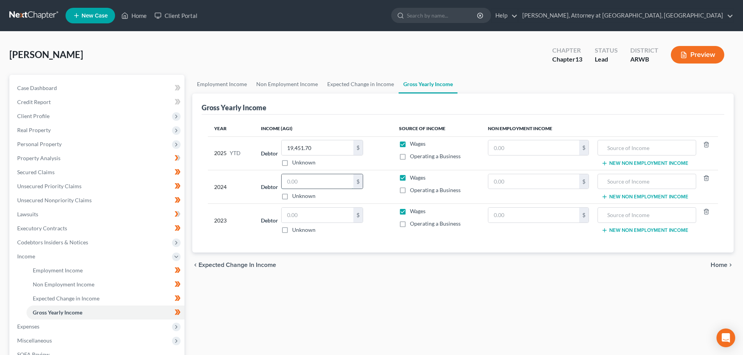
click at [294, 184] on input "text" at bounding box center [317, 181] width 72 height 15
click at [303, 214] on input "text" at bounding box center [317, 215] width 72 height 15
click at [335, 311] on div "Employment Income Non Employment Income Expected Change in Income Gross Yearly …" at bounding box center [462, 265] width 549 height 380
click at [79, 267] on span "Employment Income" at bounding box center [58, 270] width 50 height 7
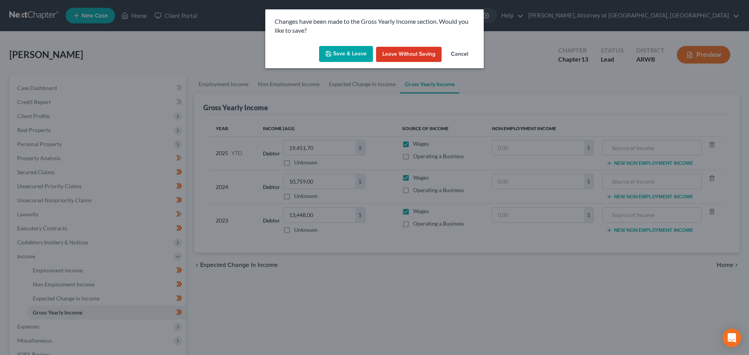
click at [335, 53] on button "Save & Leave" at bounding box center [346, 54] width 54 height 16
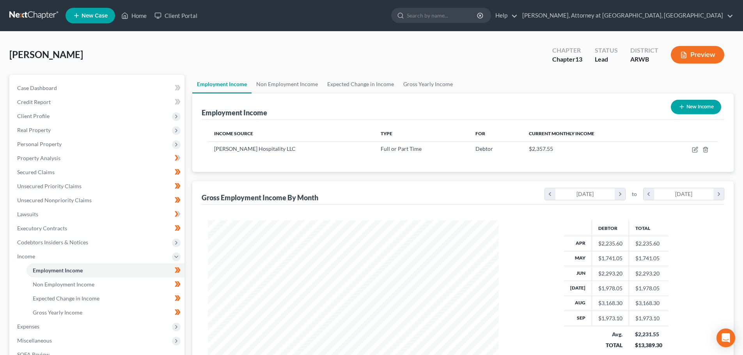
scroll to position [145, 306]
click at [684, 13] on link "[PERSON_NAME], Attorney at [GEOGRAPHIC_DATA], [GEOGRAPHIC_DATA]" at bounding box center [625, 16] width 215 height 14
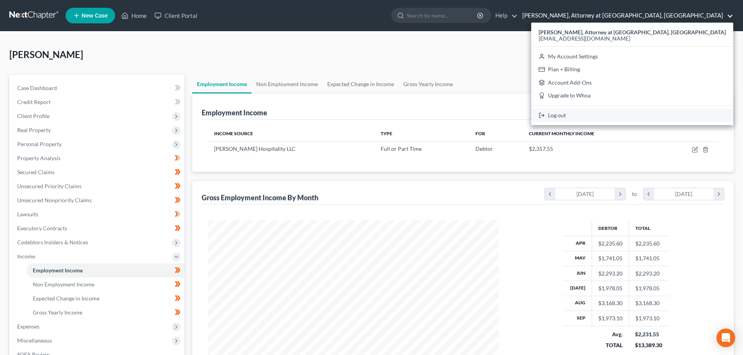
click at [653, 118] on link "Log out" at bounding box center [632, 115] width 202 height 13
